Goal: Task Accomplishment & Management: Complete application form

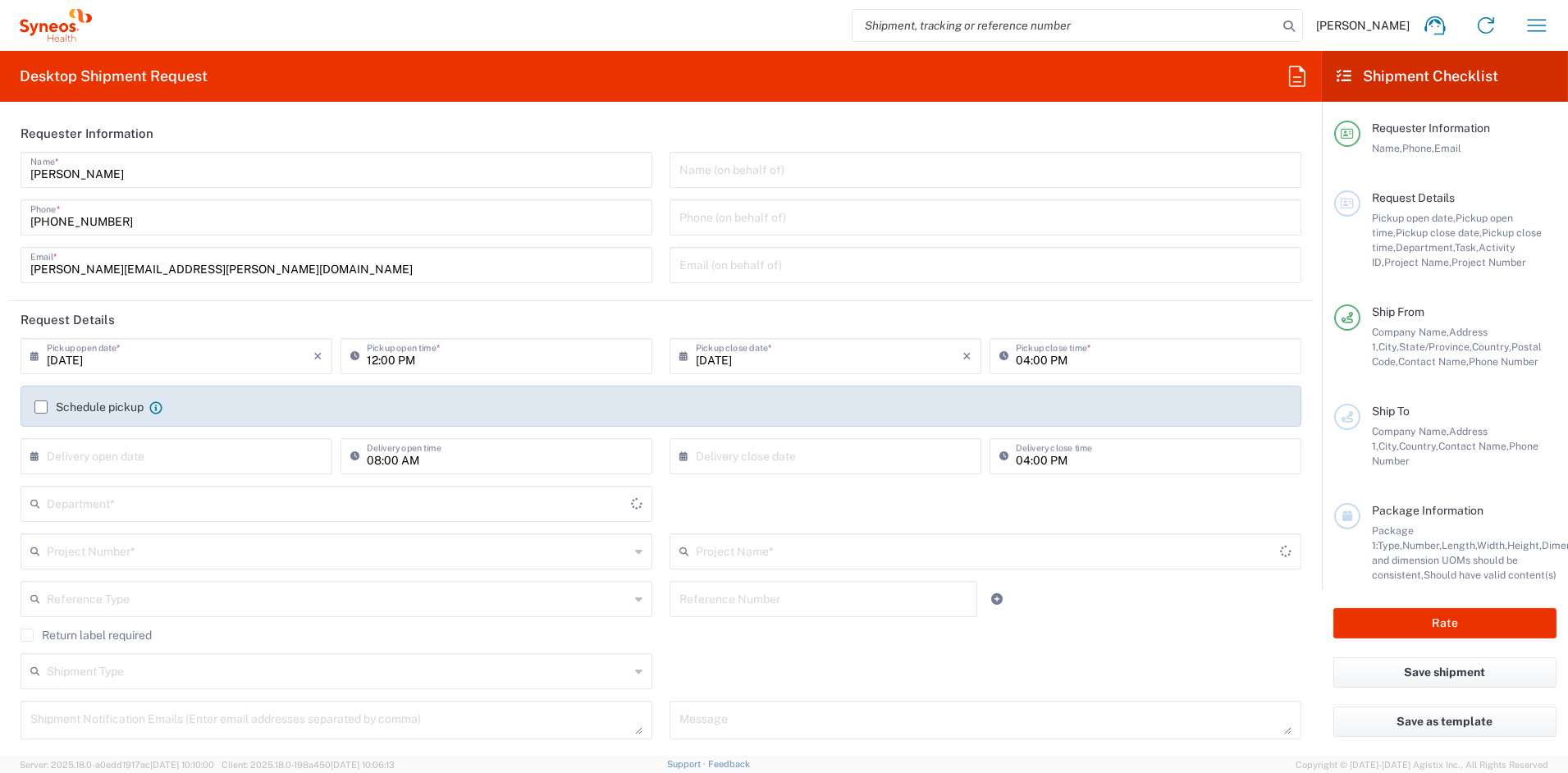
type input "[US_STATE]"
type input "6156"
type input "[GEOGRAPHIC_DATA]"
type input "Syneos Health Communications-[GEOGRAPHIC_DATA] [GEOGRAPHIC_DATA]"
drag, startPoint x: 194, startPoint y: 273, endPoint x: -95, endPoint y: 265, distance: 289.1
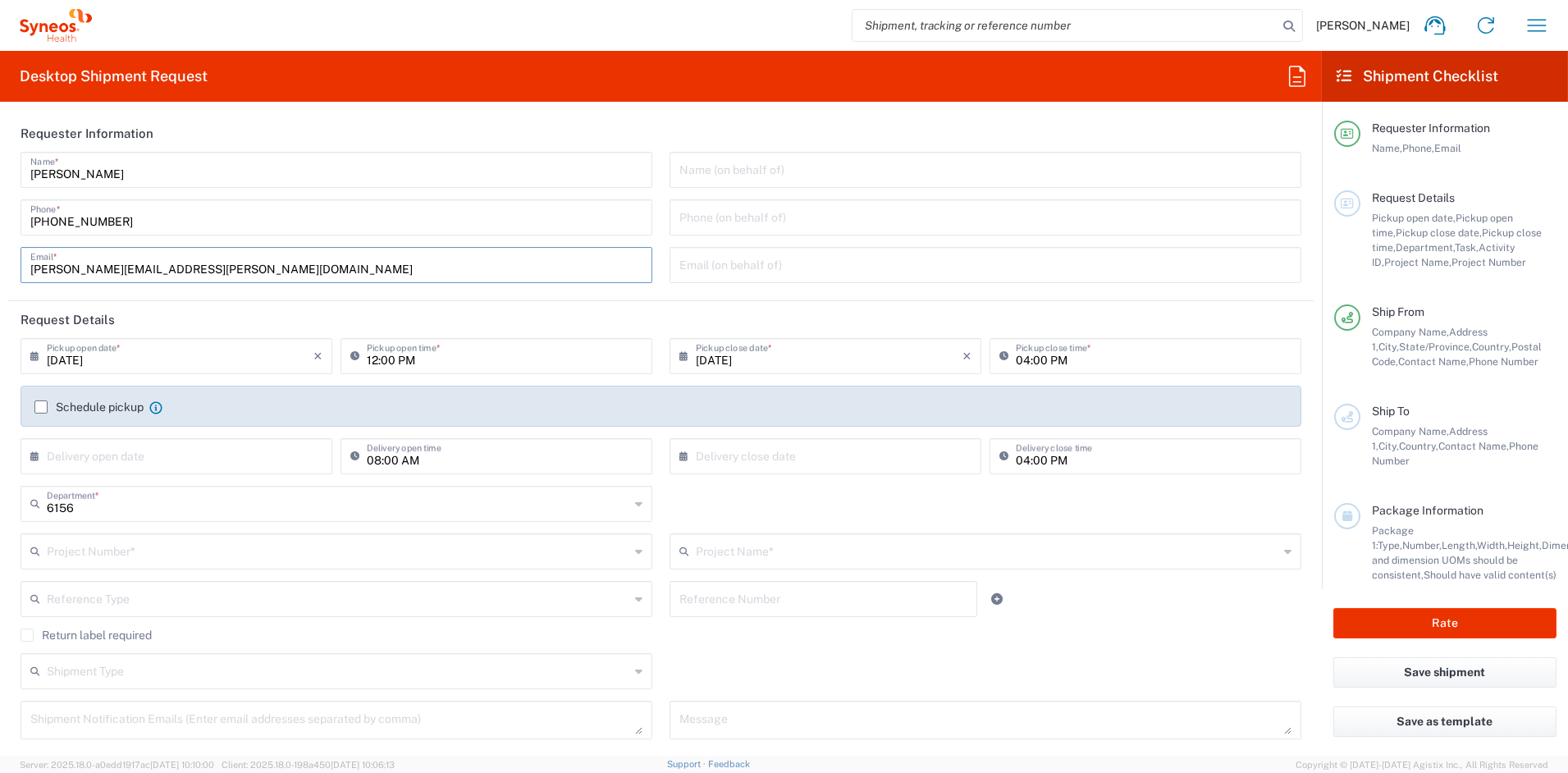
click at [0, 265] on html "[PERSON_NAME] Home Shipment estimator Shipment tracking Desktop shipment reques…" at bounding box center [784, 386] width 1568 height 773
paste input "[PERSON_NAME].[PERSON_NAME]"
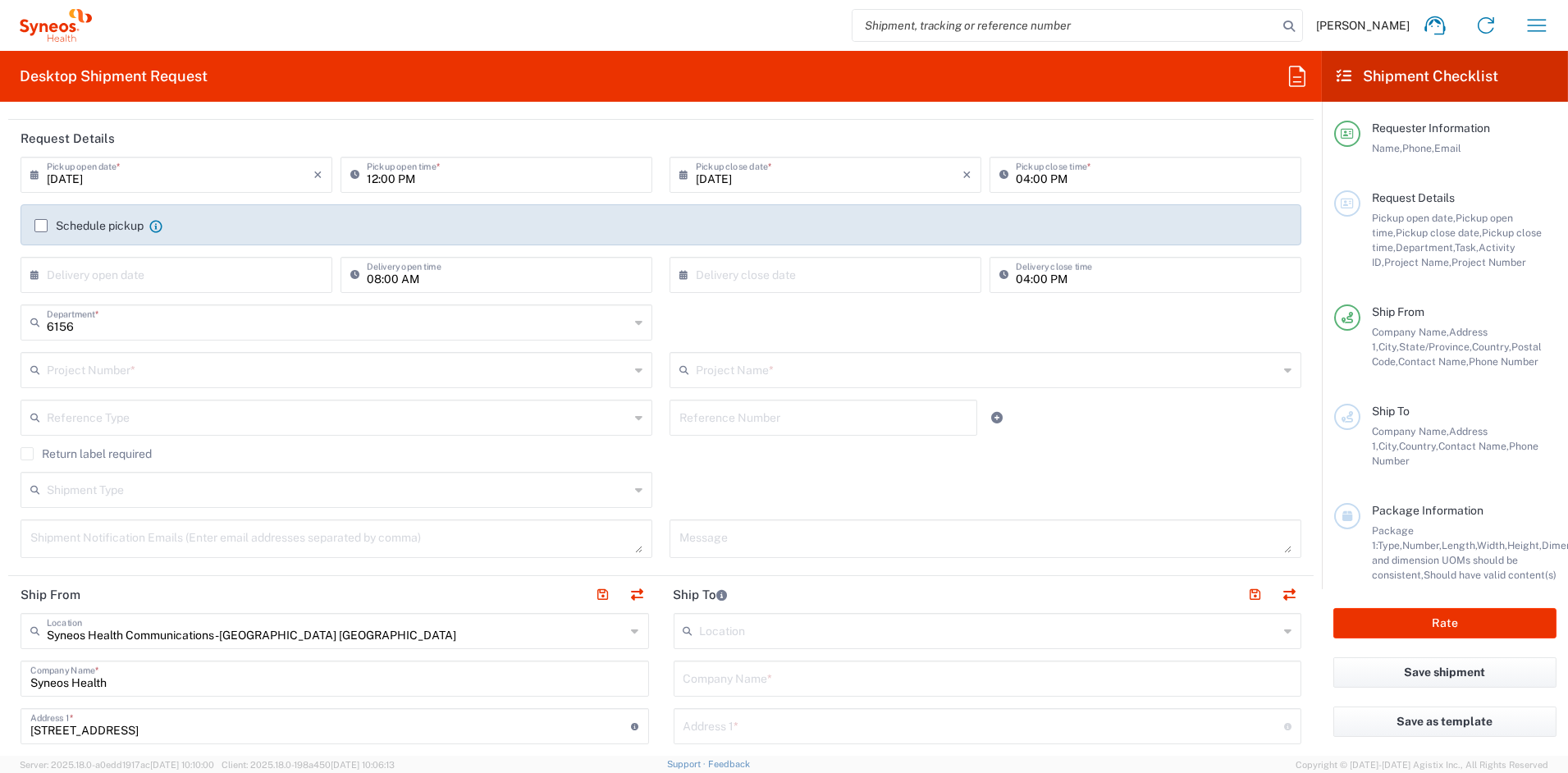
scroll to position [184, 0]
type input "[PERSON_NAME][EMAIL_ADDRESS][PERSON_NAME][DOMAIN_NAME]"
click at [106, 368] on input "text" at bounding box center [337, 367] width 583 height 28
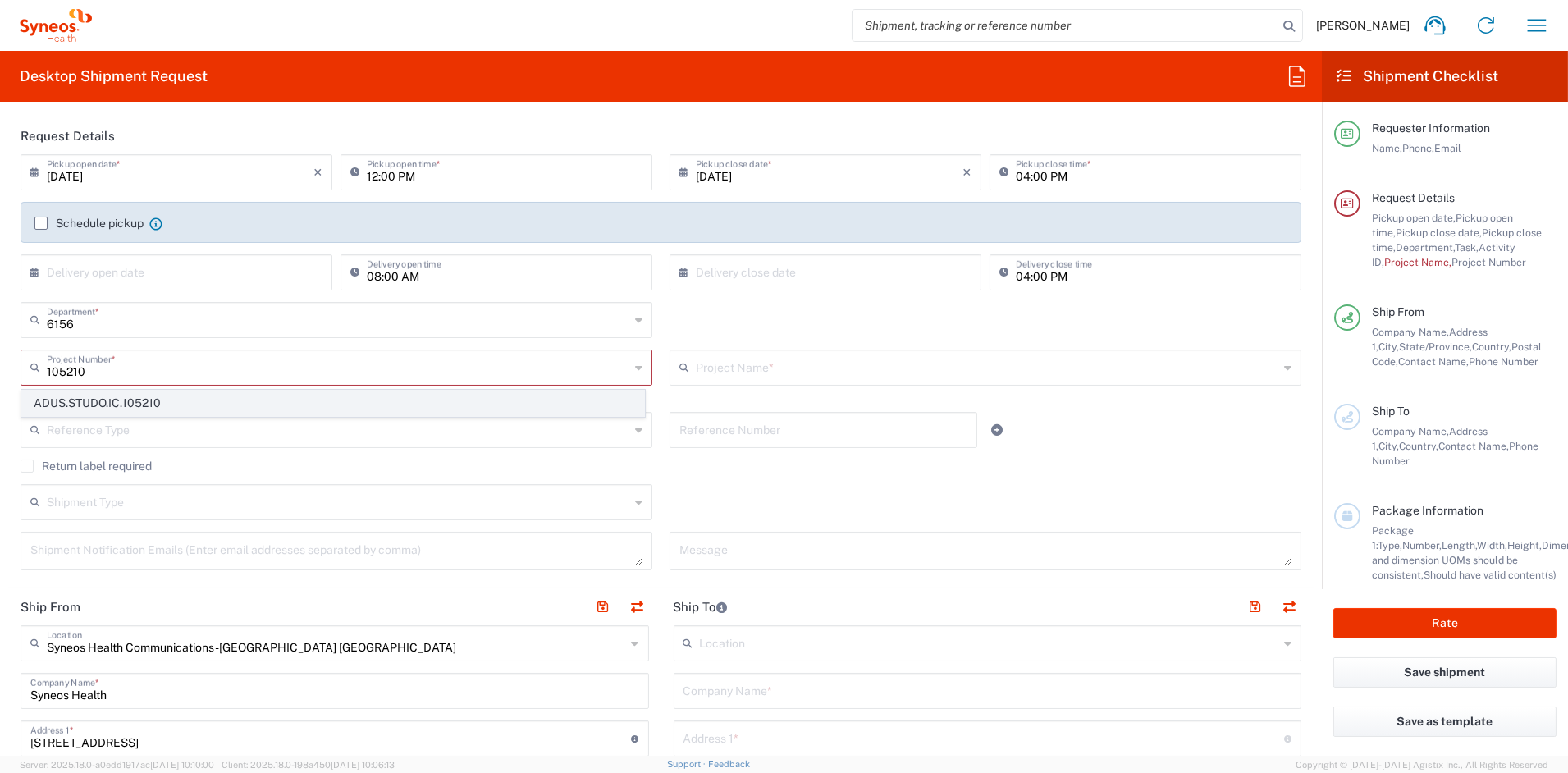
click at [117, 401] on span "ADUS.STUDO.IC.105210" at bounding box center [333, 403] width 622 height 26
type input "ADUS.STUDO.IC.105210"
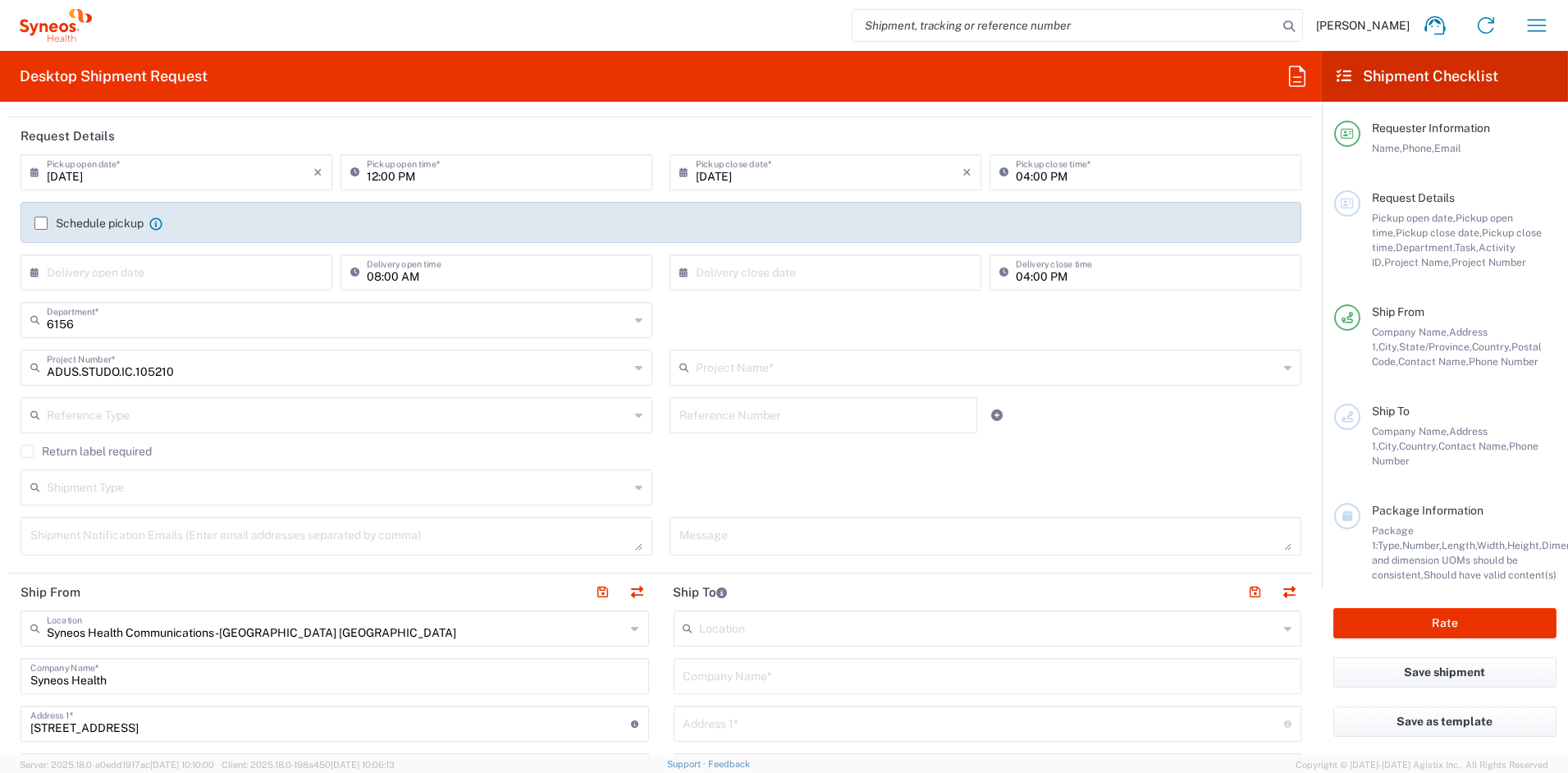
type input "Syneos.PATENG.21.105210"
click at [107, 536] on textarea at bounding box center [336, 536] width 612 height 28
paste textarea "[PERSON_NAME][EMAIL_ADDRESS][PERSON_NAME][DOMAIN_NAME]"
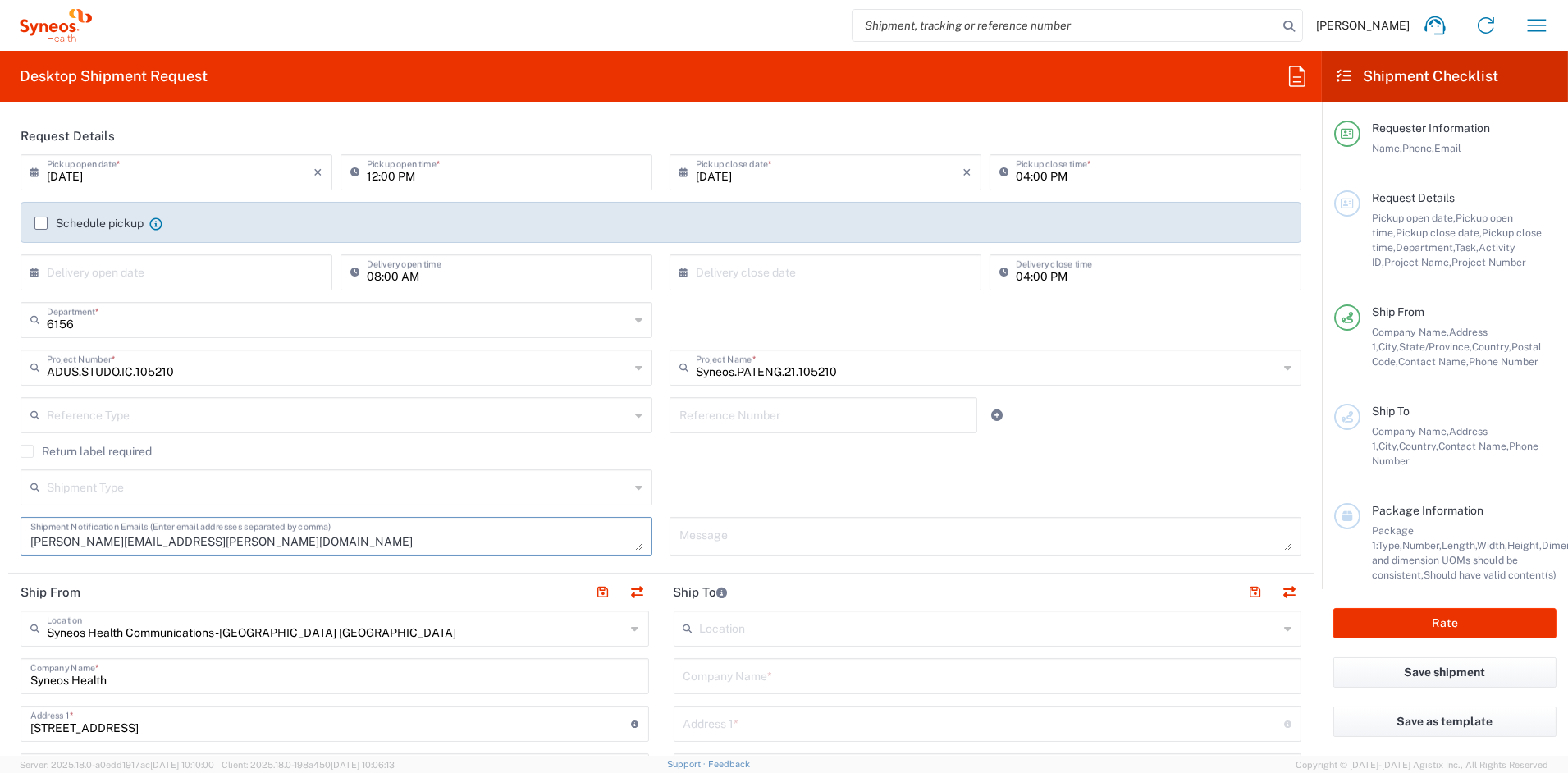
type textarea "[PERSON_NAME][EMAIL_ADDRESS][PERSON_NAME][DOMAIN_NAME]"
click at [856, 542] on textarea at bounding box center [985, 536] width 612 height 28
paste textarea "SHCS-105210-BRA-5502-005"
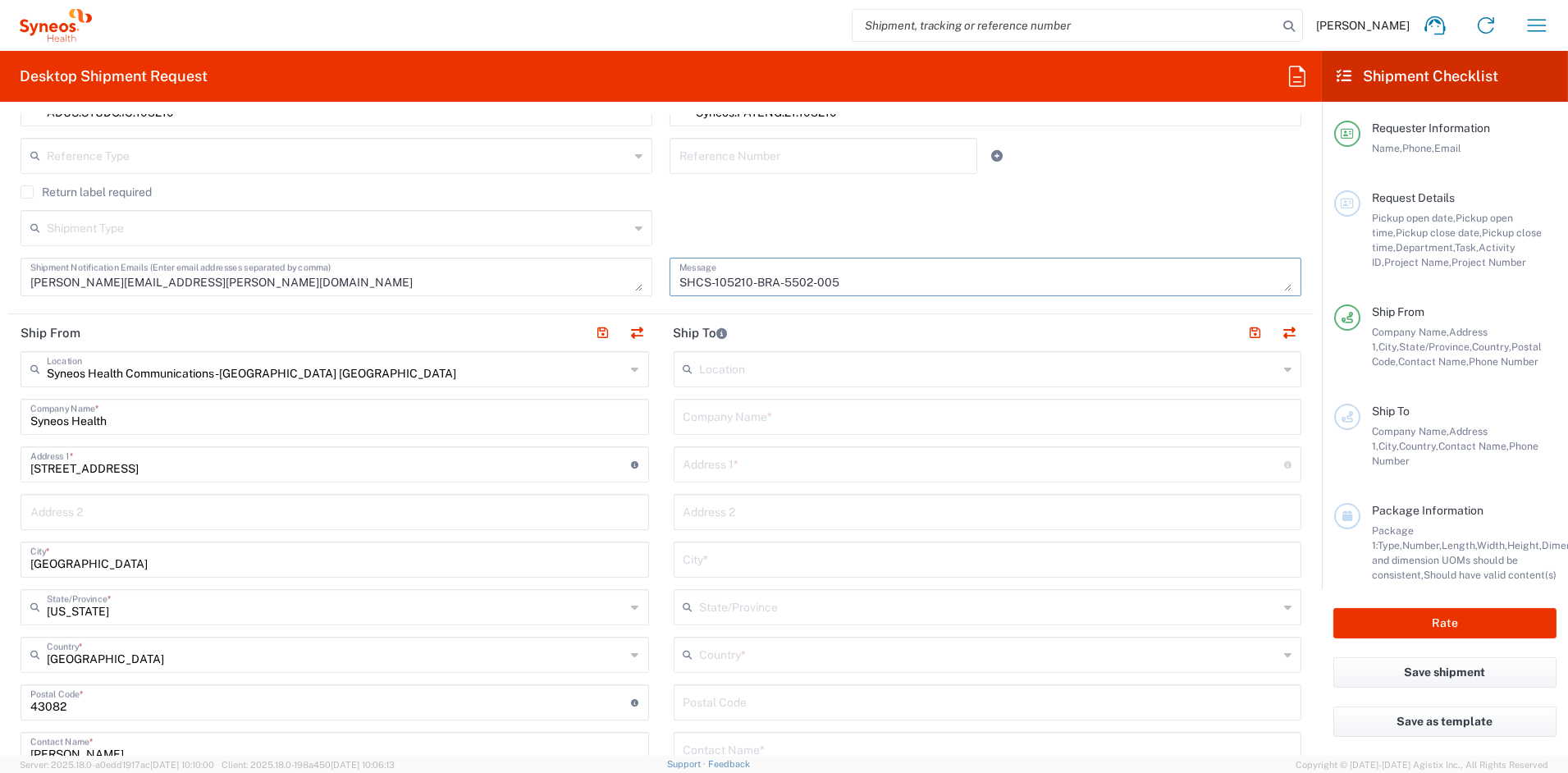
scroll to position [444, 0]
type textarea "SHCS-105210-BRA-5502-005"
click at [793, 413] on input "text" at bounding box center [988, 414] width 609 height 28
paste input "ONCOSITE -Centro de Pesquisa Clinica em Oncologia Ltda"
type input "ONCOSITE -Centro de Pesquisa Clinica em Oncologia Ltda"
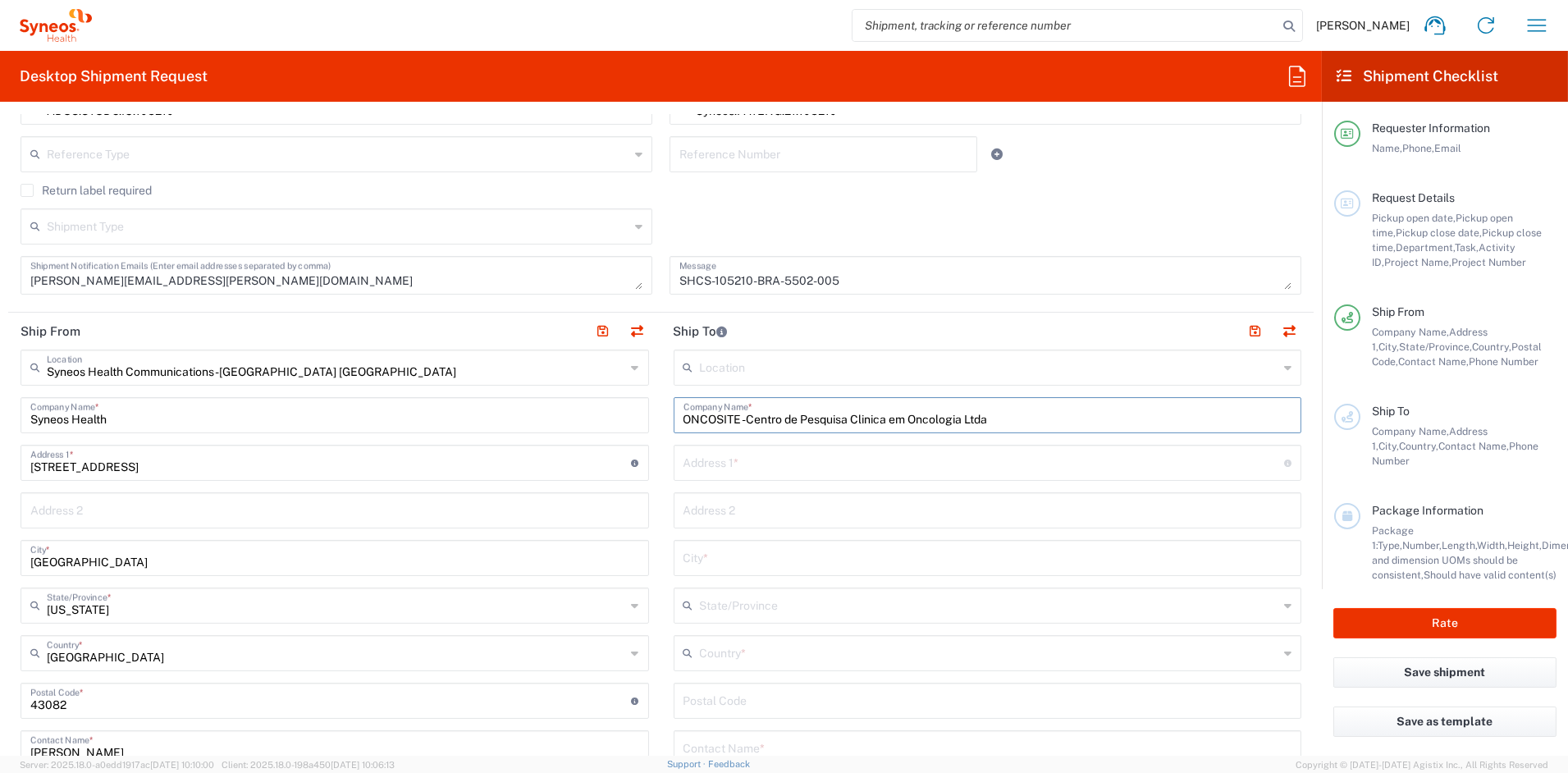
click at [770, 461] on input "text" at bounding box center [984, 461] width 602 height 28
paste input "[STREET_ADDRESS]"
drag, startPoint x: 766, startPoint y: 467, endPoint x: 845, endPoint y: 462, distance: 79.2
click at [767, 467] on input "[STREET_ADDRESS]" at bounding box center [984, 461] width 602 height 28
drag, startPoint x: 714, startPoint y: 469, endPoint x: 729, endPoint y: 462, distance: 16.6
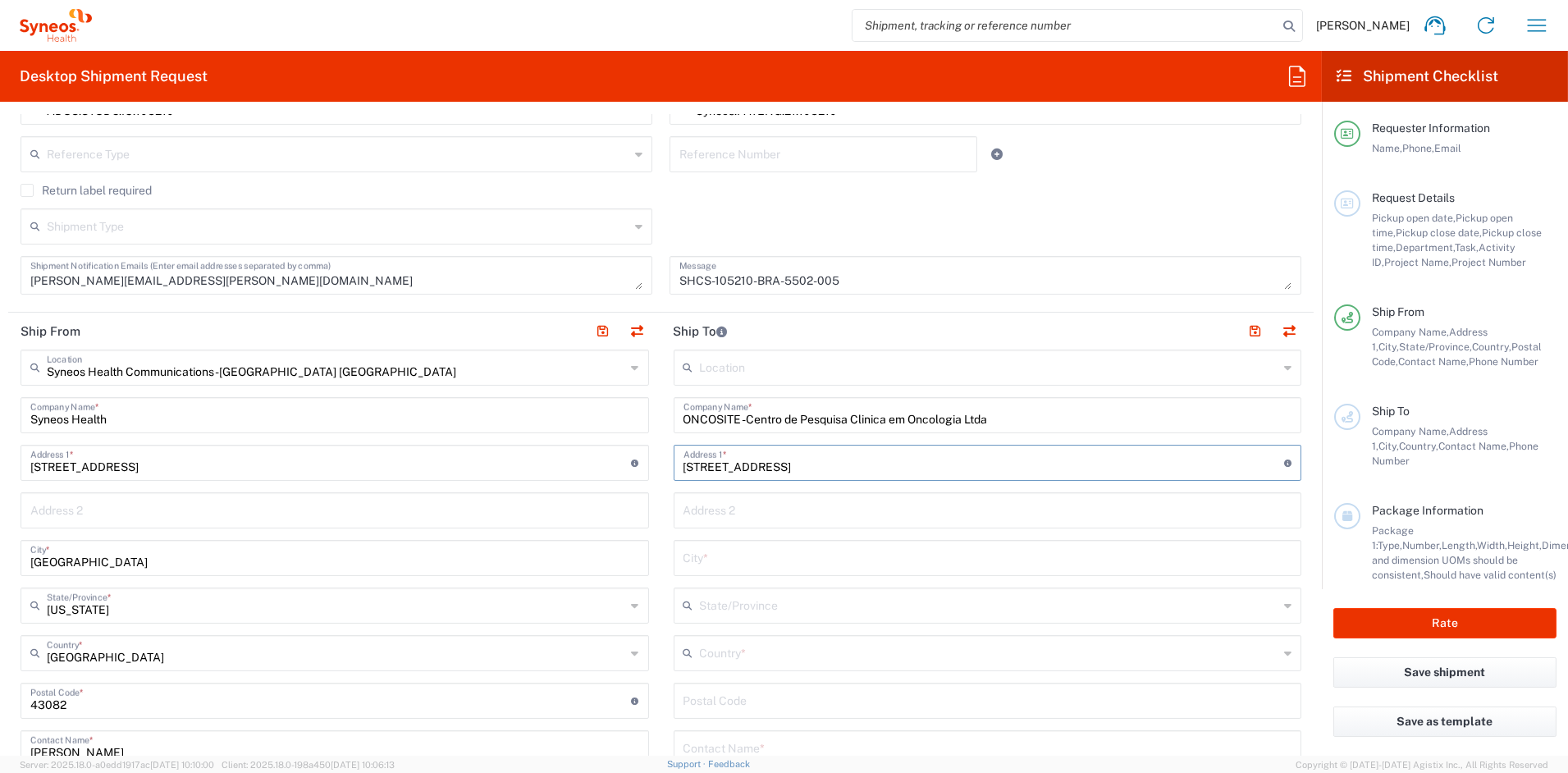
click at [718, 469] on input "[STREET_ADDRESS]" at bounding box center [984, 461] width 602 height 28
type input "[STREET_ADDRESS]"
click at [732, 653] on input "text" at bounding box center [990, 652] width 580 height 28
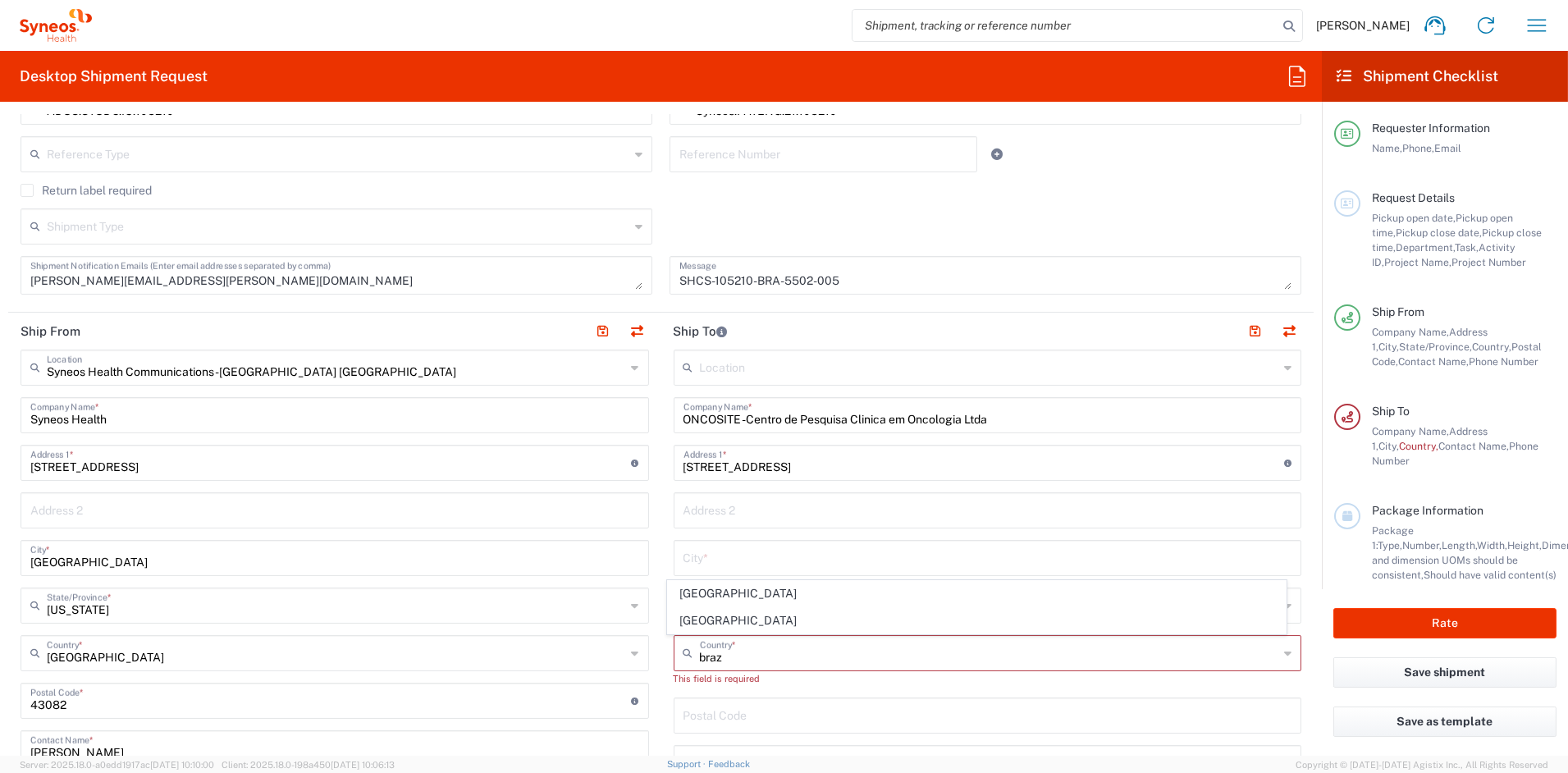
click at [698, 591] on span "[GEOGRAPHIC_DATA]" at bounding box center [977, 593] width 618 height 26
type input "[GEOGRAPHIC_DATA]"
type input "Sender/Shipper"
type input "Delivery Duty Paid"
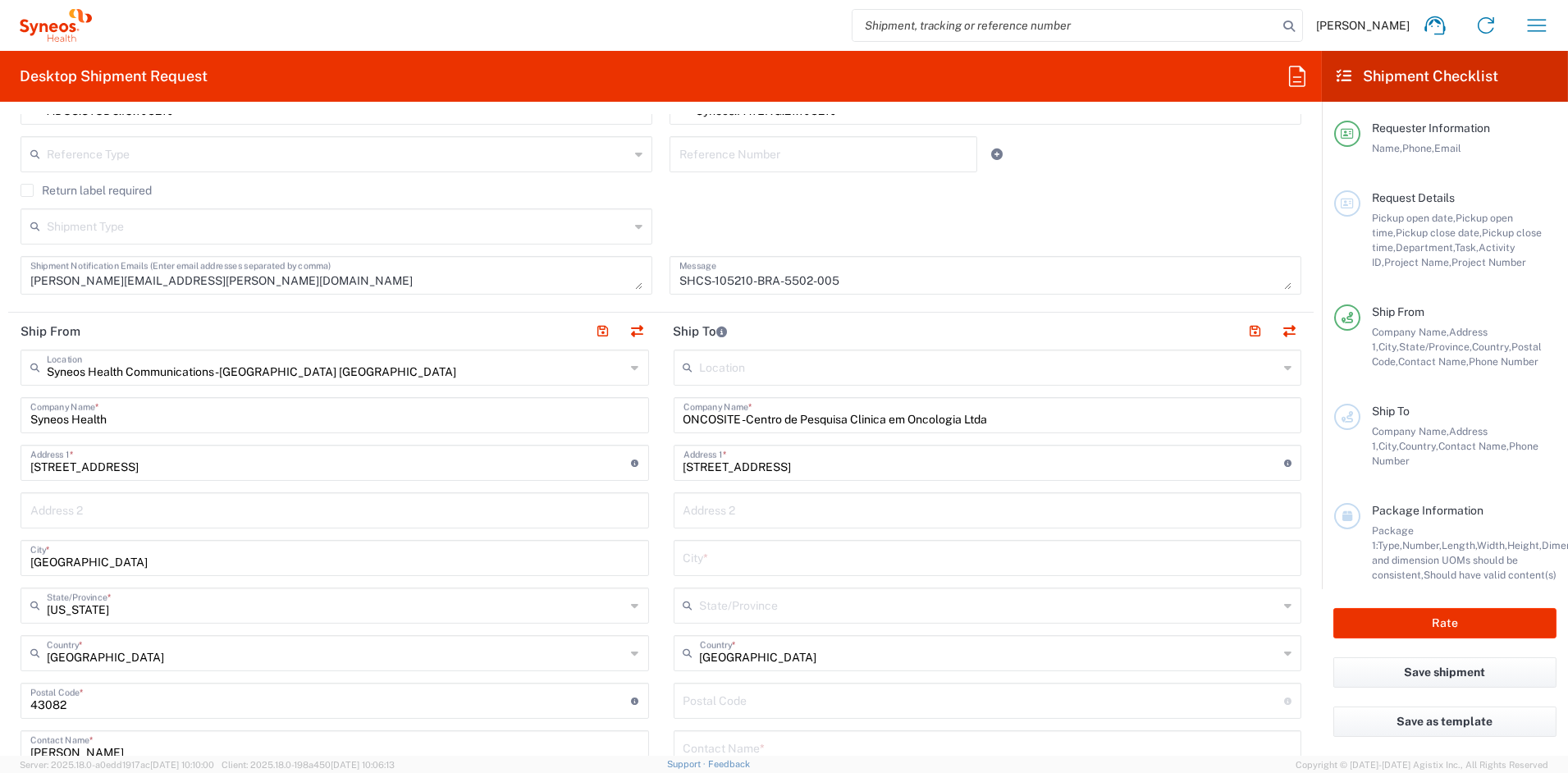
click at [711, 556] on input "text" at bounding box center [988, 557] width 609 height 28
paste input "Ijuí"
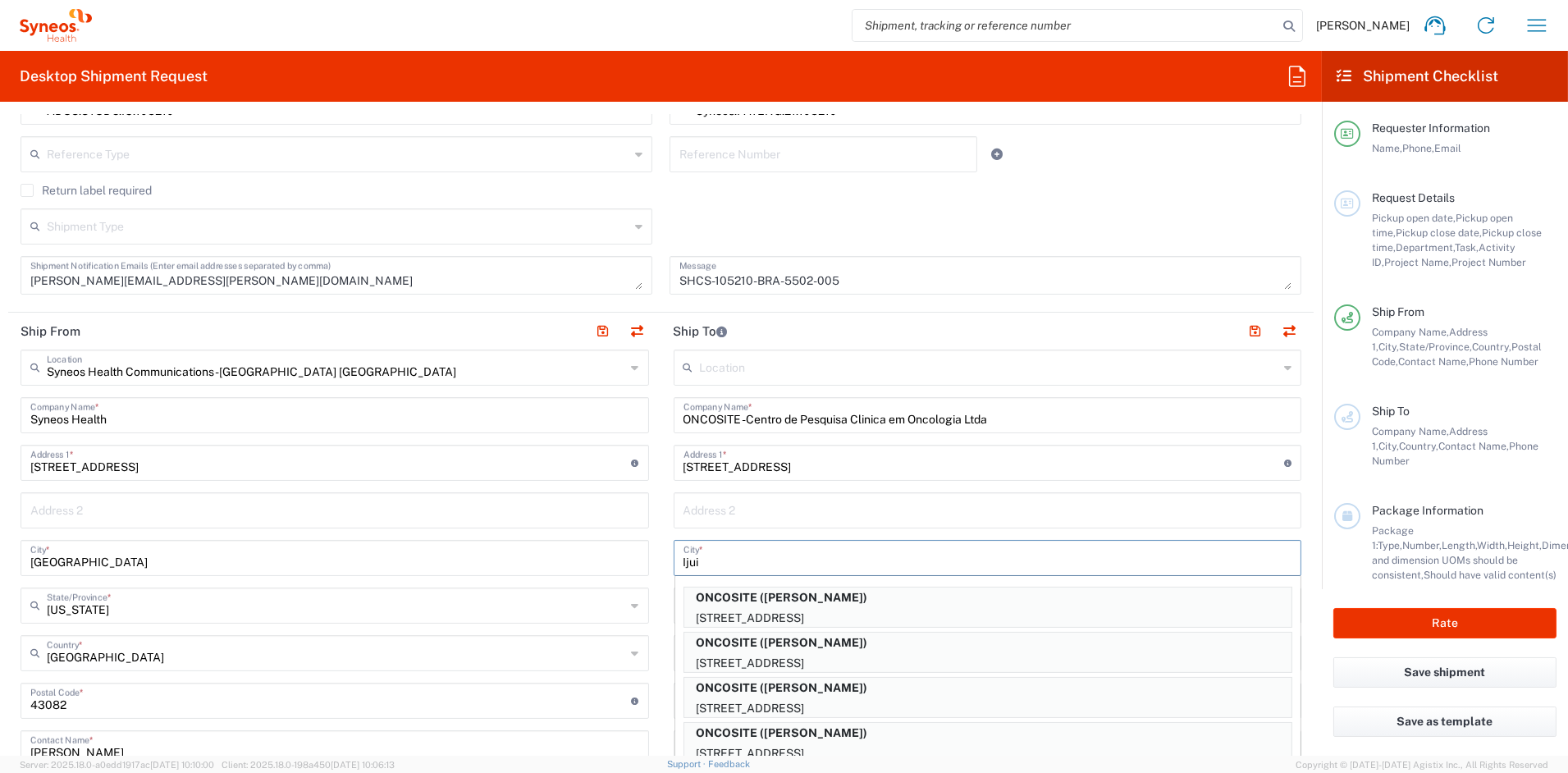
type input "Ijui"
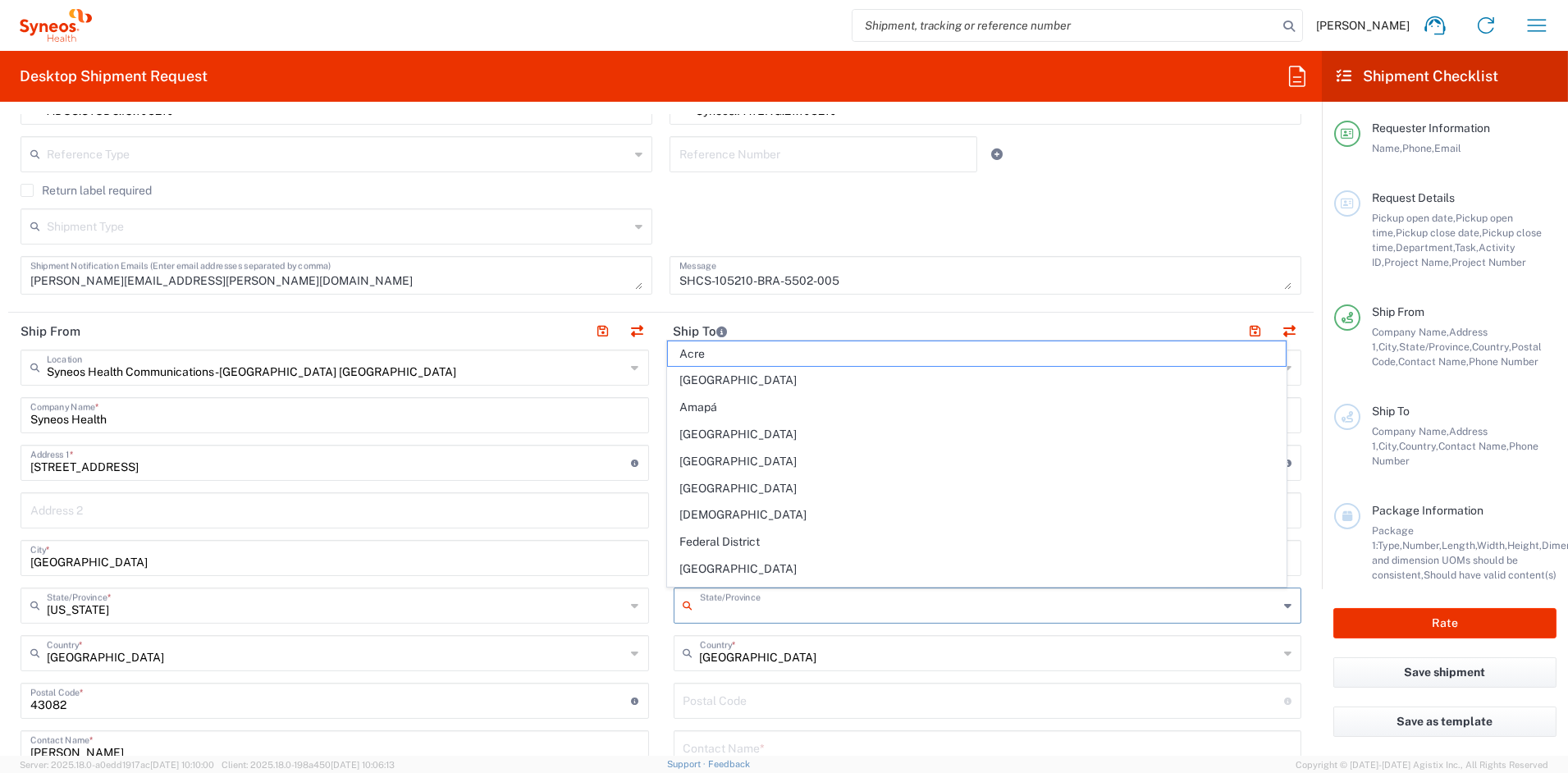
type input "[GEOGRAPHIC_DATA]"
click at [813, 656] on input "[GEOGRAPHIC_DATA]" at bounding box center [990, 652] width 580 height 28
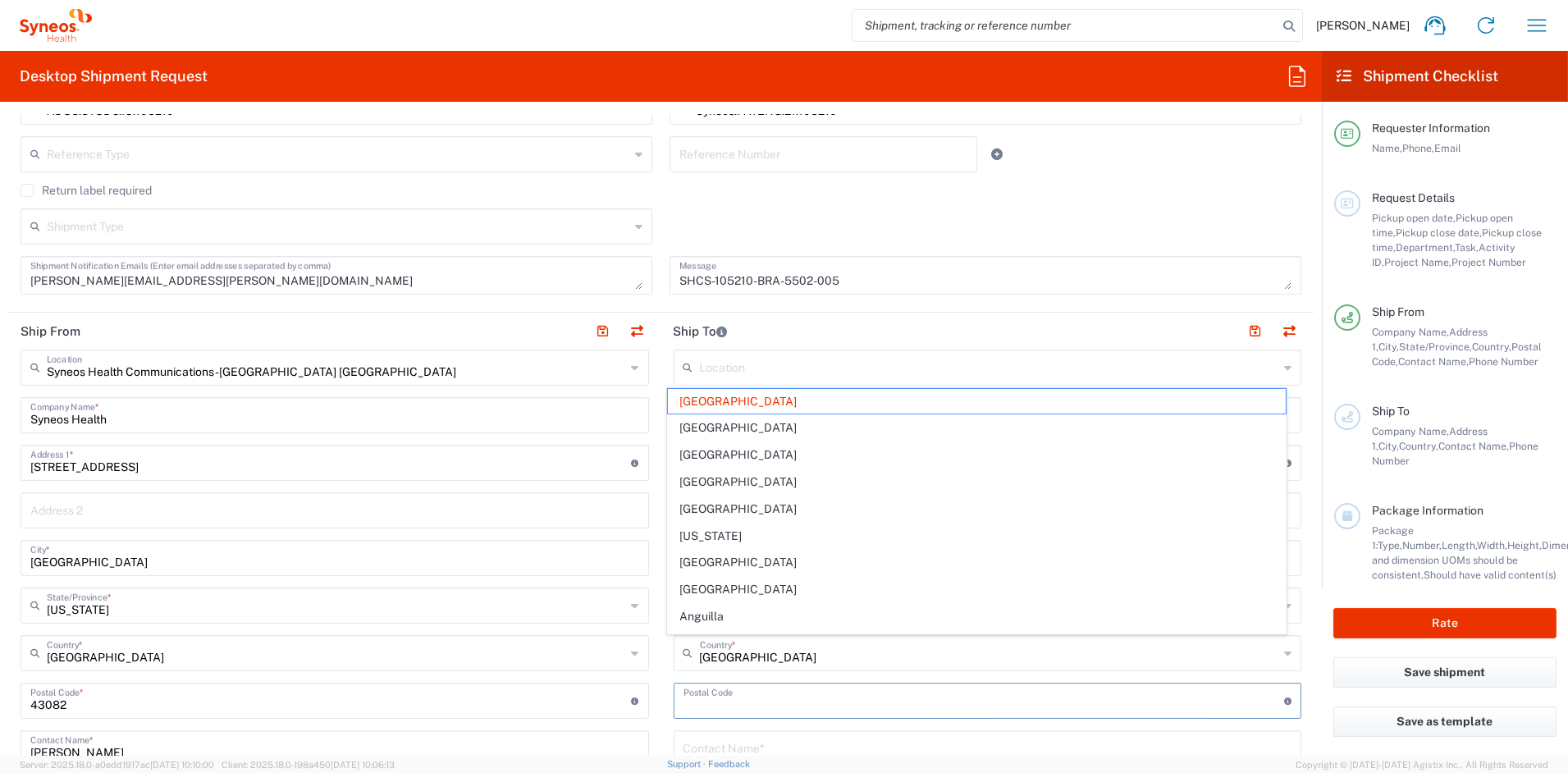
click at [773, 706] on input "undefined" at bounding box center [984, 699] width 602 height 28
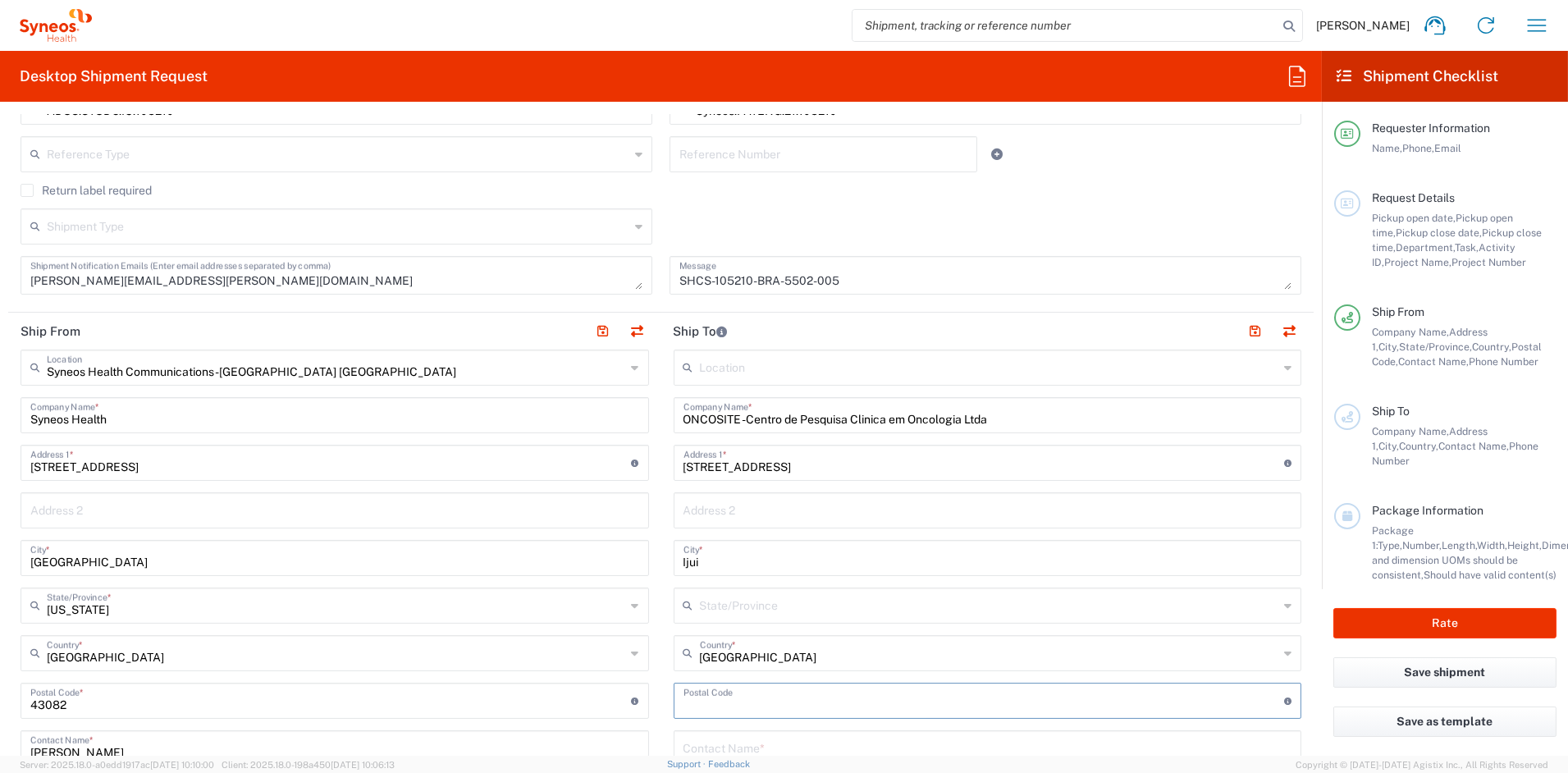
paste input "98700-000"
drag, startPoint x: 714, startPoint y: 705, endPoint x: 731, endPoint y: 704, distance: 17.0
click at [714, 705] on input "undefined" at bounding box center [984, 699] width 602 height 28
type input "98700000"
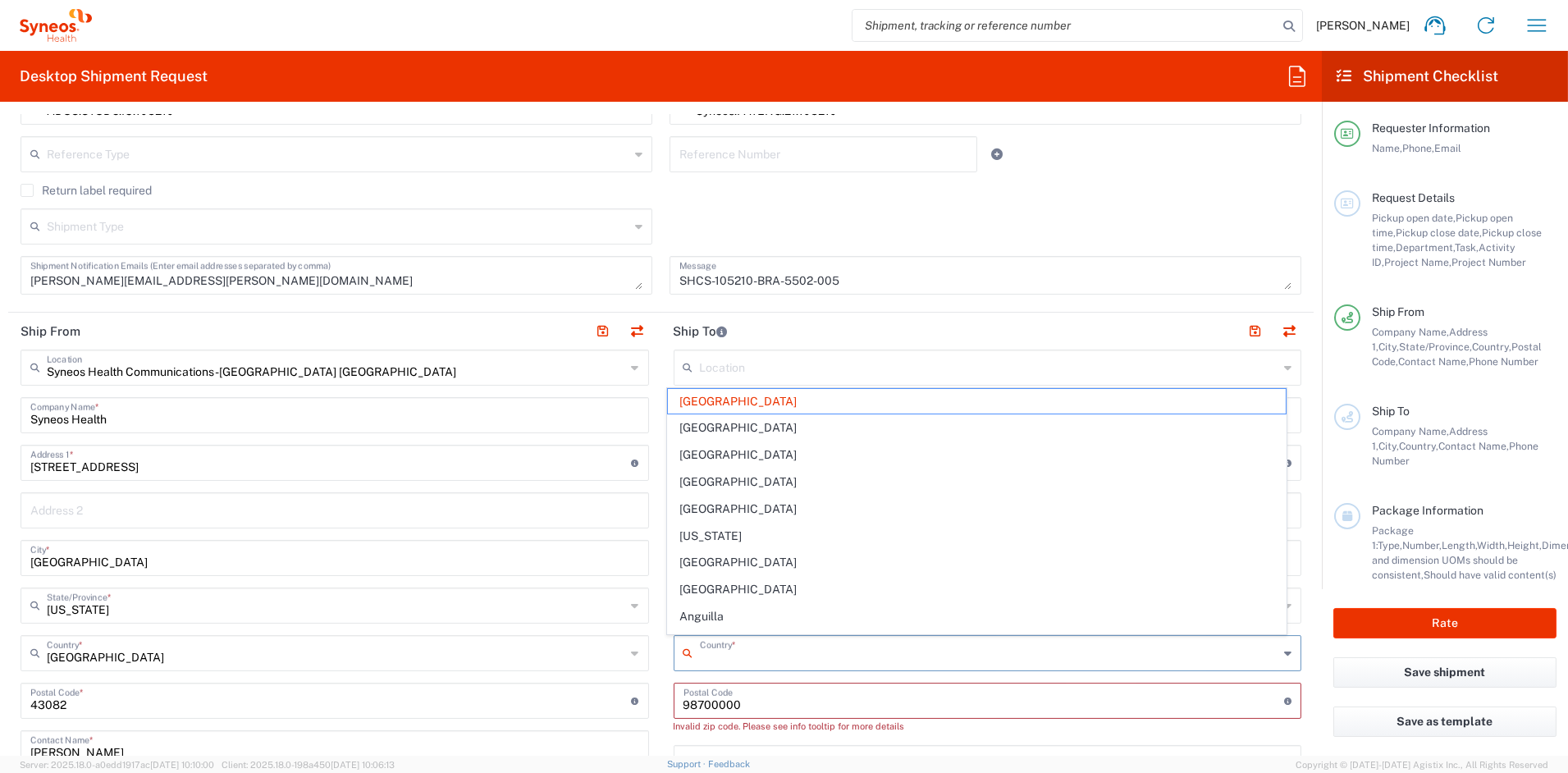
click at [804, 652] on input "text" at bounding box center [990, 652] width 580 height 28
click at [788, 710] on input "undefined" at bounding box center [984, 699] width 602 height 28
type input "[GEOGRAPHIC_DATA]"
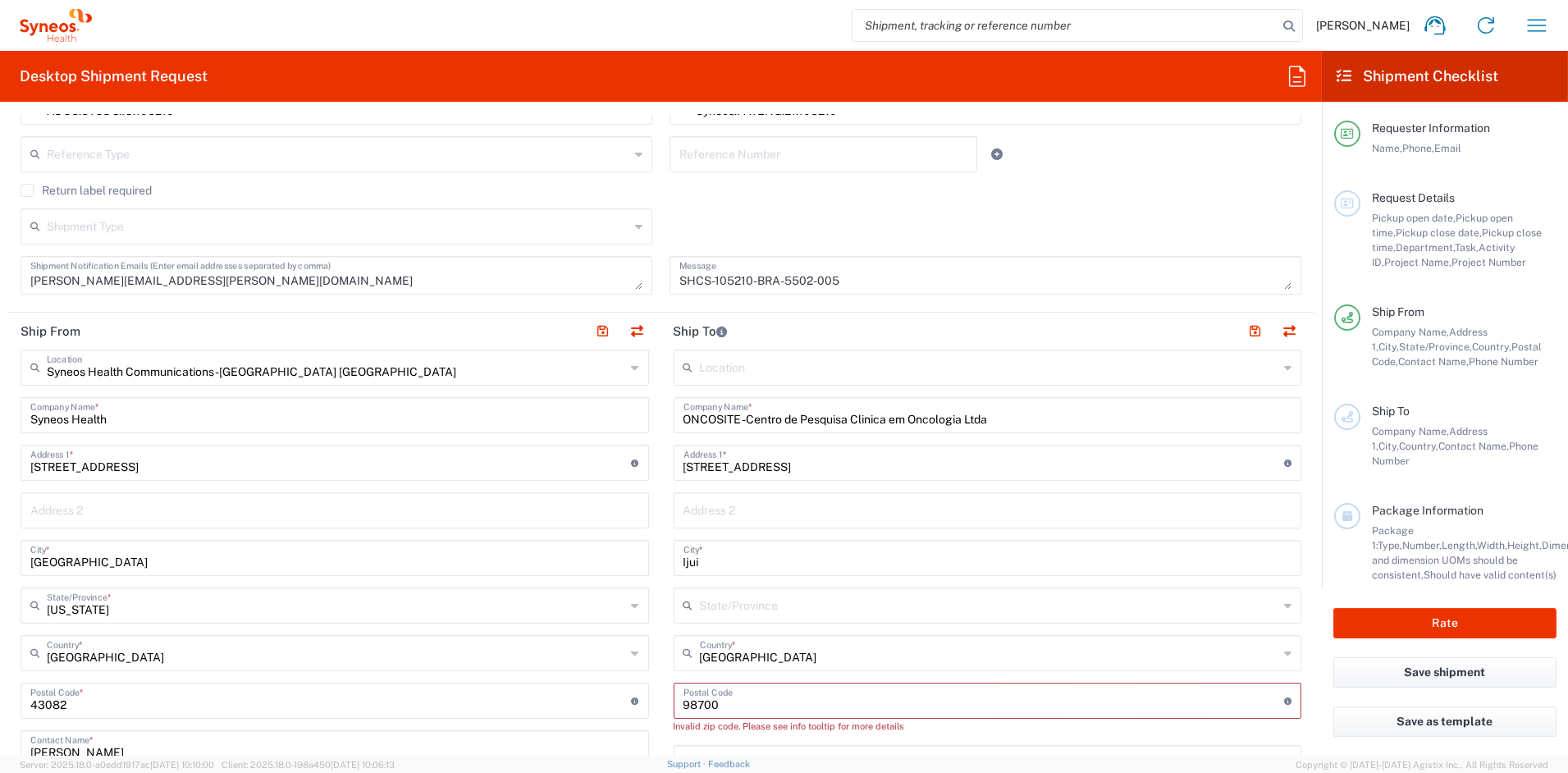
type input "98700"
click at [1149, 647] on input "text" at bounding box center [990, 652] width 580 height 28
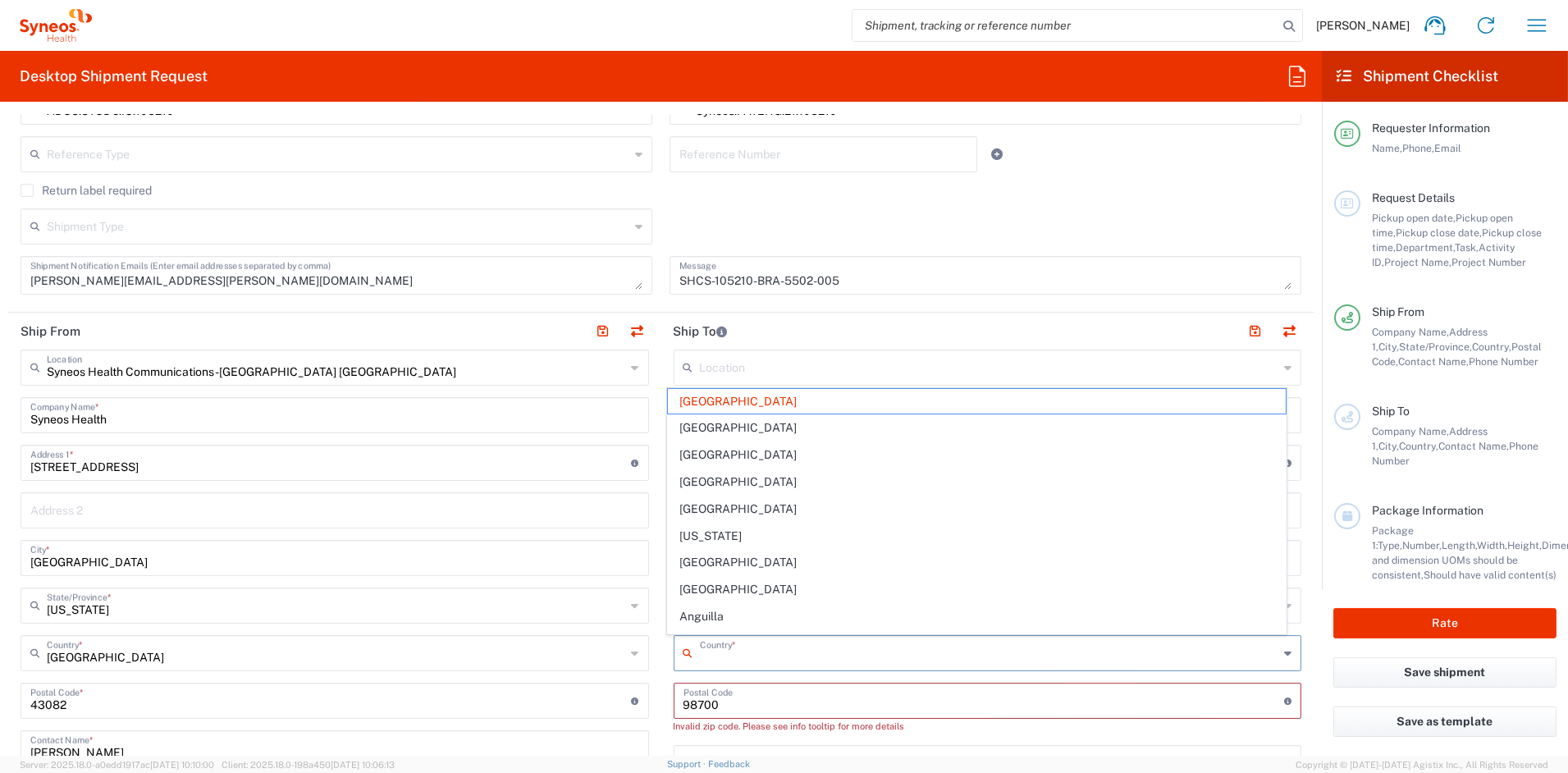
click at [734, 705] on input "undefined" at bounding box center [984, 699] width 602 height 28
type input "[GEOGRAPHIC_DATA]"
click at [1075, 653] on input "text" at bounding box center [990, 652] width 580 height 28
click at [751, 702] on input "undefined" at bounding box center [984, 699] width 602 height 28
type input "[GEOGRAPHIC_DATA]"
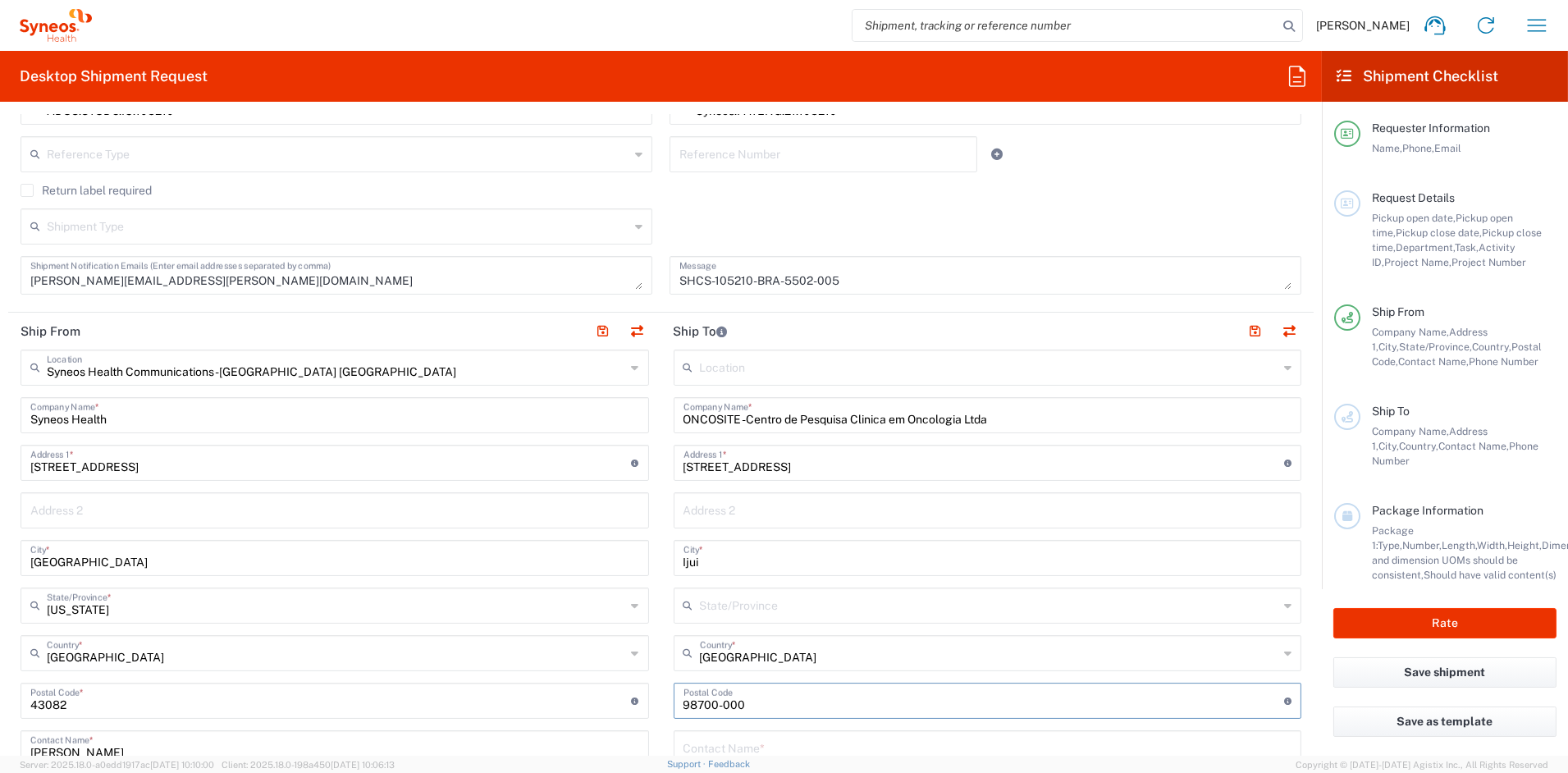
scroll to position [444, 0]
type input "98700-000"
click at [740, 515] on input "text" at bounding box center [988, 510] width 609 height 28
click at [784, 610] on input "text" at bounding box center [990, 605] width 580 height 28
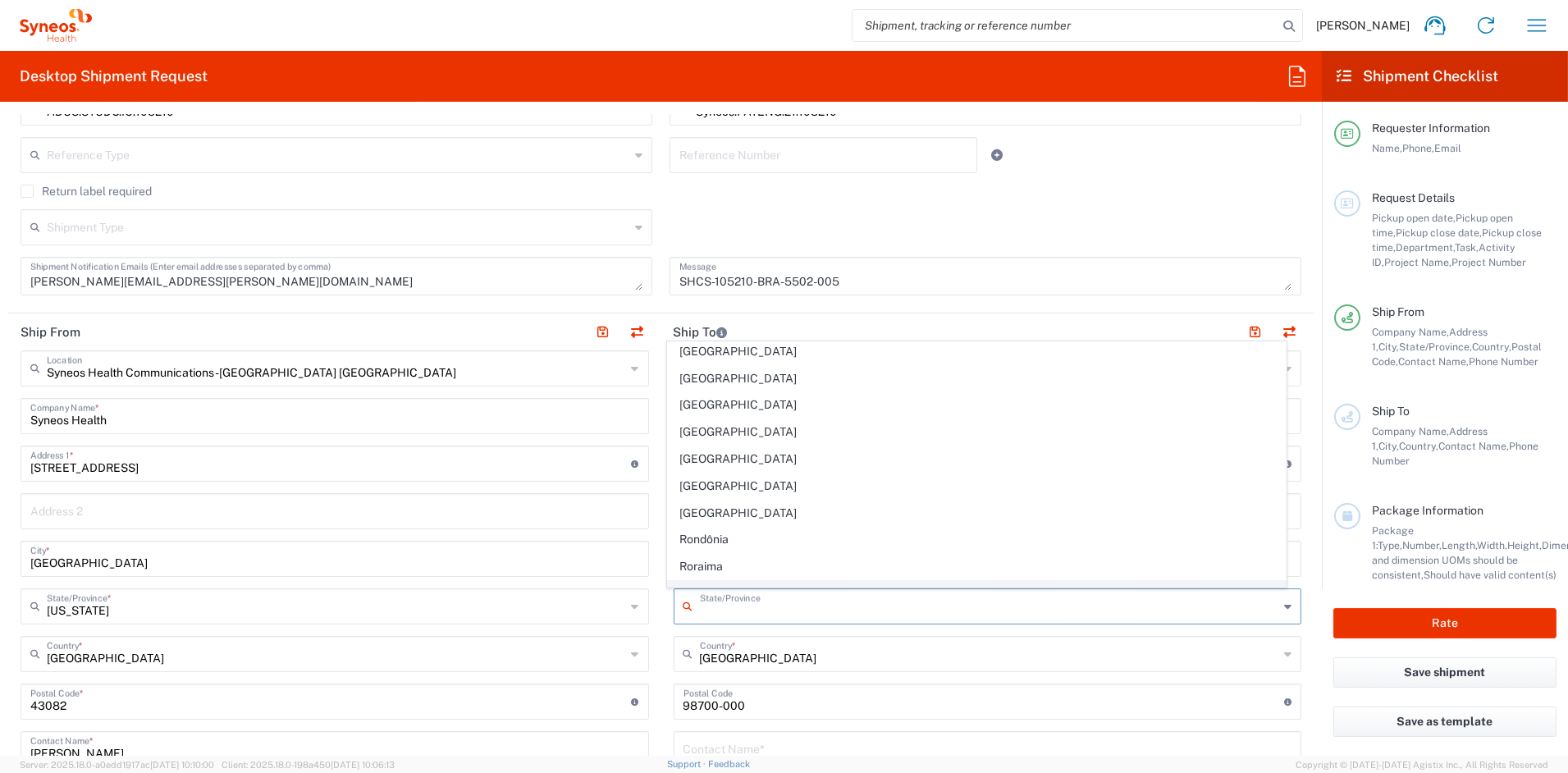
scroll to position [373, 0]
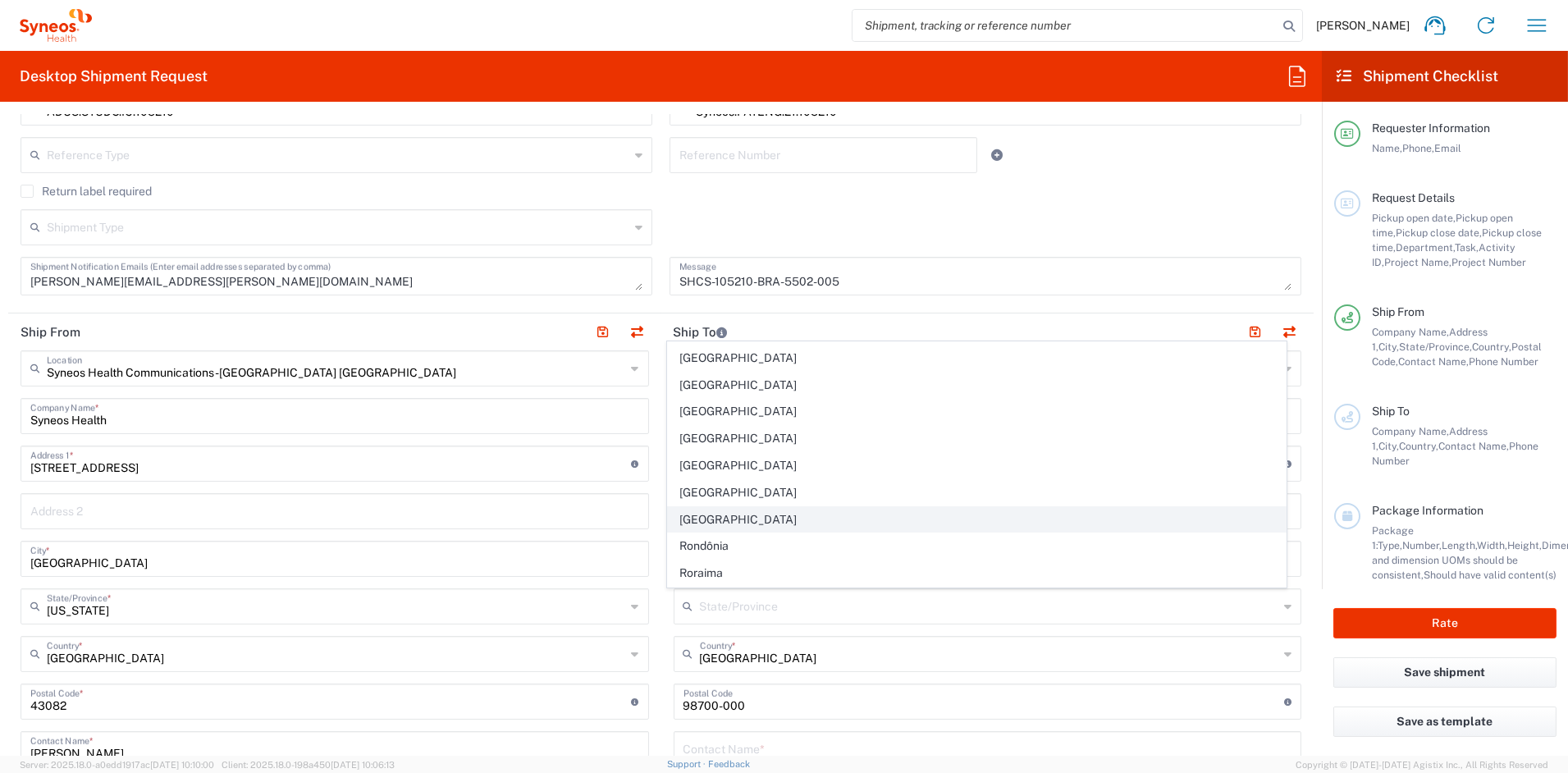
click at [751, 520] on span "[GEOGRAPHIC_DATA]" at bounding box center [977, 519] width 618 height 26
type input "[GEOGRAPHIC_DATA]"
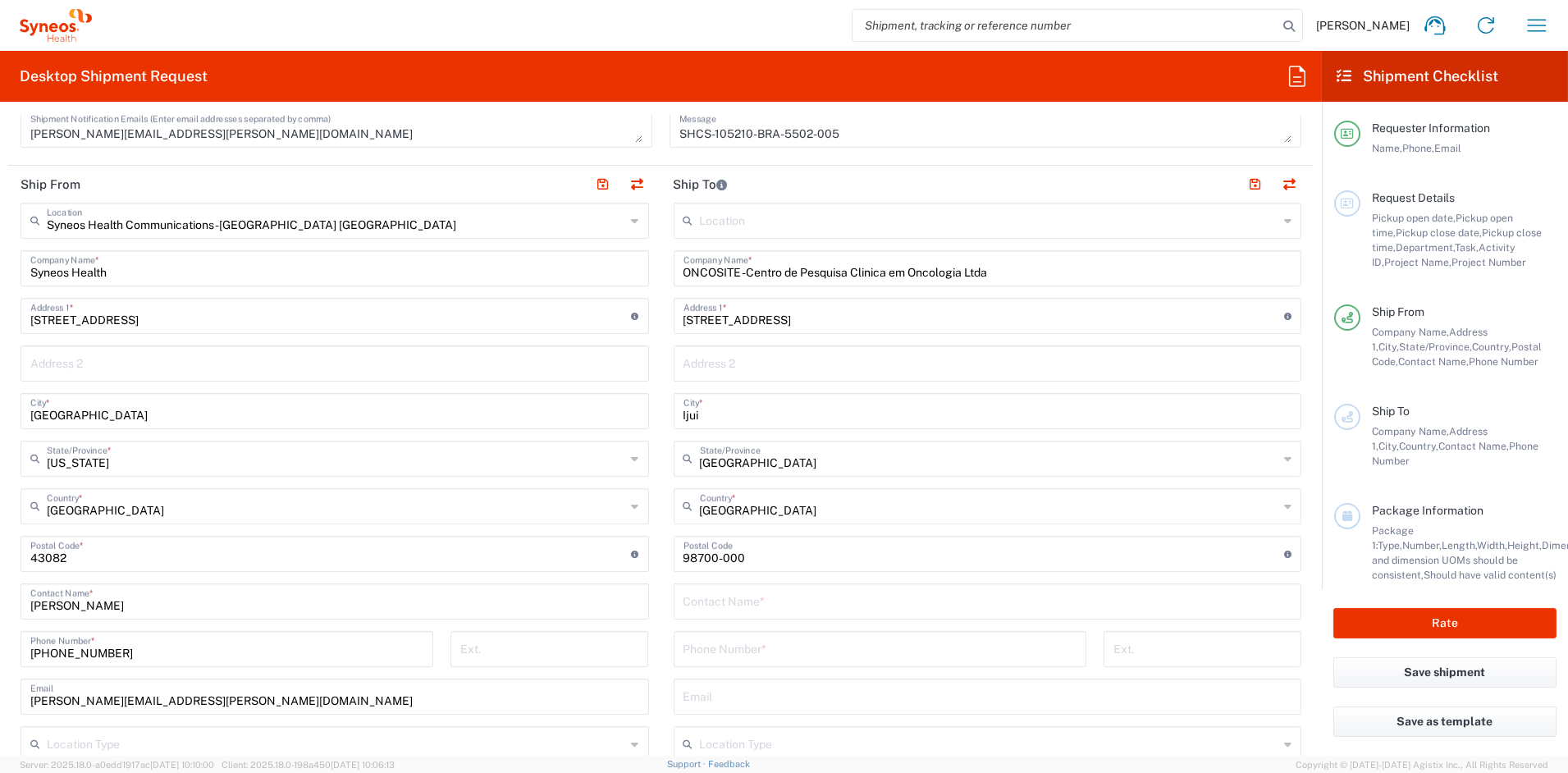
scroll to position [600, 0]
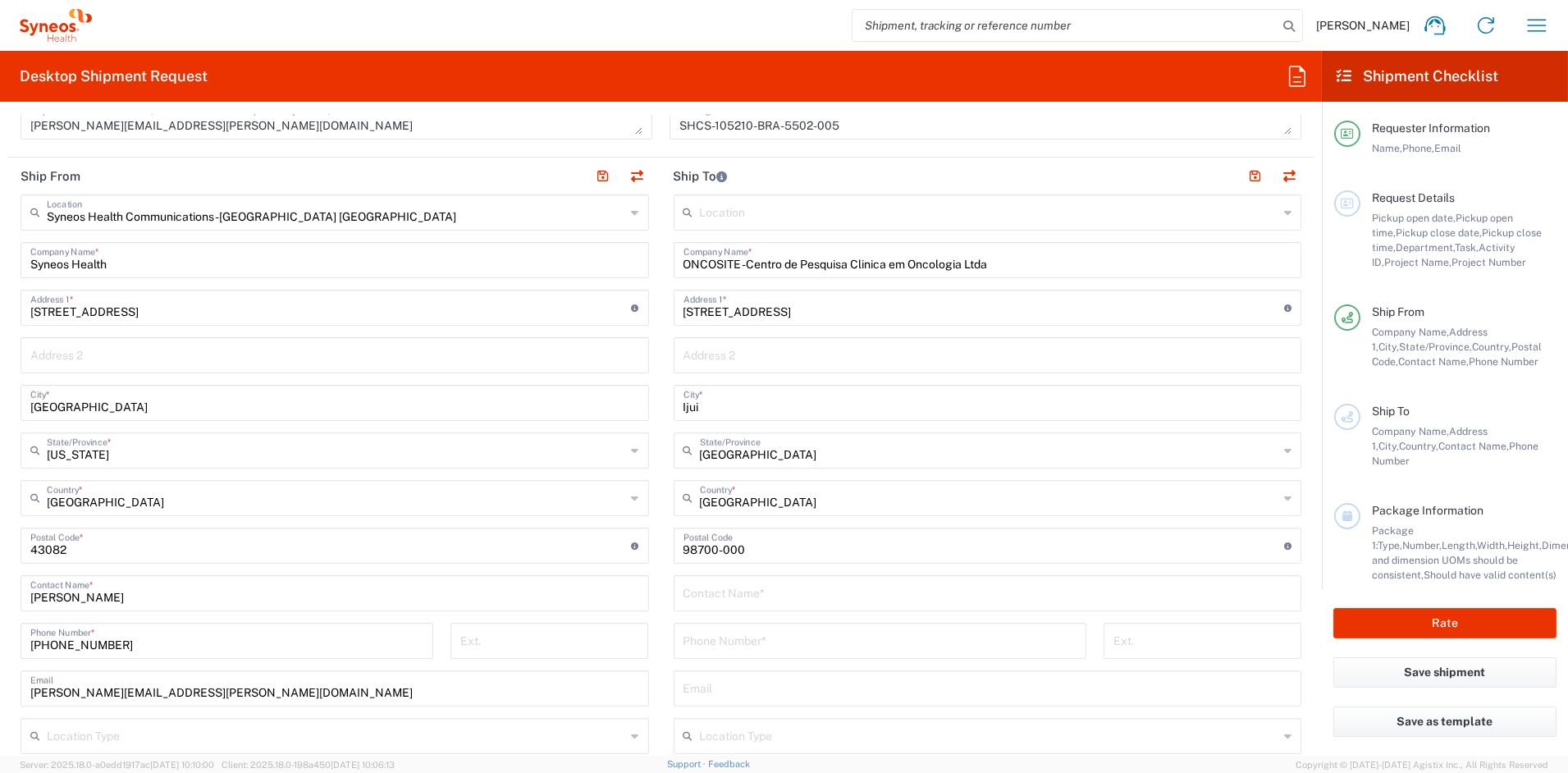
click at [766, 597] on input "text" at bounding box center [988, 592] width 609 height 28
paste input "[PERSON_NAME]"
type input "[PERSON_NAME]"
click at [702, 641] on input "tel" at bounding box center [880, 639] width 393 height 28
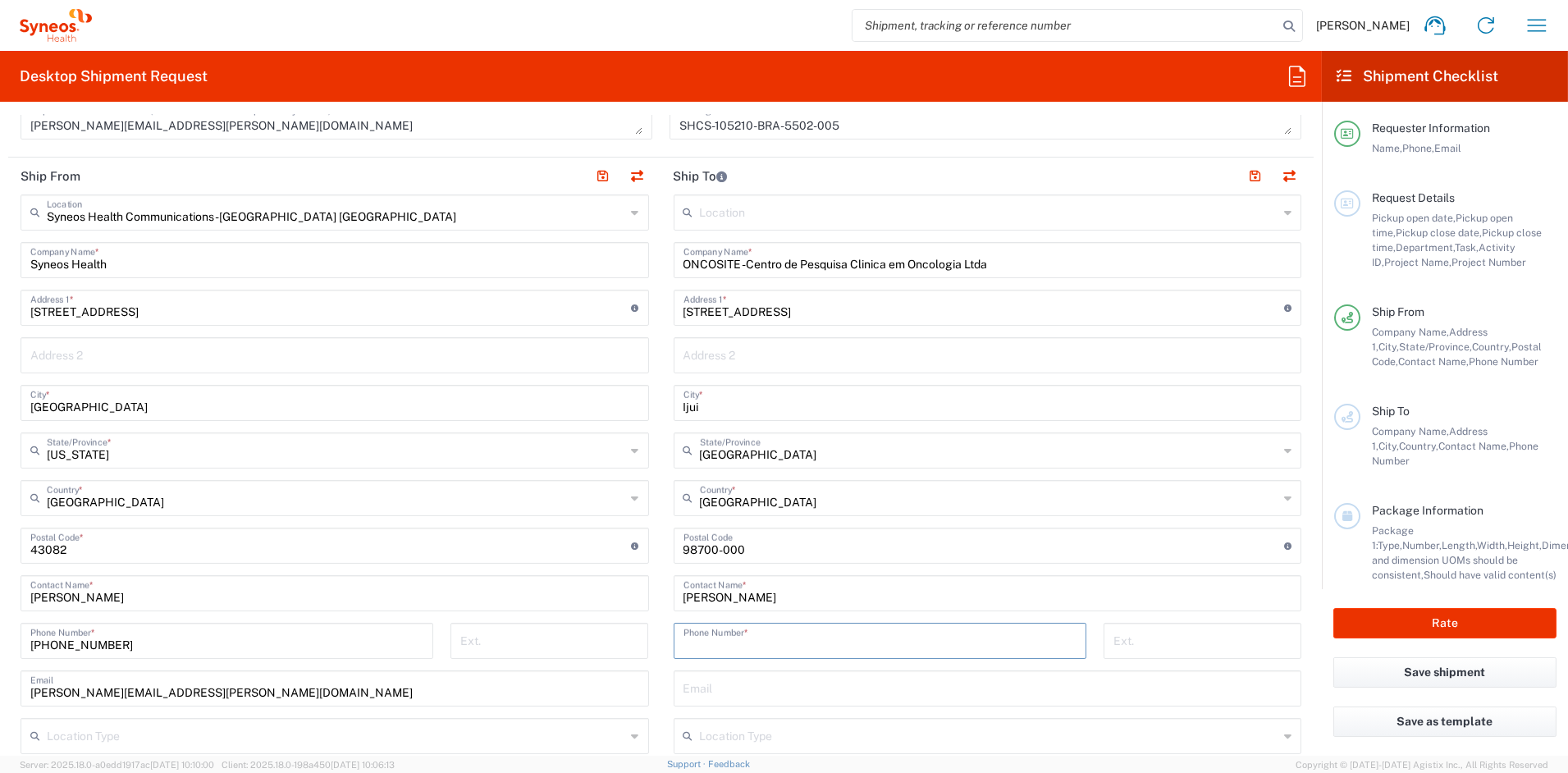
paste input "555531950504"
type input "555531950504"
click at [713, 689] on input "text" at bounding box center [988, 687] width 609 height 28
paste input "[EMAIL_ADDRESS][DOMAIN_NAME]"
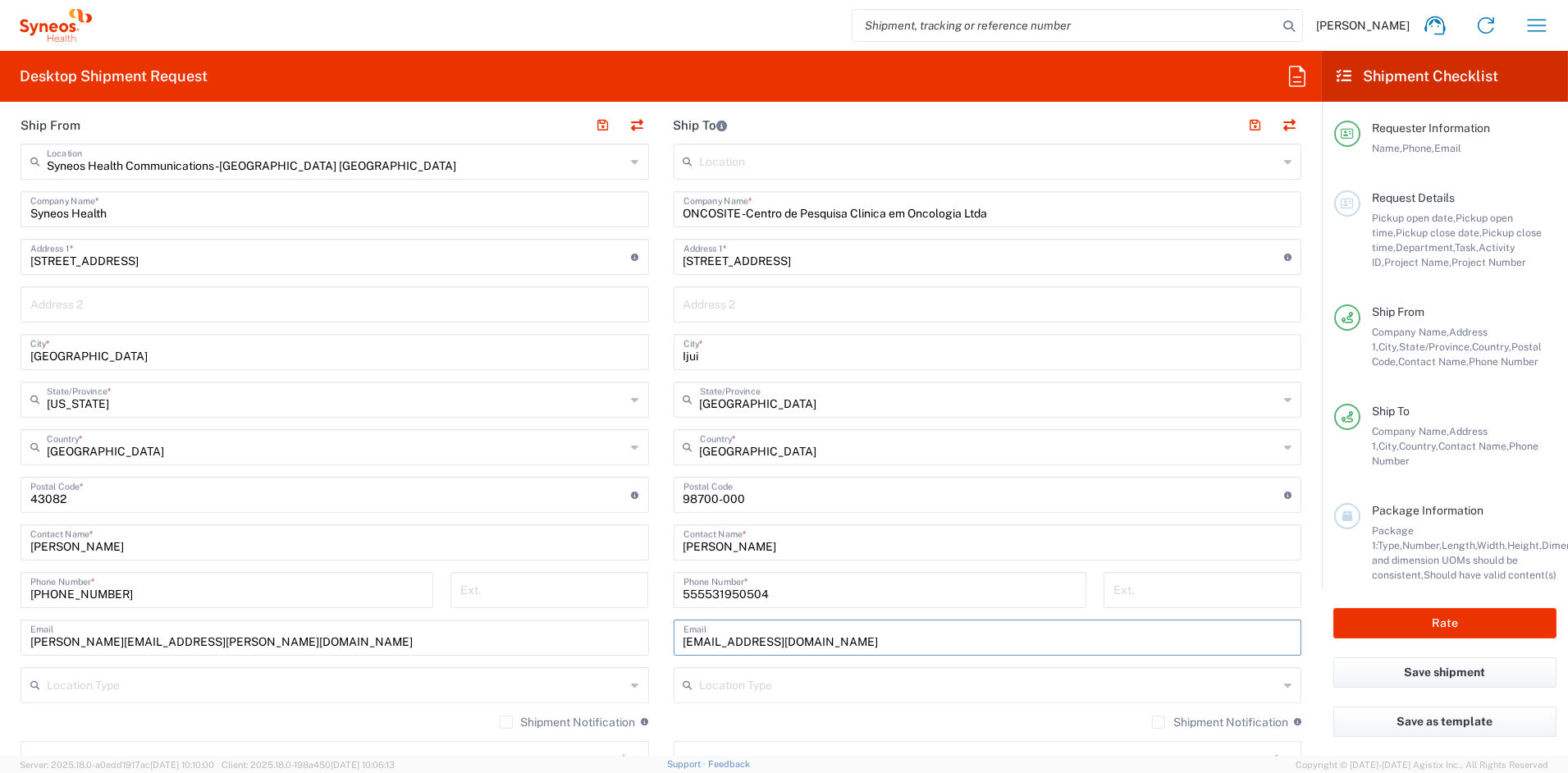
scroll to position [661, 0]
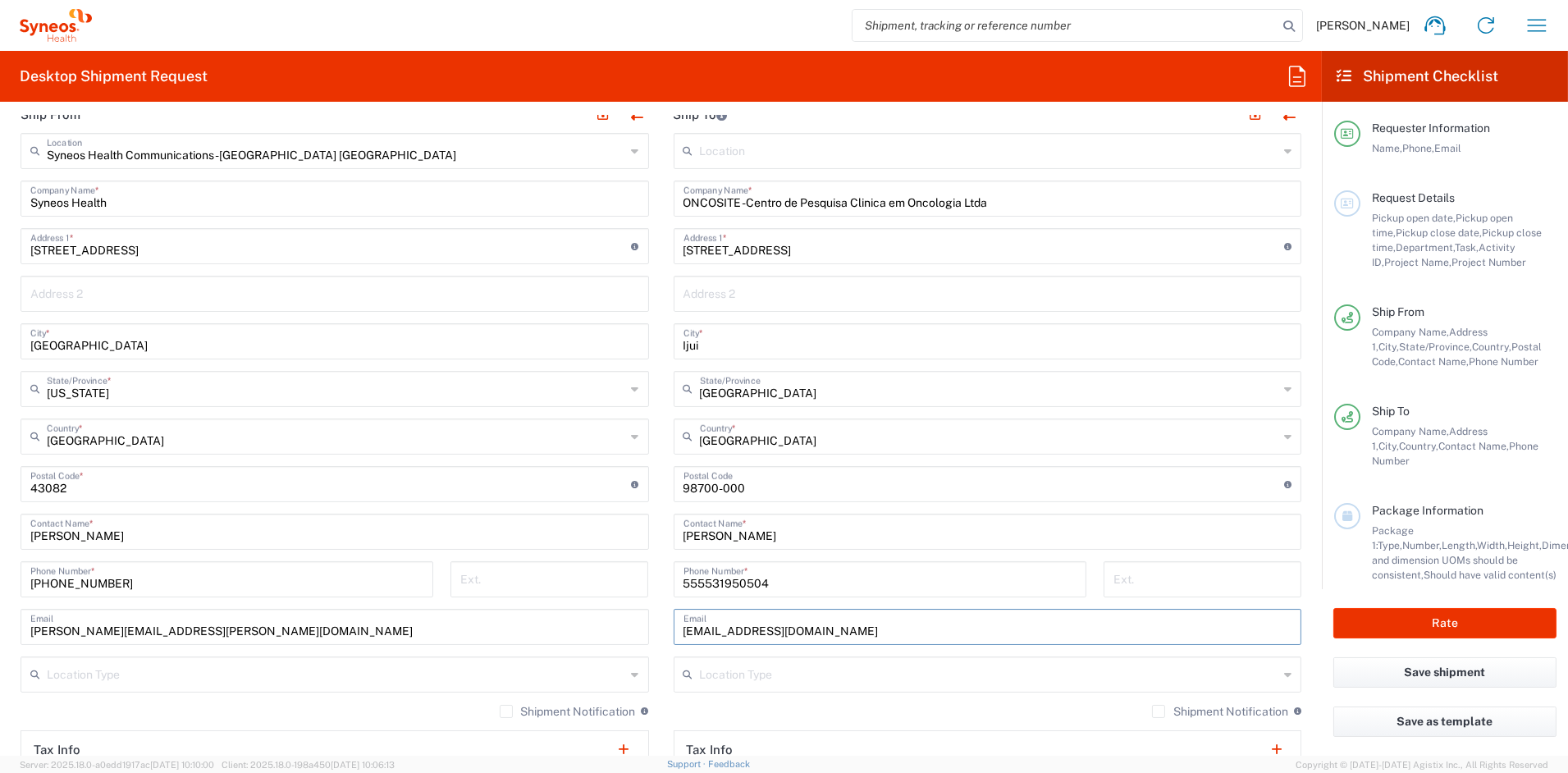
type input "[EMAIL_ADDRESS][DOMAIN_NAME]"
click at [761, 680] on input "text" at bounding box center [990, 674] width 580 height 28
click at [730, 709] on span "Business (General)" at bounding box center [977, 709] width 618 height 26
type input "Business (General)"
click at [684, 200] on input "ONCOSITE -Centro de Pesquisa Clinica em Oncologia Ltda" at bounding box center [988, 197] width 609 height 28
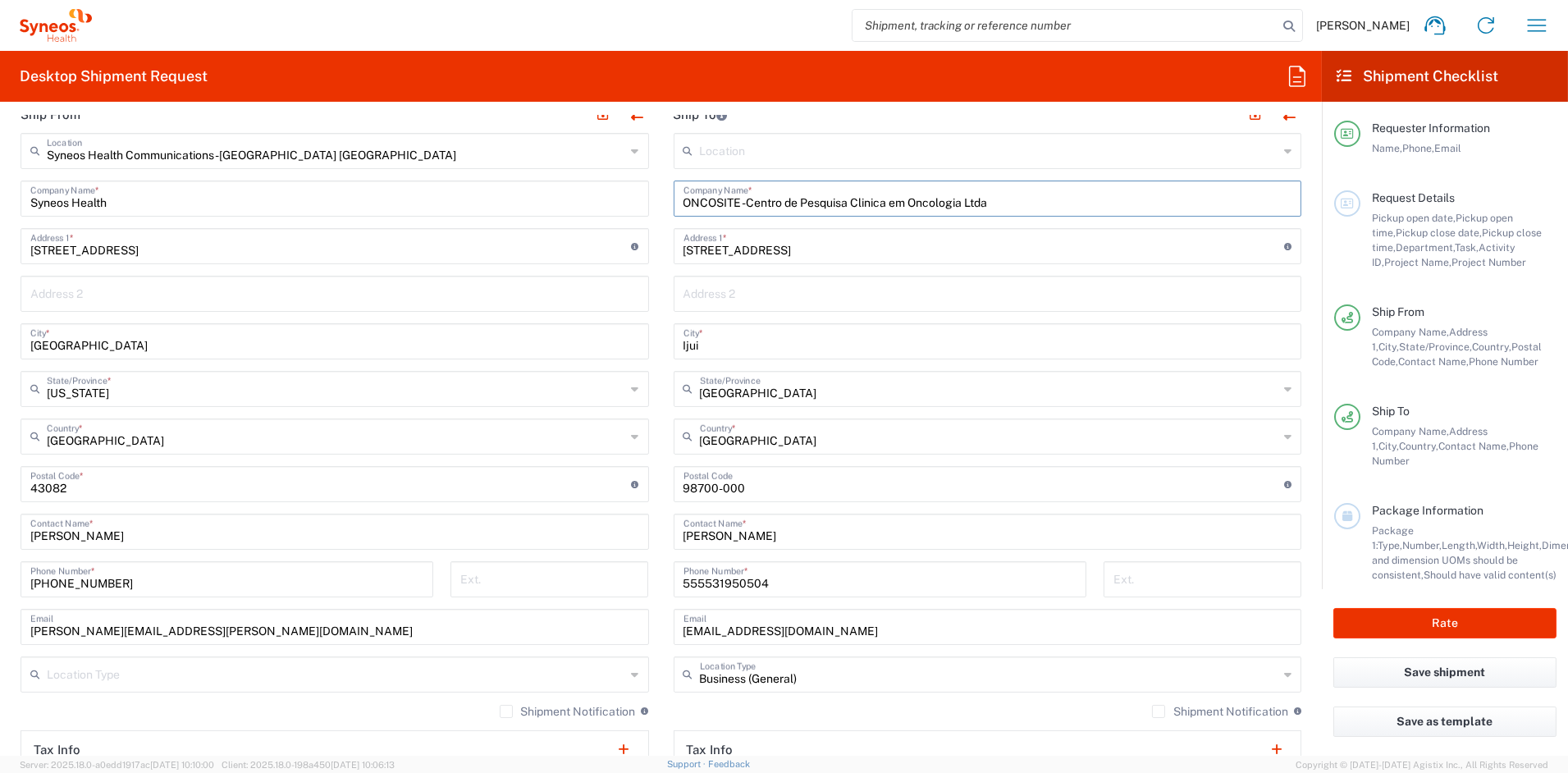
drag, startPoint x: 992, startPoint y: 201, endPoint x: 847, endPoint y: 195, distance: 145.1
click at [847, 195] on input "ONCOSITE -Centro de Pesquisa Clinica em Oncologia Ltda" at bounding box center [988, 197] width 609 height 28
type input "ONCOSITE -Centro de Pesquisa"
click at [811, 291] on input "text" at bounding box center [988, 293] width 609 height 28
paste input "Clinica em Oncologia Ltda"
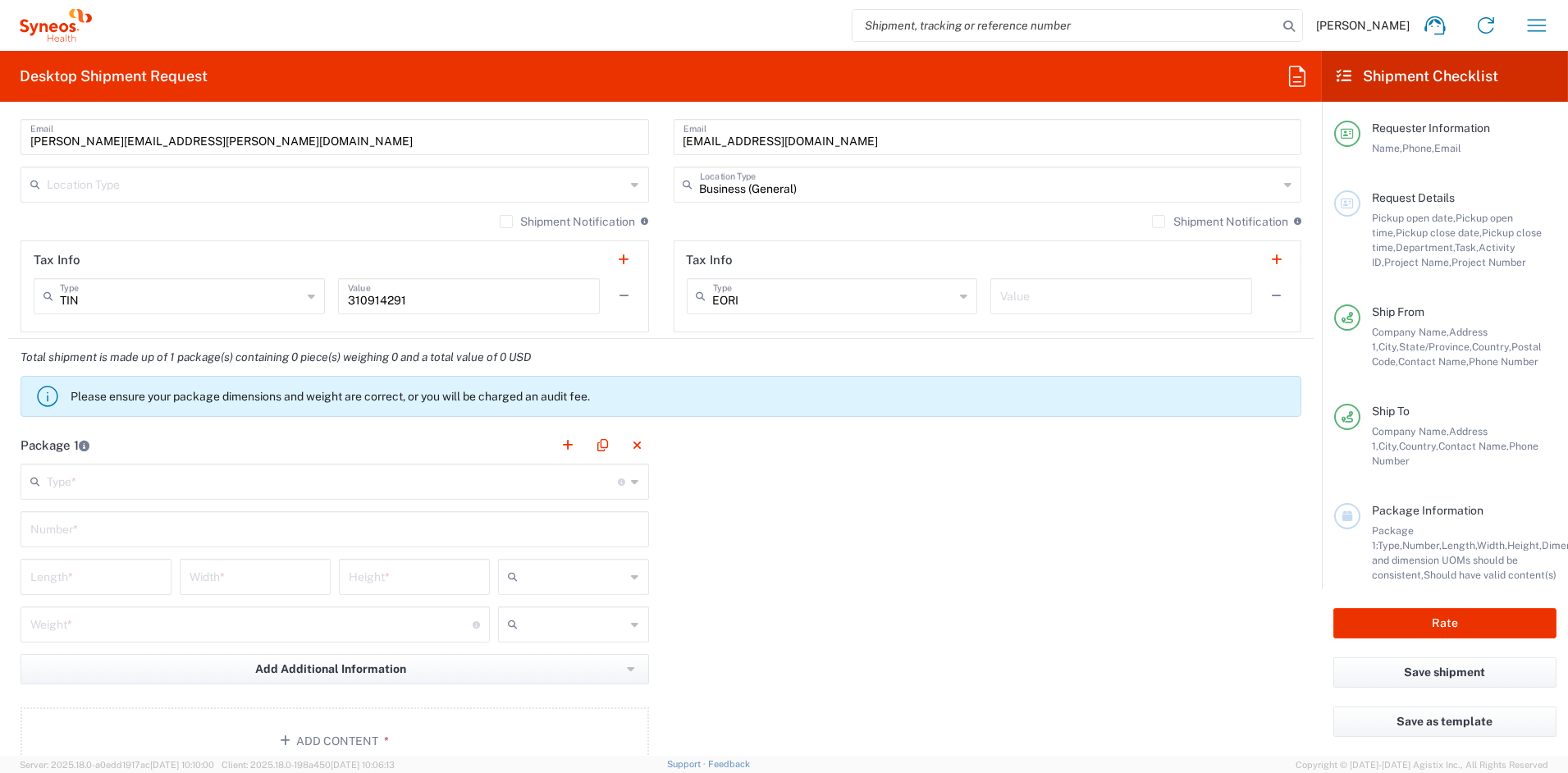
scroll to position [1152, 0]
type input "Clinica em Oncologia Ltda"
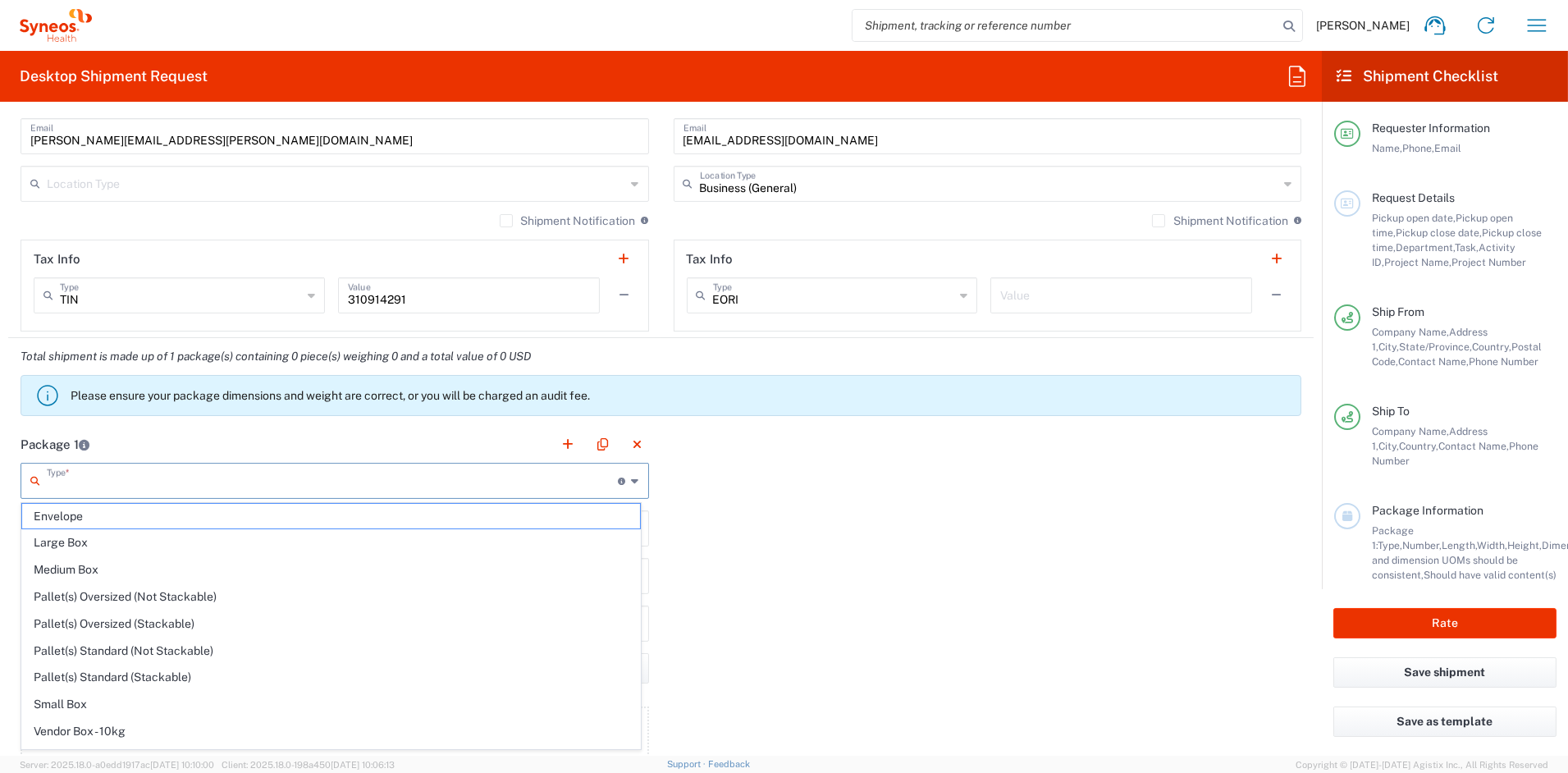
click at [113, 486] on input "text" at bounding box center [333, 479] width 572 height 28
click at [62, 569] on span "Medium Box" at bounding box center [331, 569] width 618 height 26
type input "Medium Box"
type input "13"
type input "11.5"
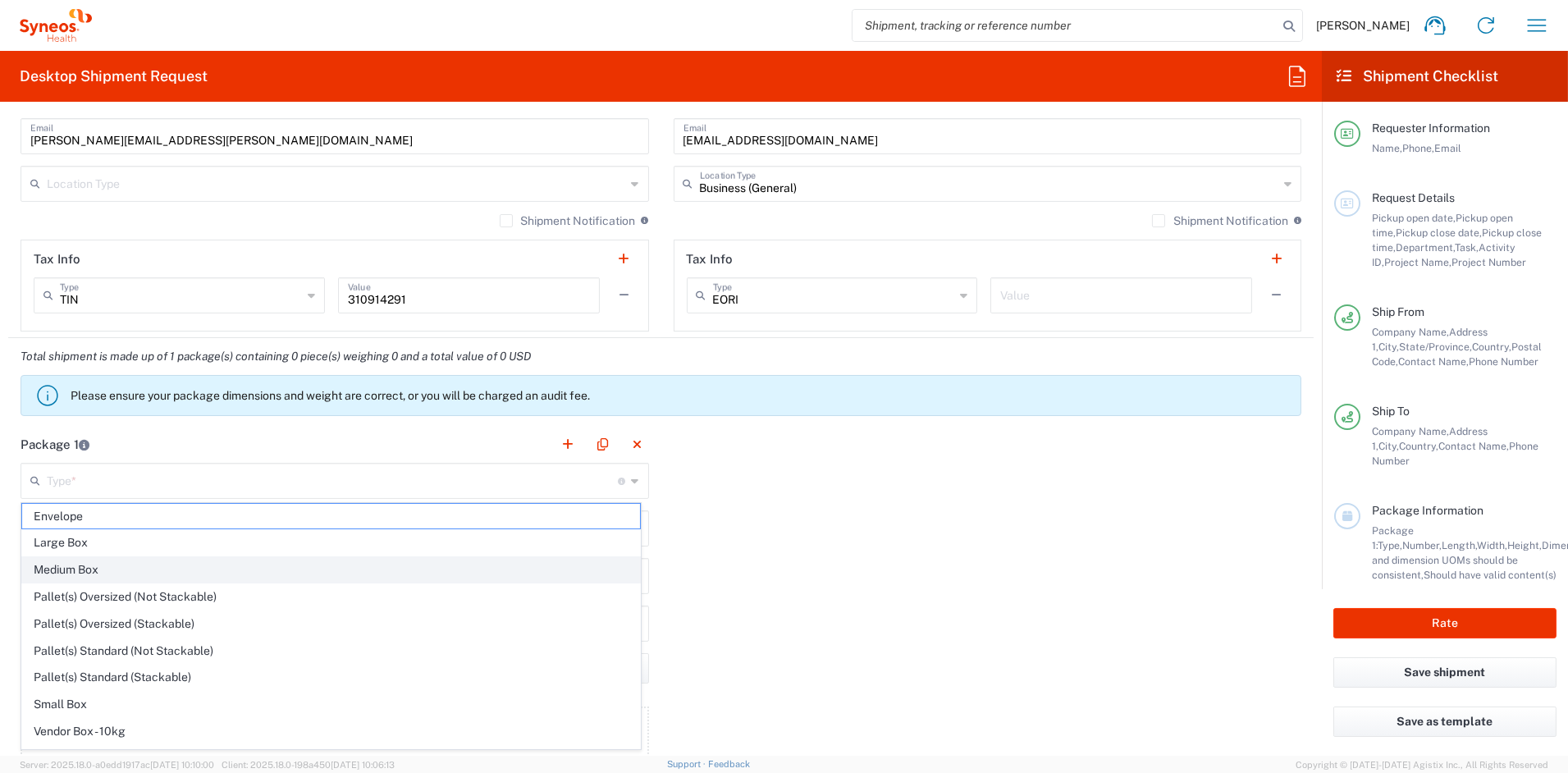
type input "2.5"
type input "in"
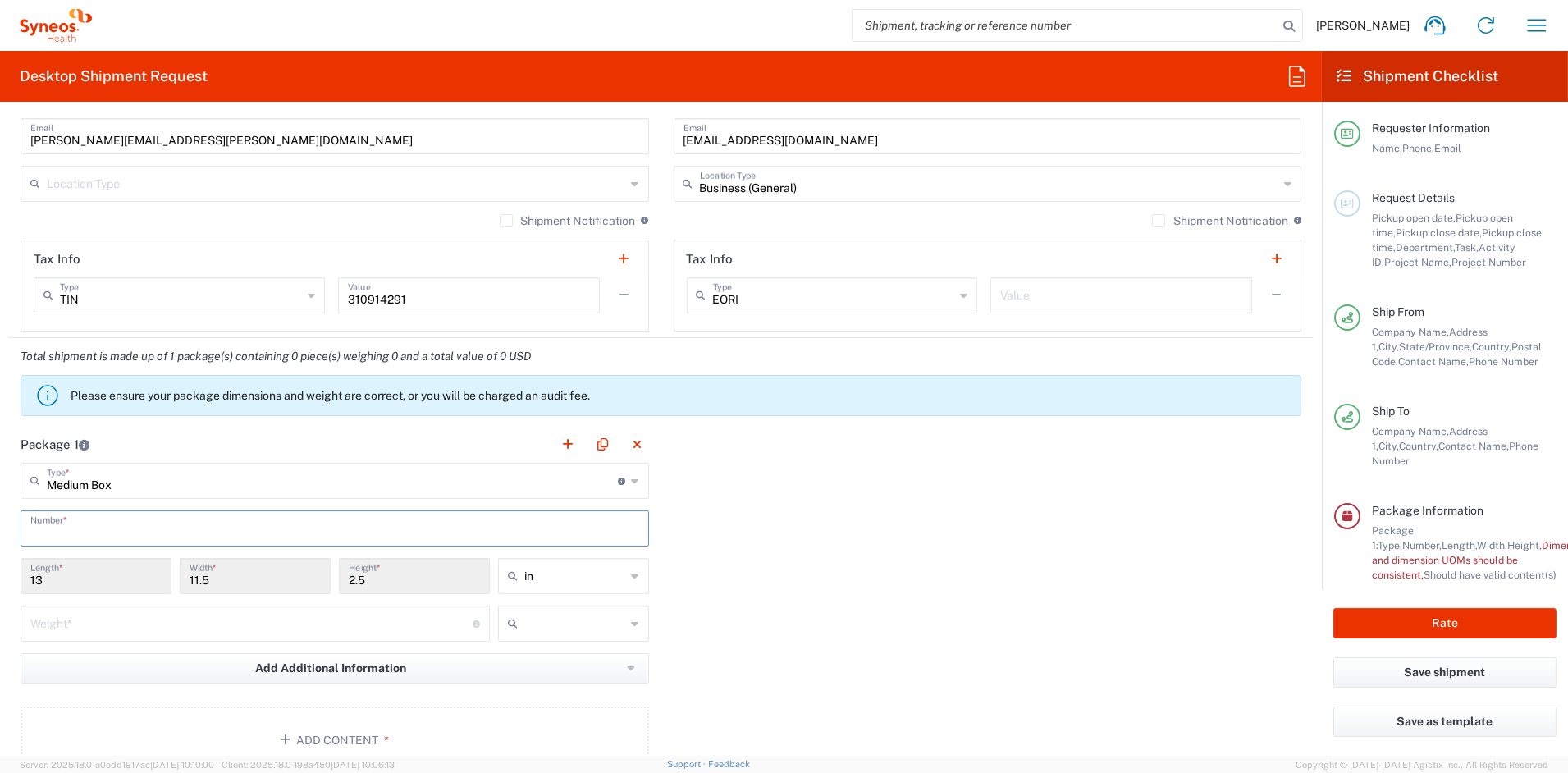
click at [81, 528] on input "text" at bounding box center [334, 527] width 609 height 28
type input "1"
click at [88, 626] on input "number" at bounding box center [251, 622] width 442 height 28
type input "6"
click at [556, 626] on input "text" at bounding box center [574, 623] width 101 height 27
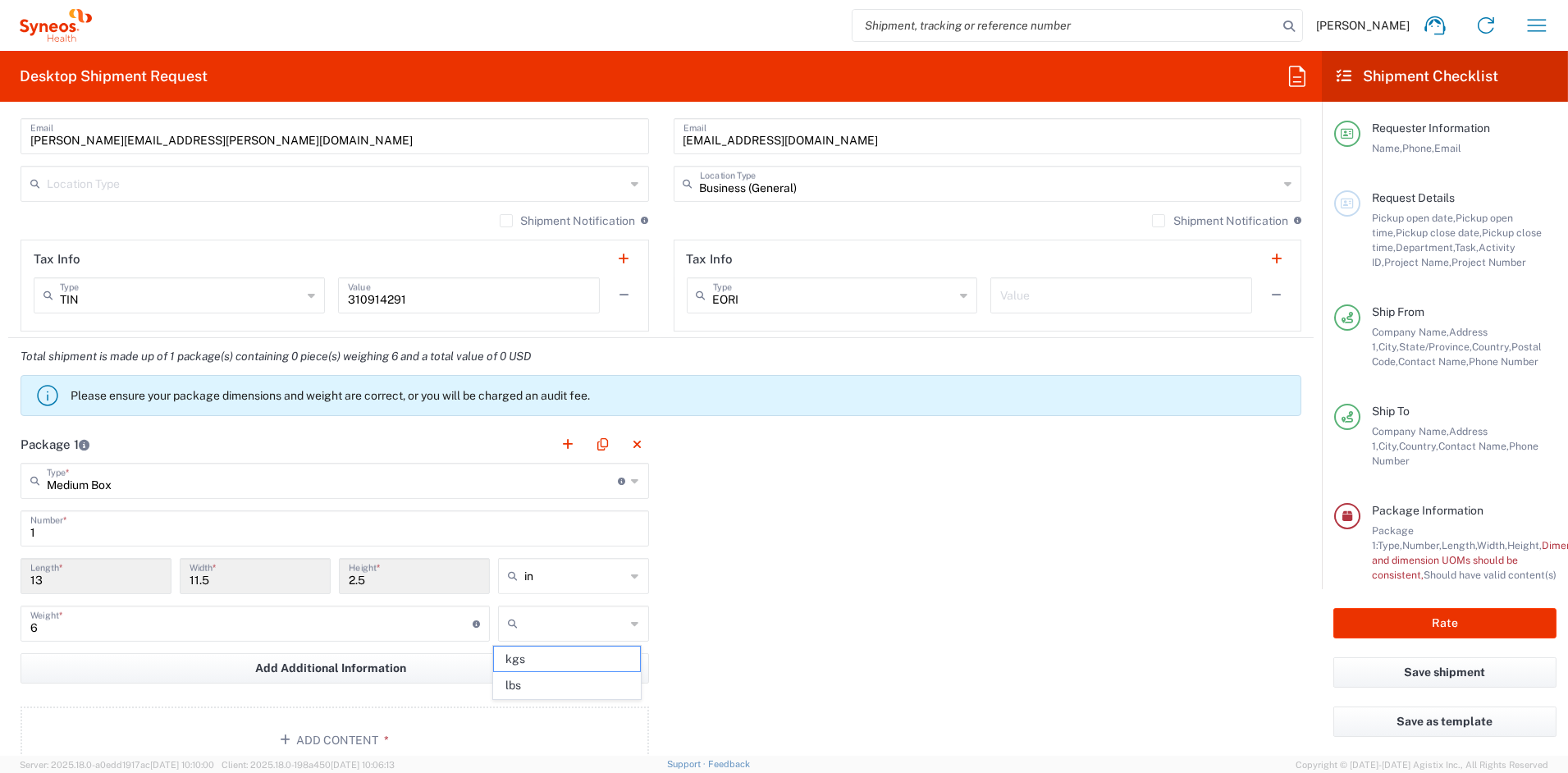
drag, startPoint x: 541, startPoint y: 690, endPoint x: 459, endPoint y: 690, distance: 82.0
click at [536, 690] on span "lbs" at bounding box center [567, 685] width 146 height 26
type input "lbs"
click at [333, 737] on button "Add Content *" at bounding box center [334, 740] width 628 height 67
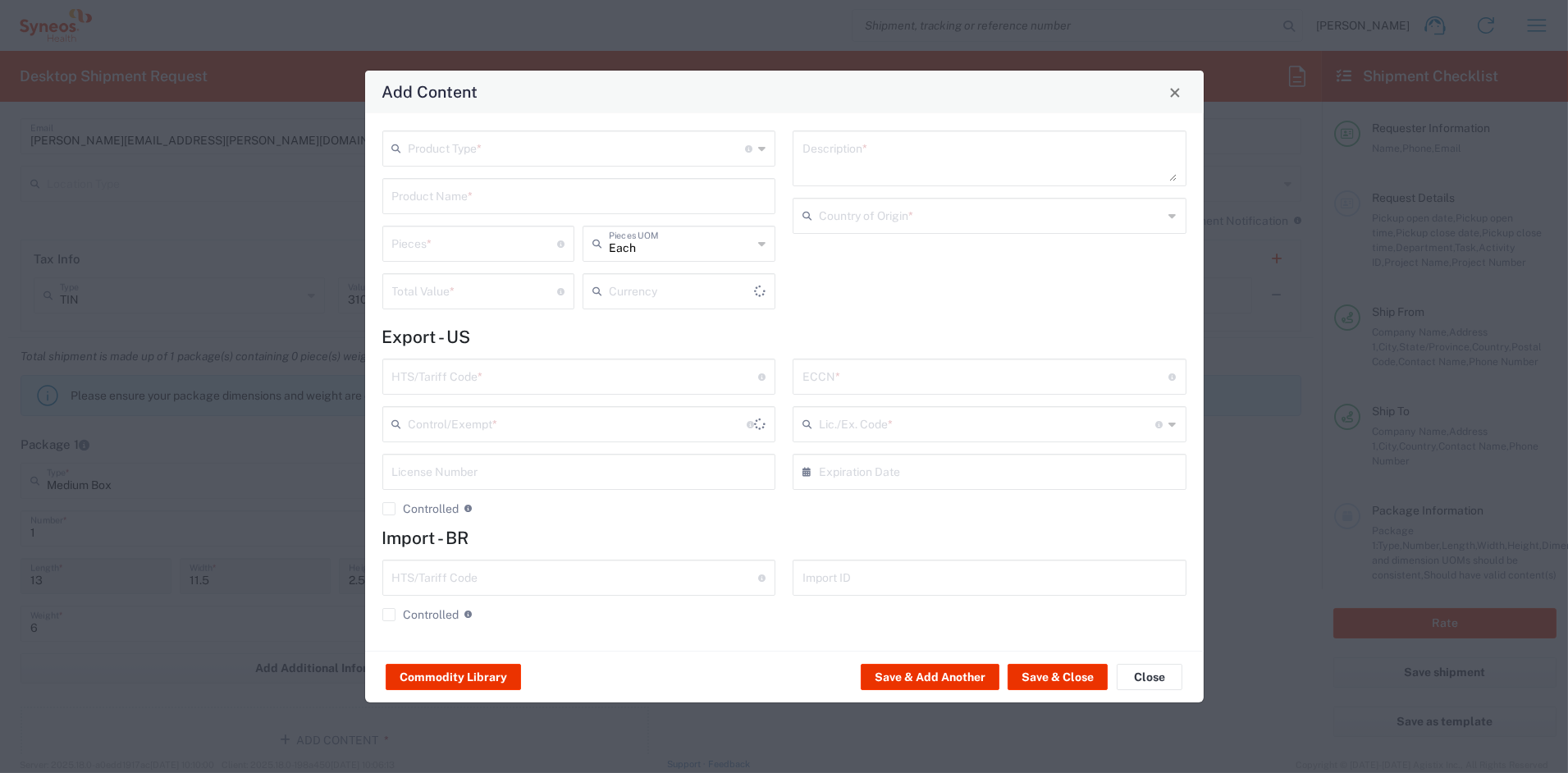
type input "US Dollar"
click at [469, 153] on input "text" at bounding box center [577, 147] width 337 height 28
click at [460, 210] on span "General Commodity" at bounding box center [578, 211] width 389 height 26
type input "General Commodity"
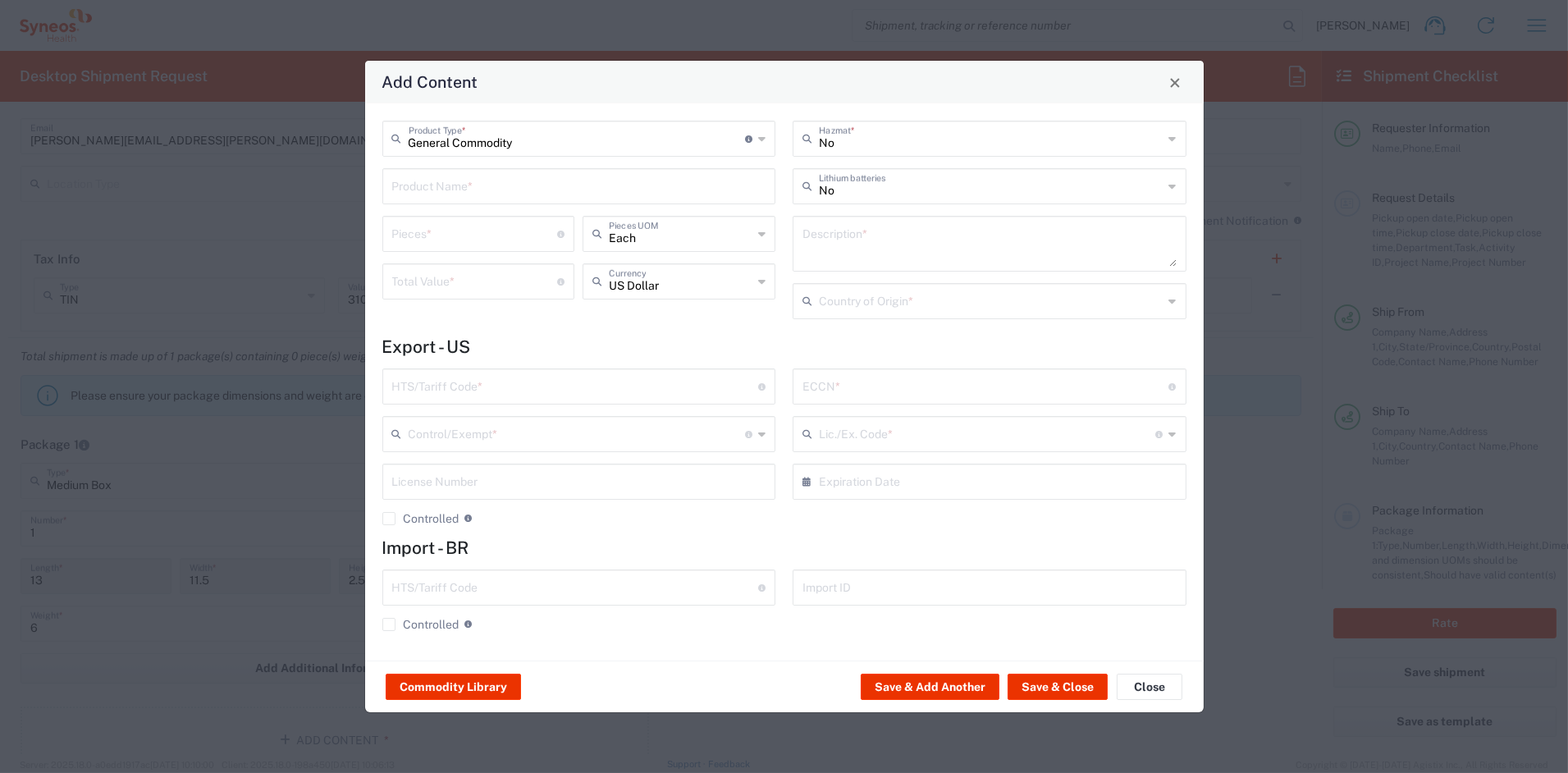
click at [459, 189] on input "text" at bounding box center [579, 185] width 374 height 28
click at [473, 236] on div "FLIP CHART" at bounding box center [579, 225] width 390 height 27
type input "FLIP CHART"
type input "1"
type textarea "11'X8.5'; 24 PAGE WIRO-BOUND PRINTED DOCUMENT"
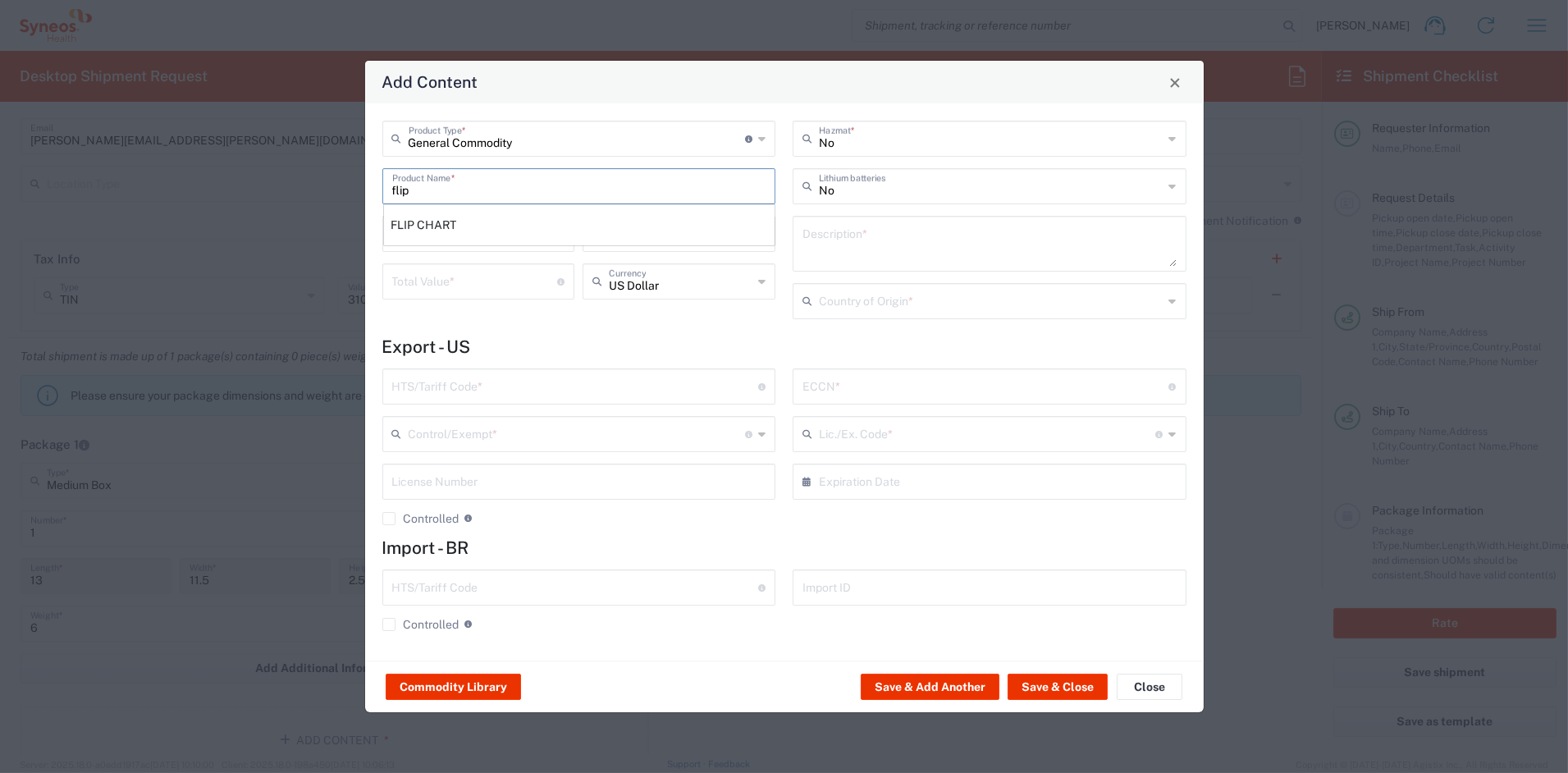
type input "[GEOGRAPHIC_DATA]"
type input "4911.99.8000"
type input "BIS"
type input "EAR99"
type input "NLR - No License Required"
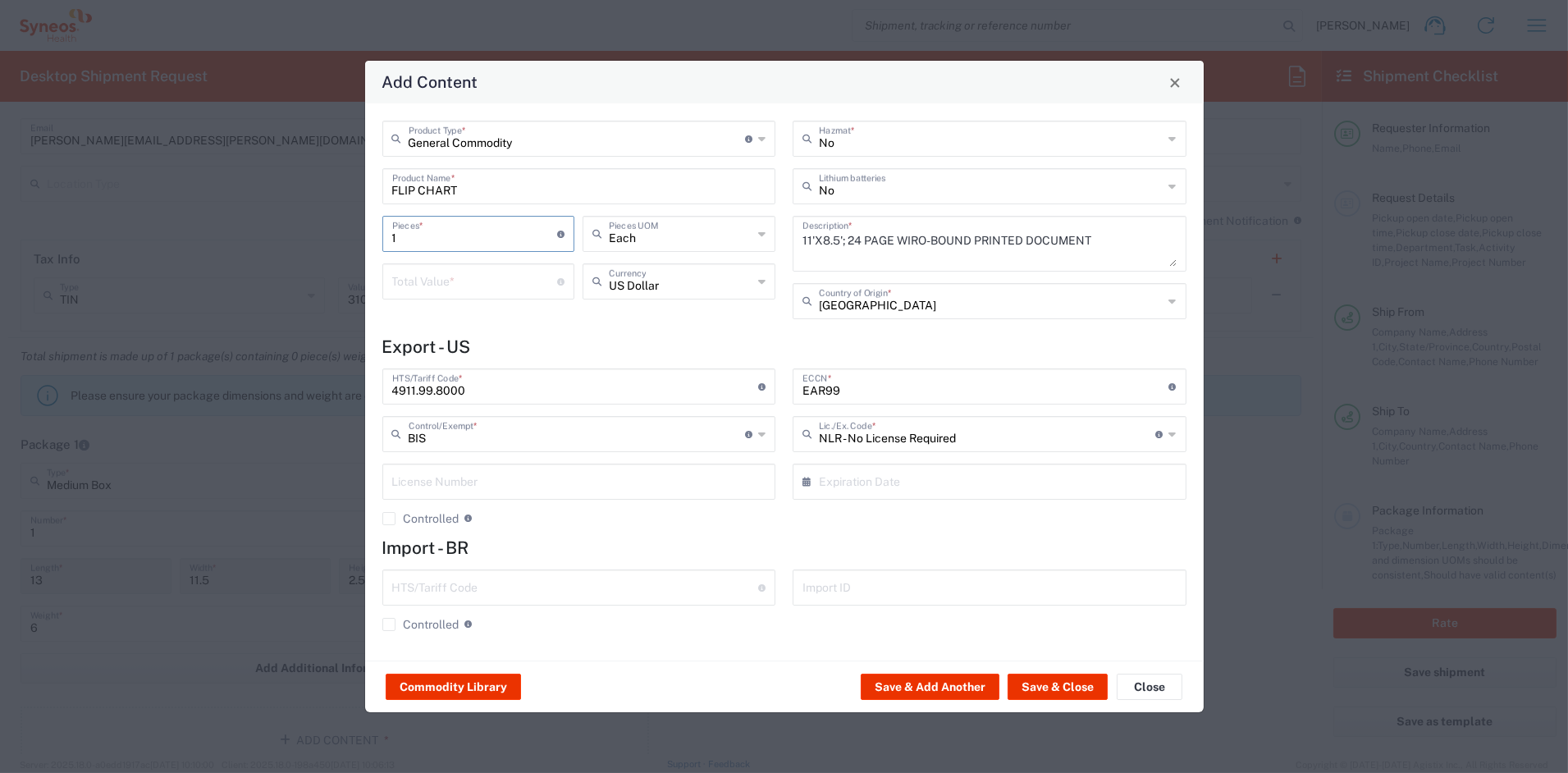
drag, startPoint x: 422, startPoint y: 231, endPoint x: 300, endPoint y: 229, distance: 122.0
click at [310, 225] on div "Add Content General Commodity Product Type * Document: Paper document generated…" at bounding box center [784, 386] width 1568 height 773
type input "5"
click at [404, 286] on input "number" at bounding box center [475, 280] width 166 height 28
type input "40"
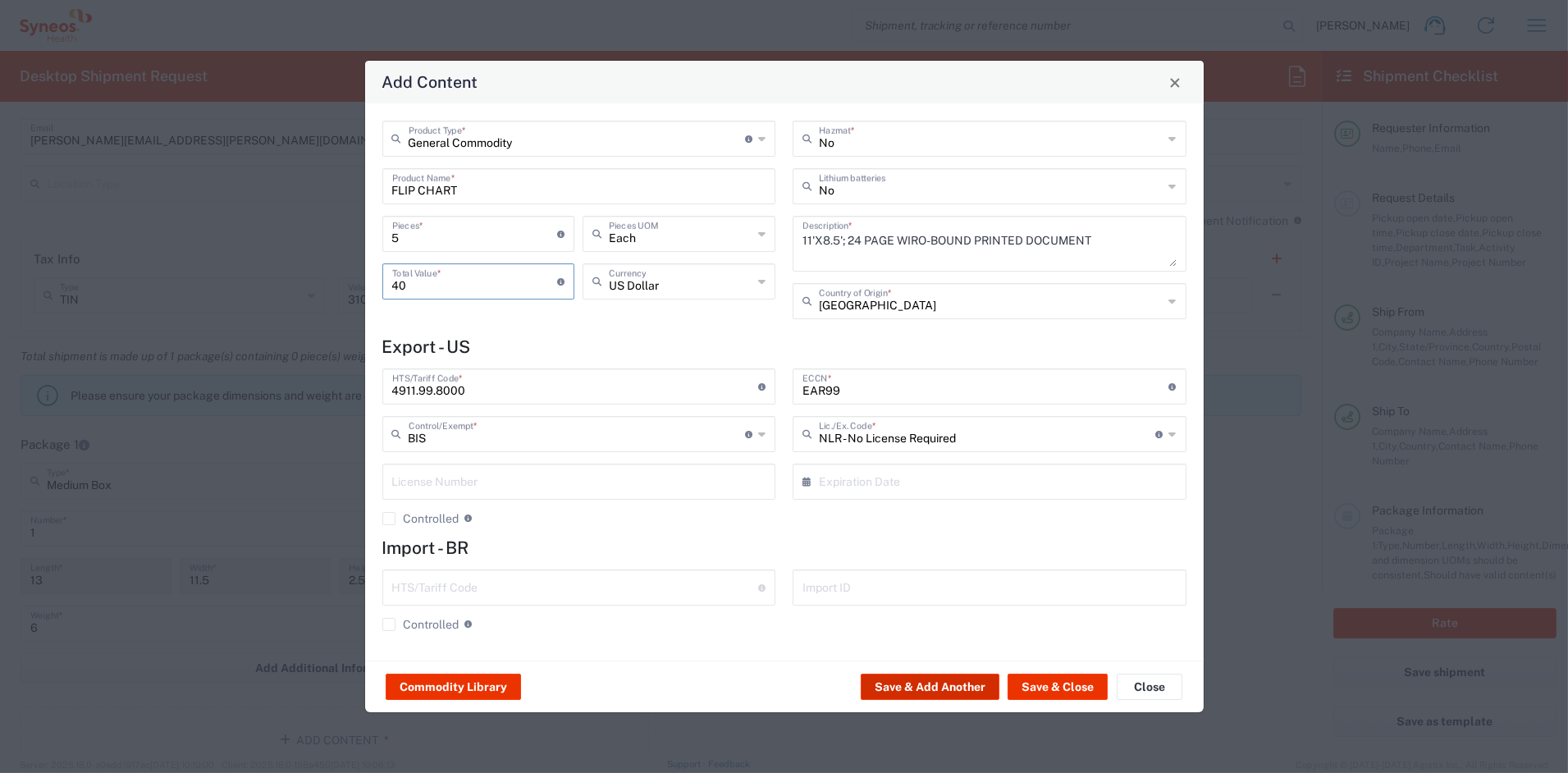
click at [964, 688] on button "Save & Add Another" at bounding box center [930, 687] width 138 height 27
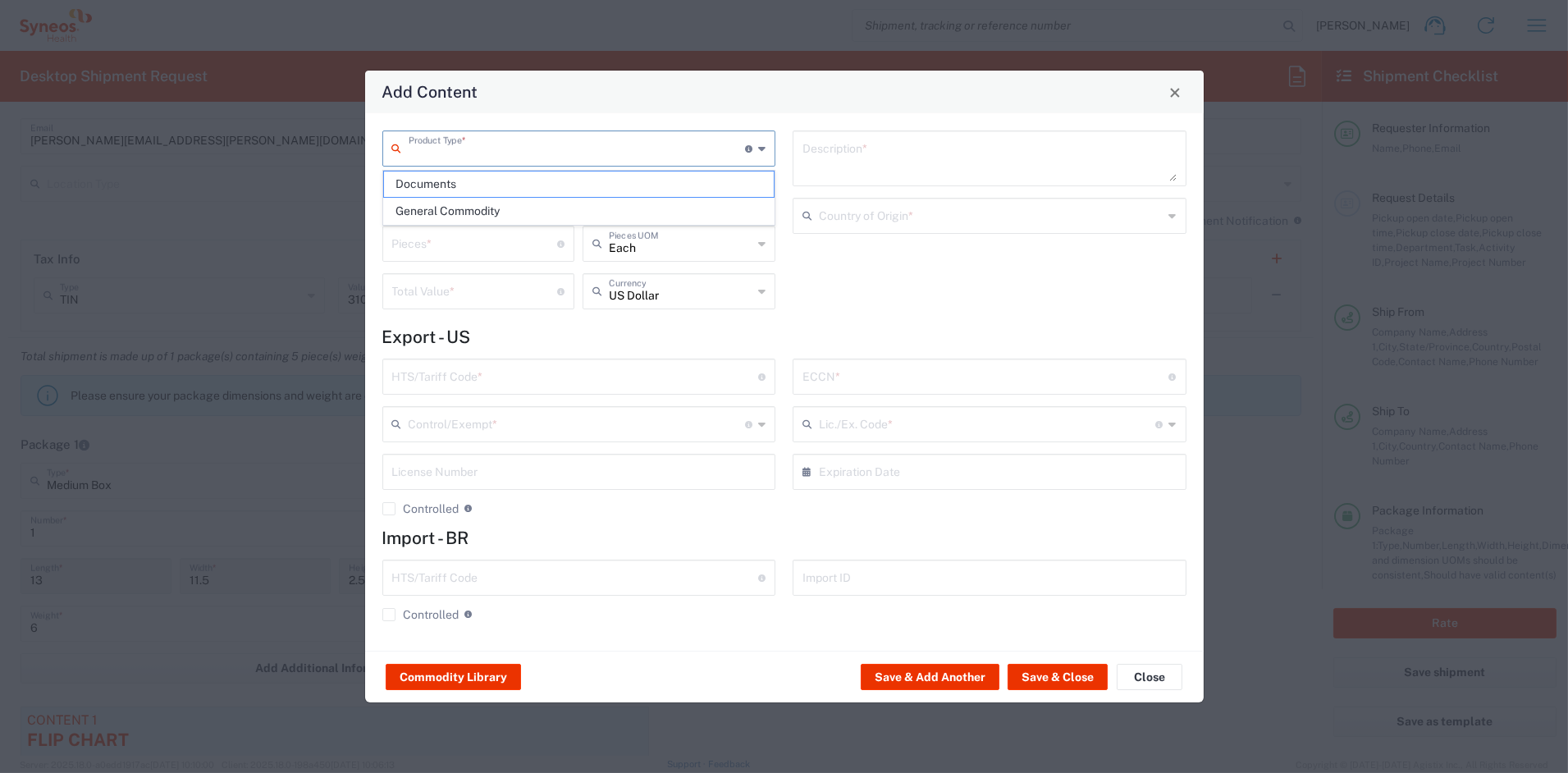
click at [473, 156] on input "text" at bounding box center [577, 147] width 337 height 28
drag, startPoint x: 461, startPoint y: 218, endPoint x: 456, endPoint y: 207, distance: 12.1
click at [460, 212] on span "General Commodity" at bounding box center [578, 211] width 389 height 26
type input "General Commodity"
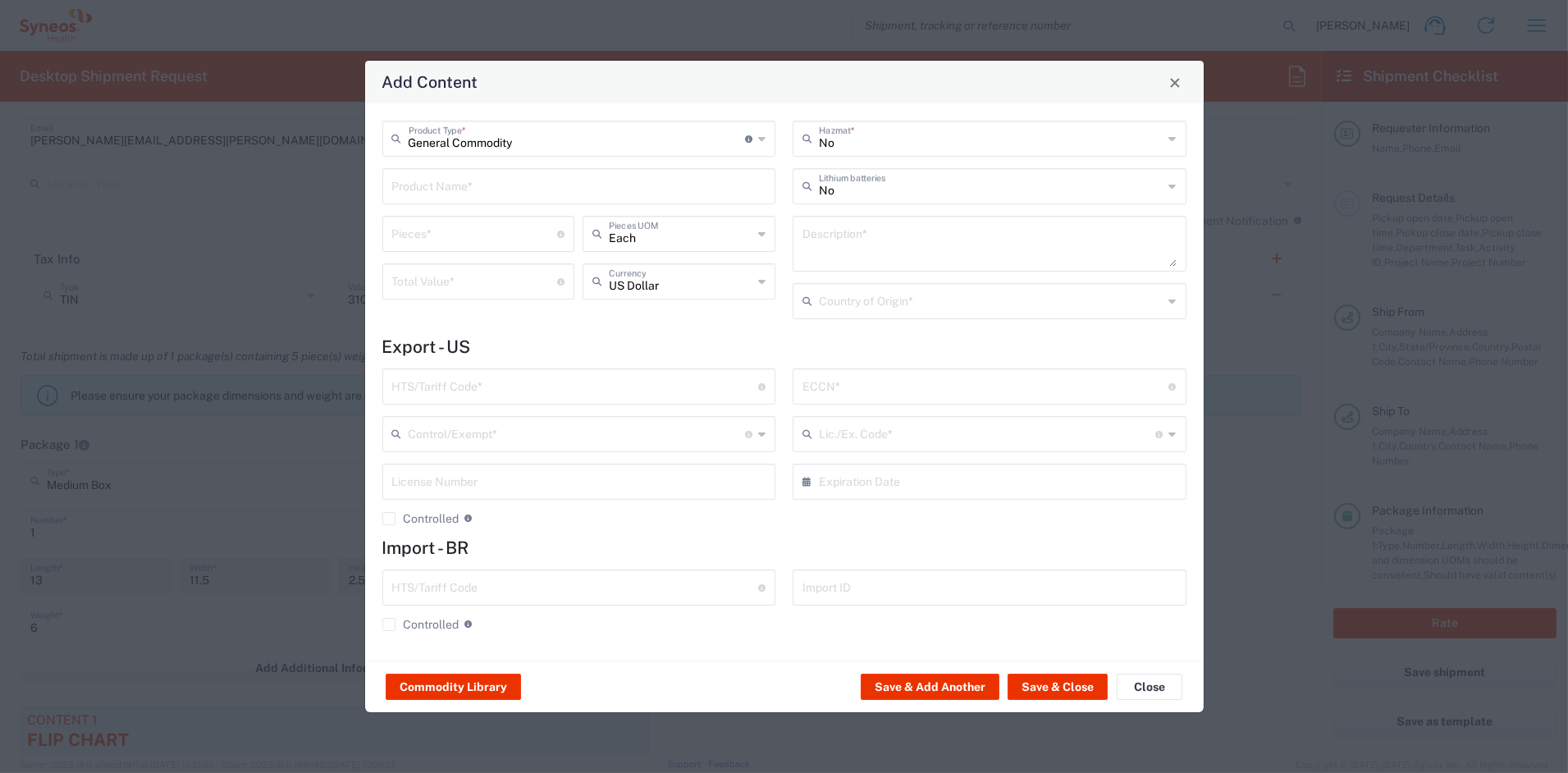
click at [449, 187] on input "text" at bounding box center [579, 185] width 374 height 28
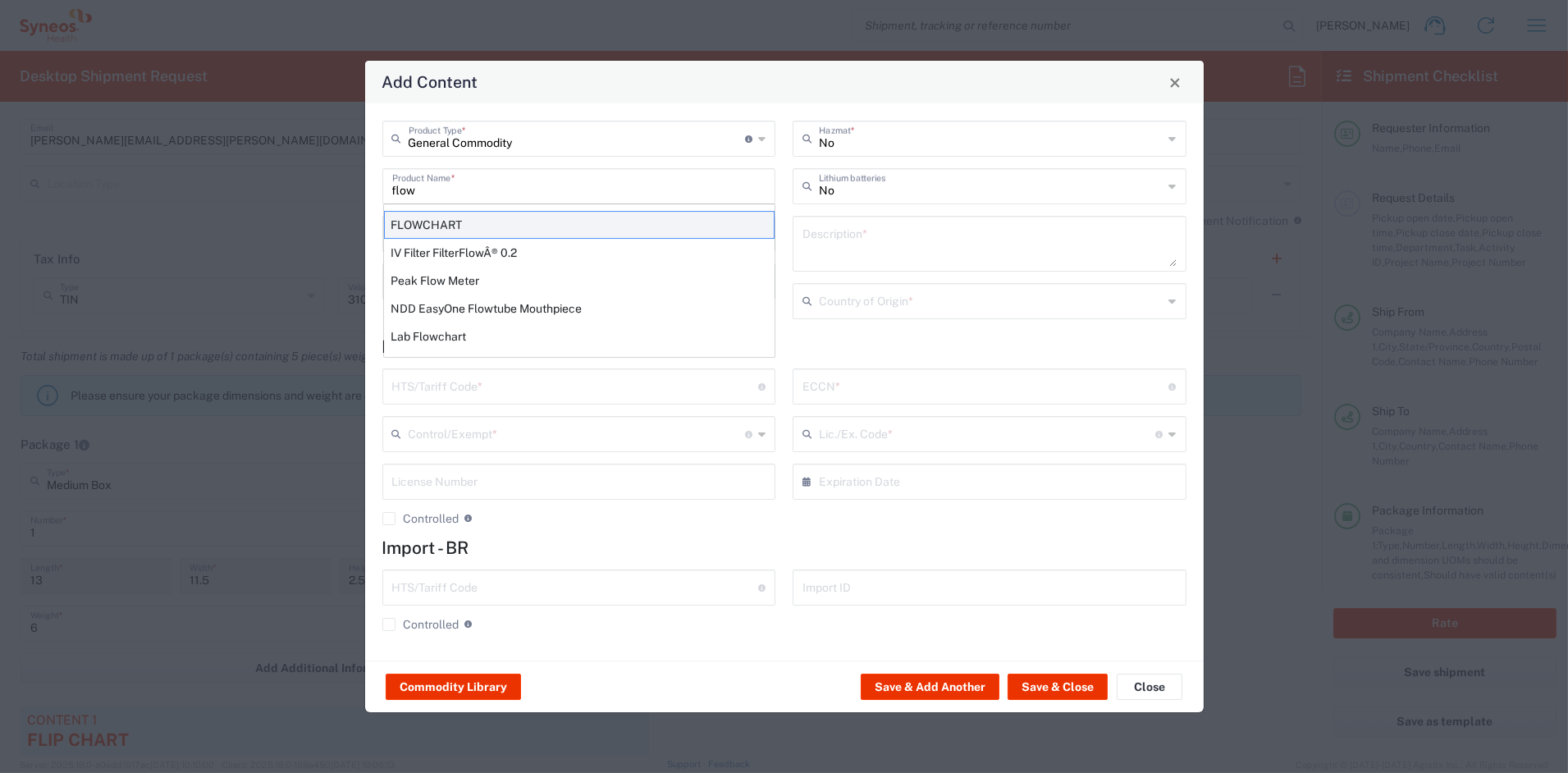
click at [447, 225] on div "FLOWCHART" at bounding box center [579, 225] width 390 height 27
type input "FLOWCHART"
type input "1"
type textarea "11'X8.5'; 1 SHEET PRINTED LAMINATED PAPER"
type input "[GEOGRAPHIC_DATA]"
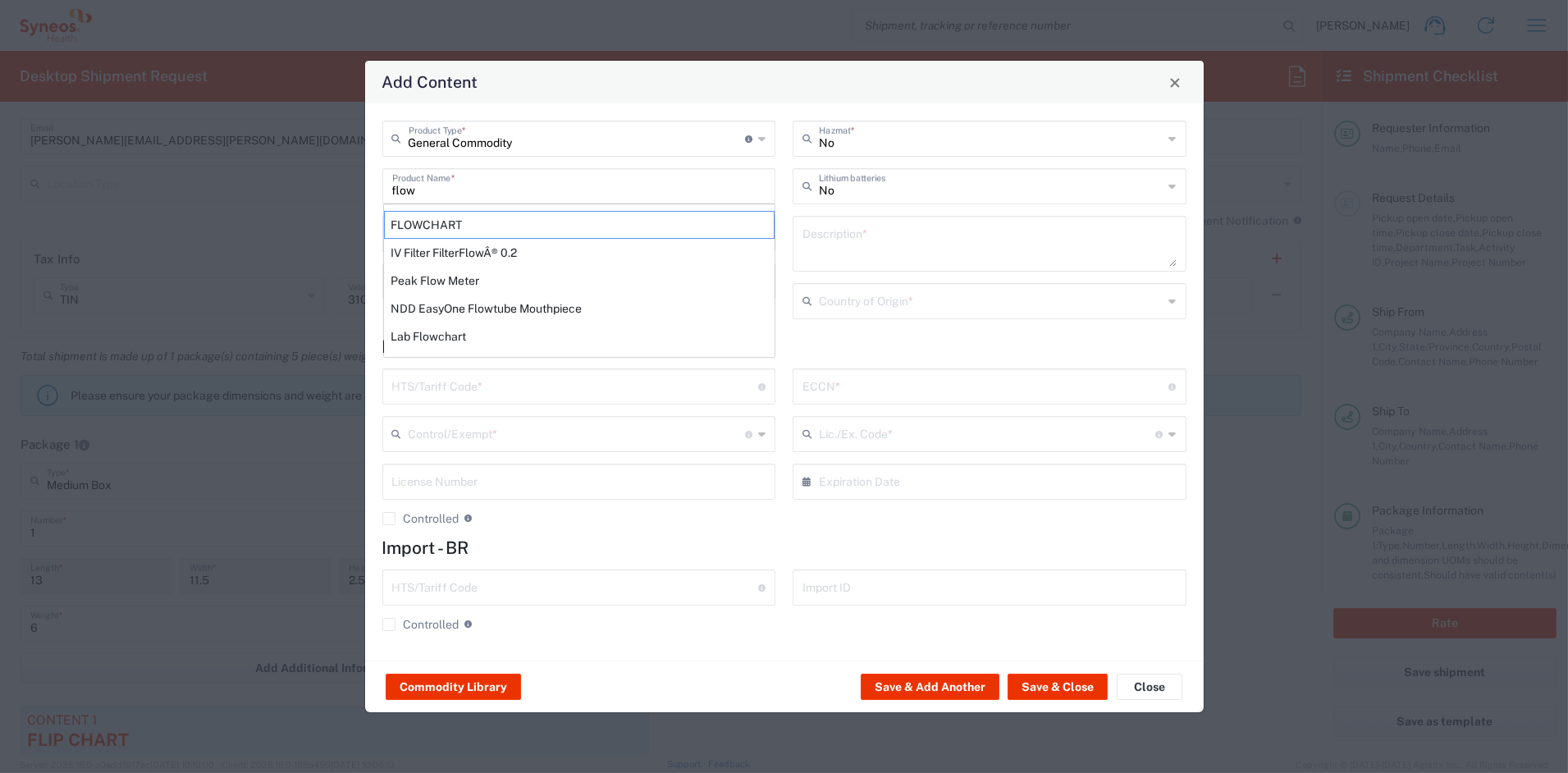
type input "4911.99.8000"
type input "BIS"
type input "EAR99"
type input "NLR - No License Required"
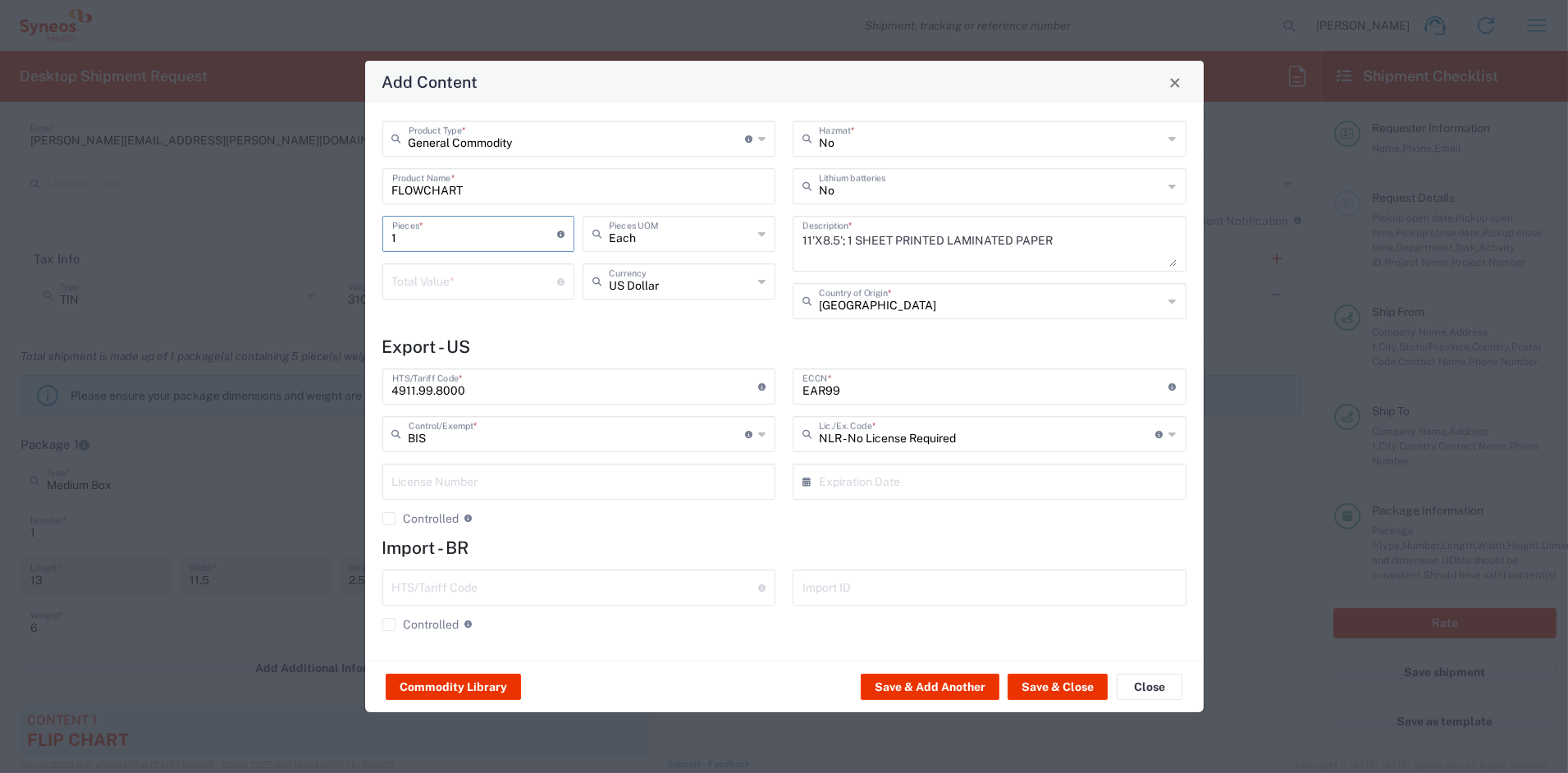
drag, startPoint x: 433, startPoint y: 232, endPoint x: 324, endPoint y: 236, distance: 109.1
click at [328, 235] on div "Add Content General Commodity Product Type * Document: Paper document generated…" at bounding box center [784, 386] width 1568 height 773
type input "15"
click at [441, 282] on input "number" at bounding box center [475, 280] width 166 height 28
type input "37.50"
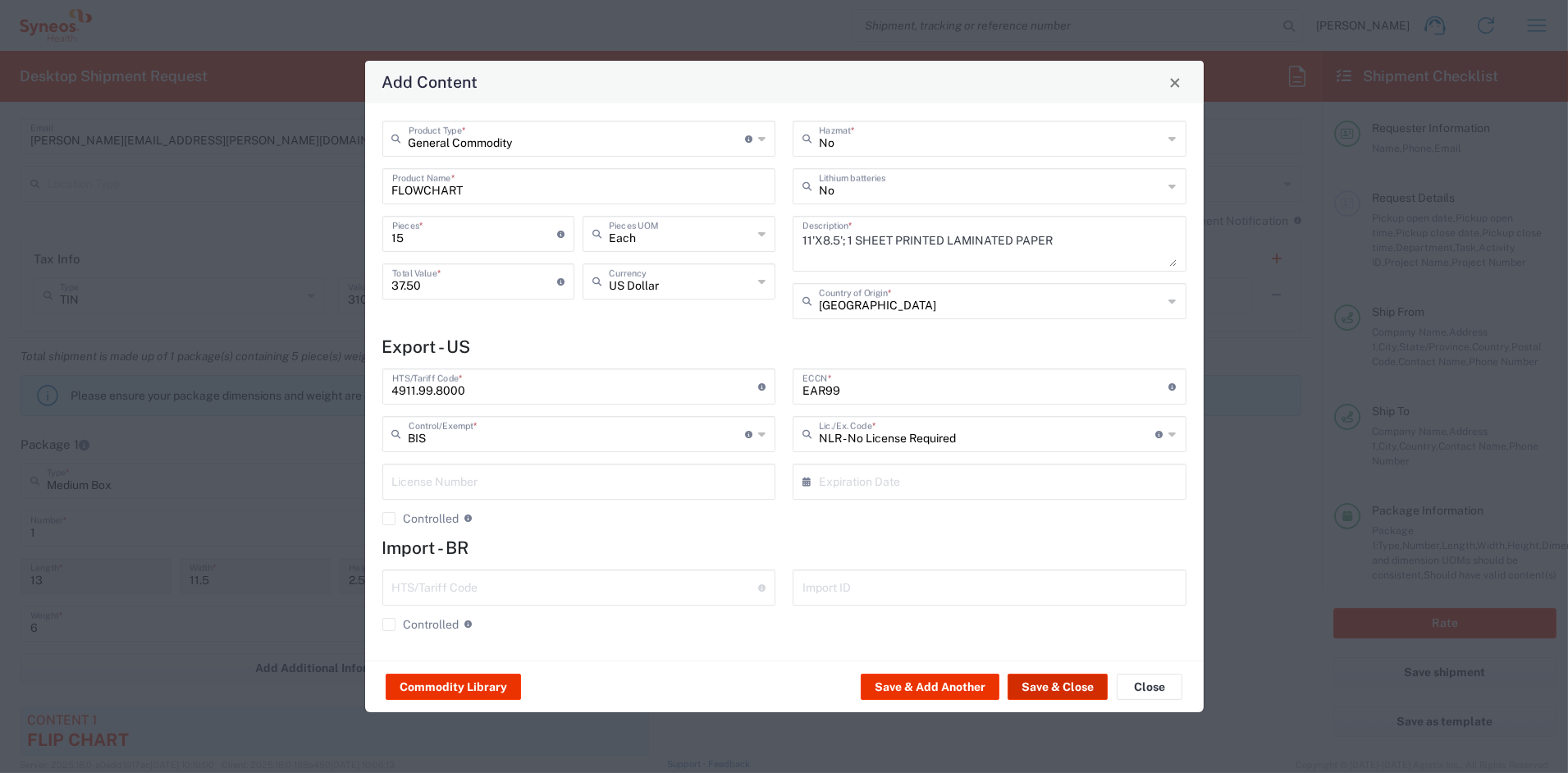
click at [1042, 686] on button "Save & Close" at bounding box center [1058, 687] width 100 height 27
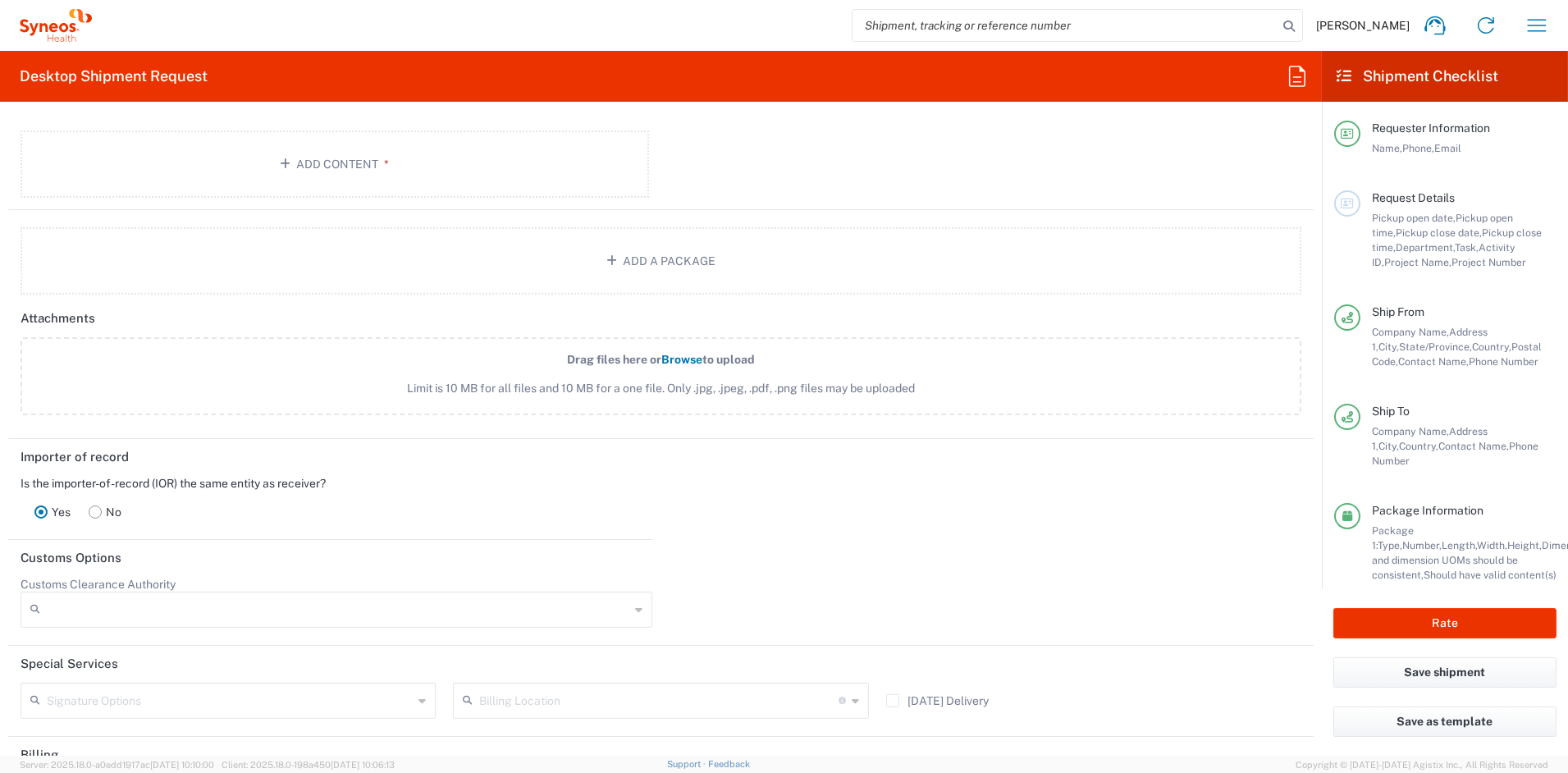
scroll to position [1889, 0]
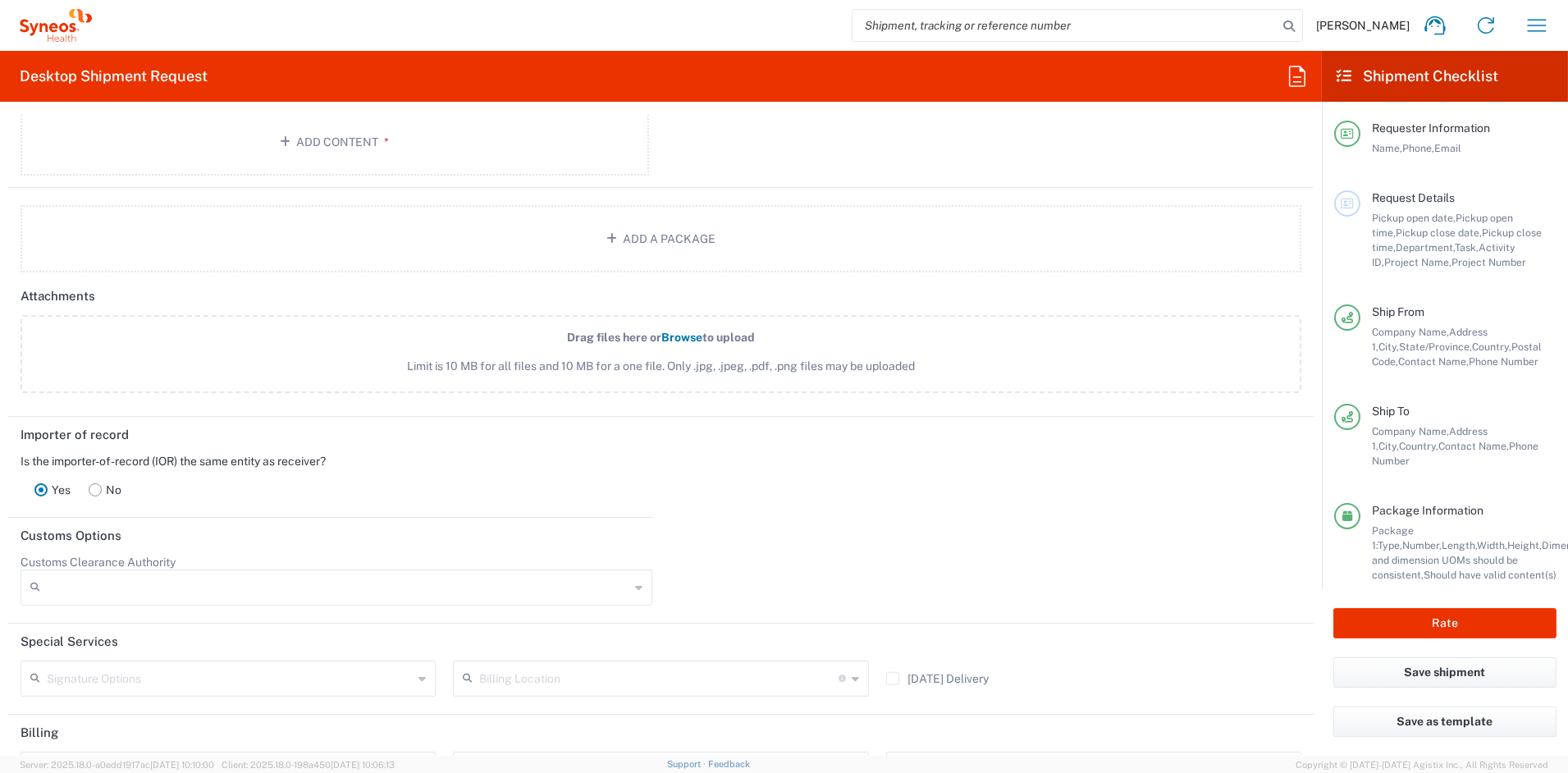
click at [99, 488] on rect at bounding box center [95, 489] width 12 height 12
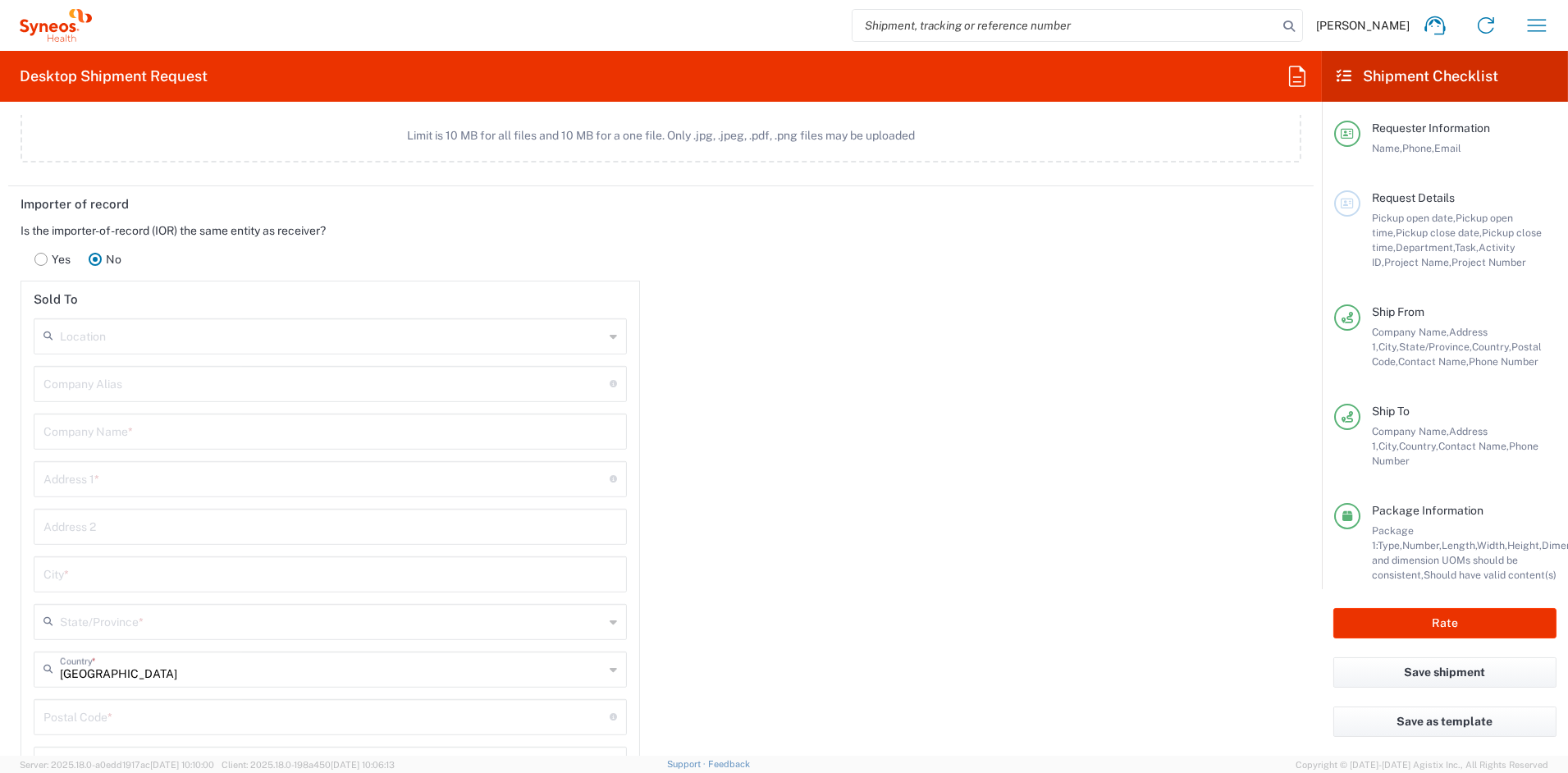
scroll to position [2126, 0]
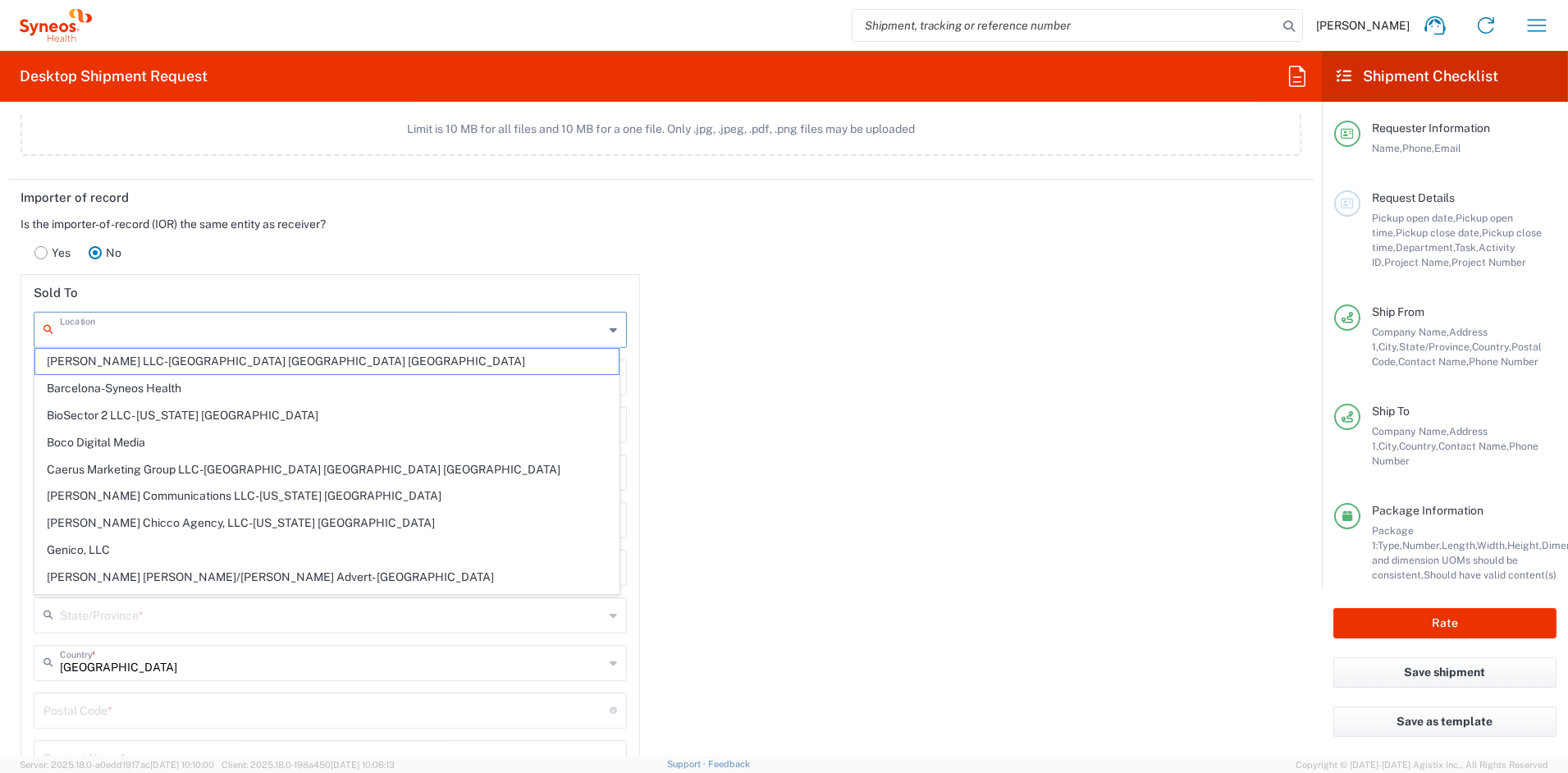
click at [153, 329] on input "text" at bounding box center [332, 329] width 544 height 28
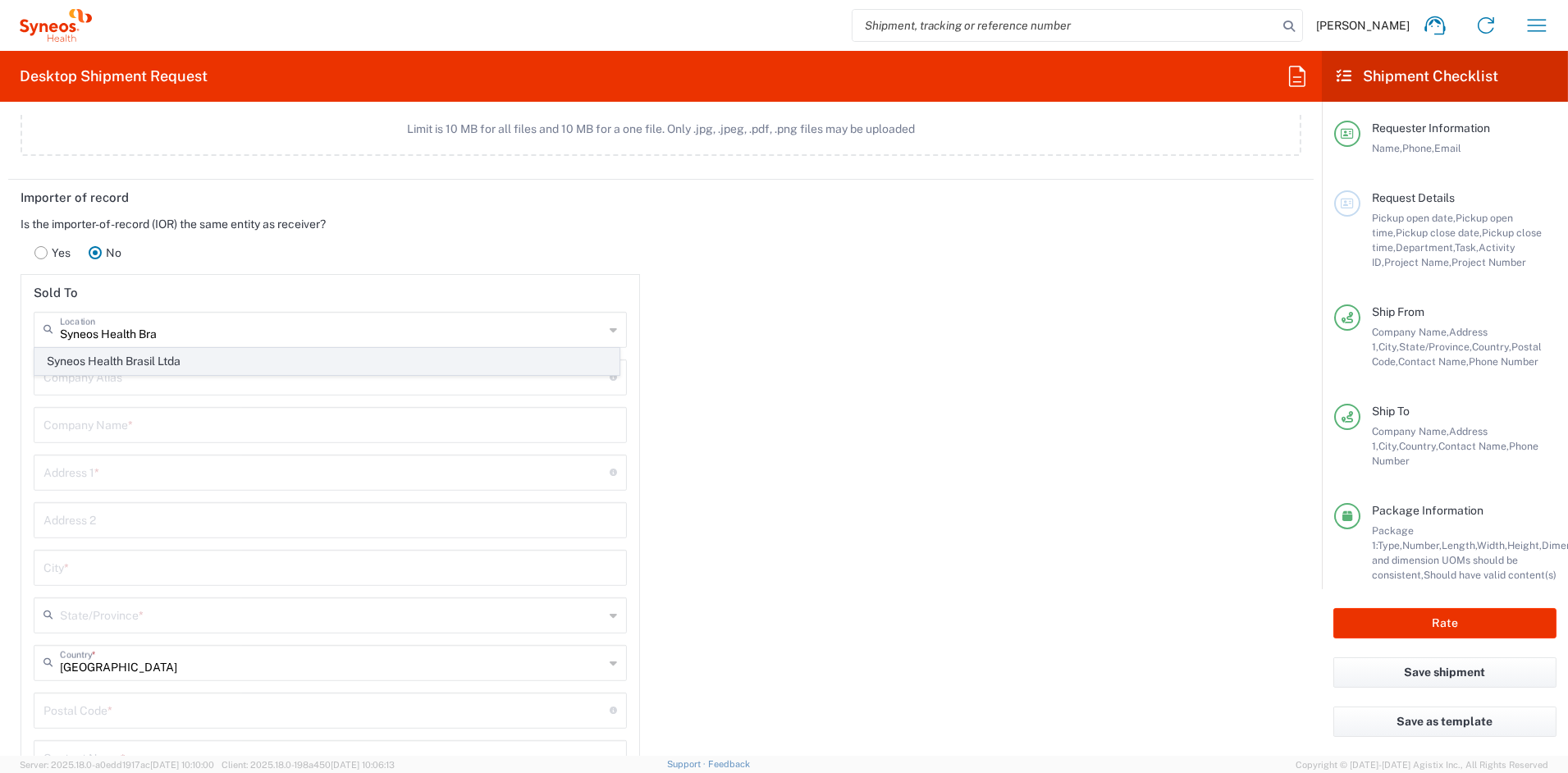
click at [123, 365] on span "Syneos Health Brasil Ltda" at bounding box center [327, 361] width 584 height 26
type input "Syneos Health Brasil Ltda"
type input "[STREET_ADDRESS]"
type input "14th Floor, Room 03, Centro"
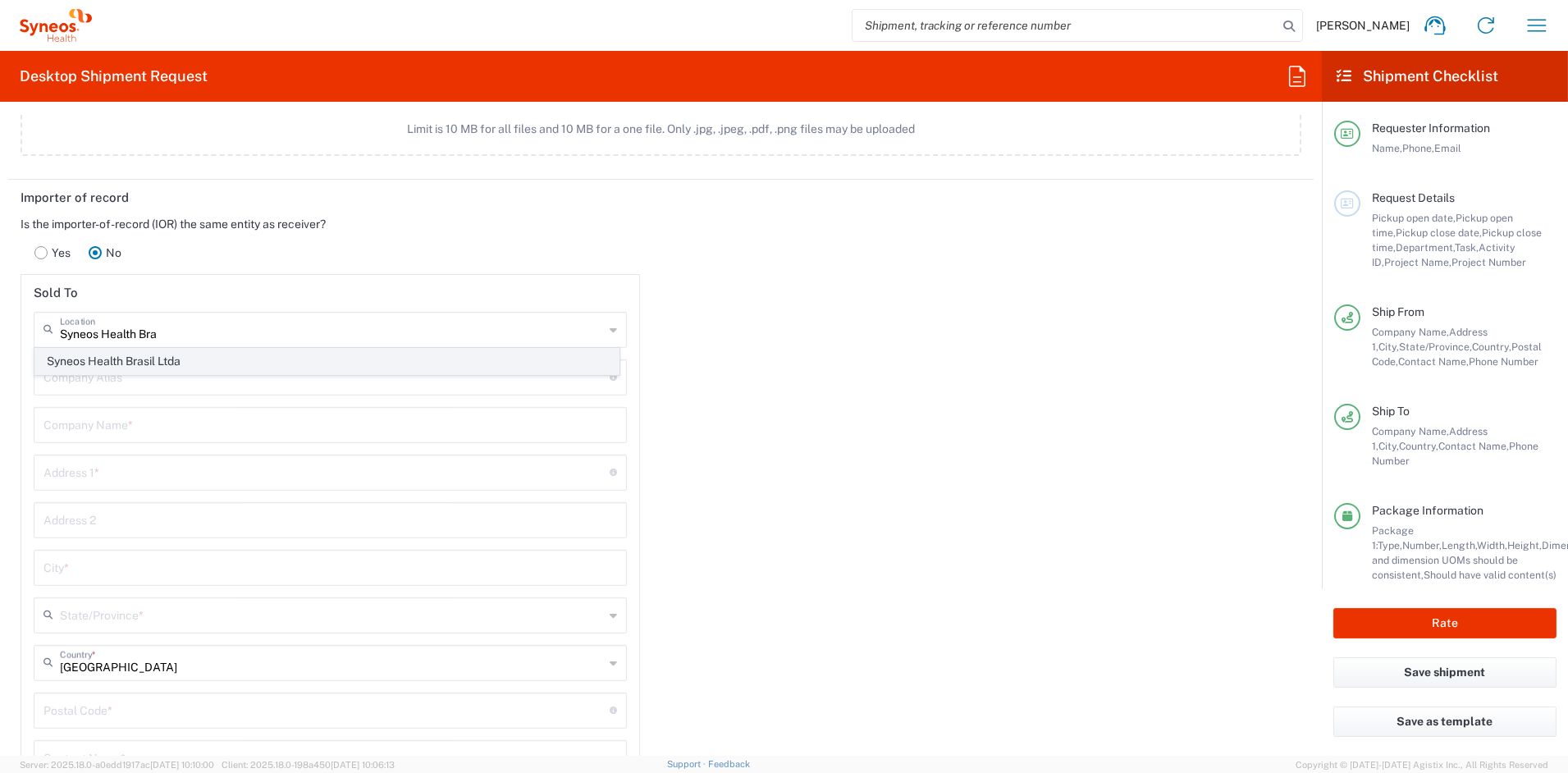
type input "[GEOGRAPHIC_DATA]"
type input "01011-903"
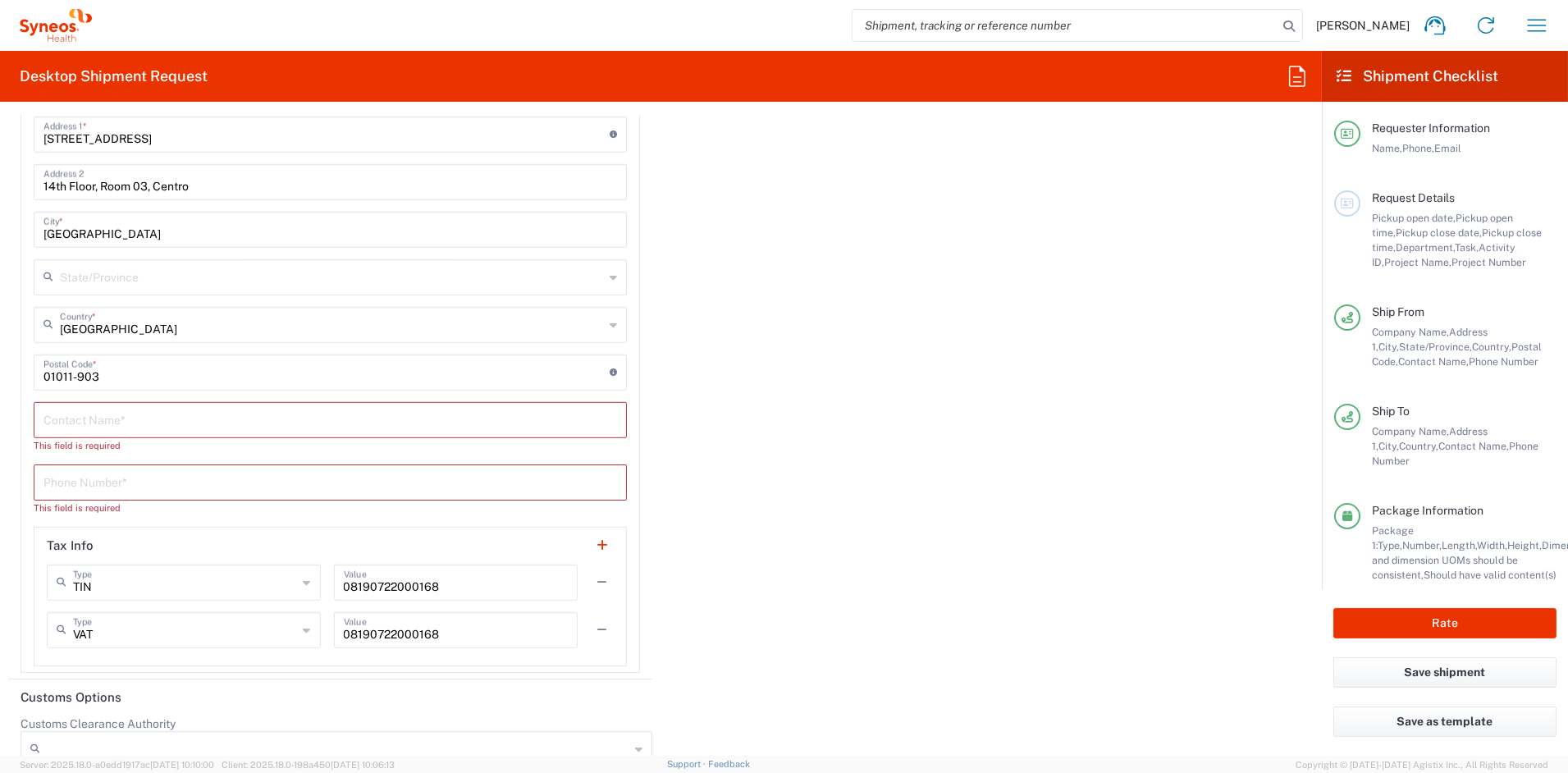
scroll to position [2465, 0]
click at [304, 576] on icon at bounding box center [307, 582] width 8 height 27
click at [210, 542] on header "Tax Info" at bounding box center [330, 545] width 592 height 37
type input "TIN"
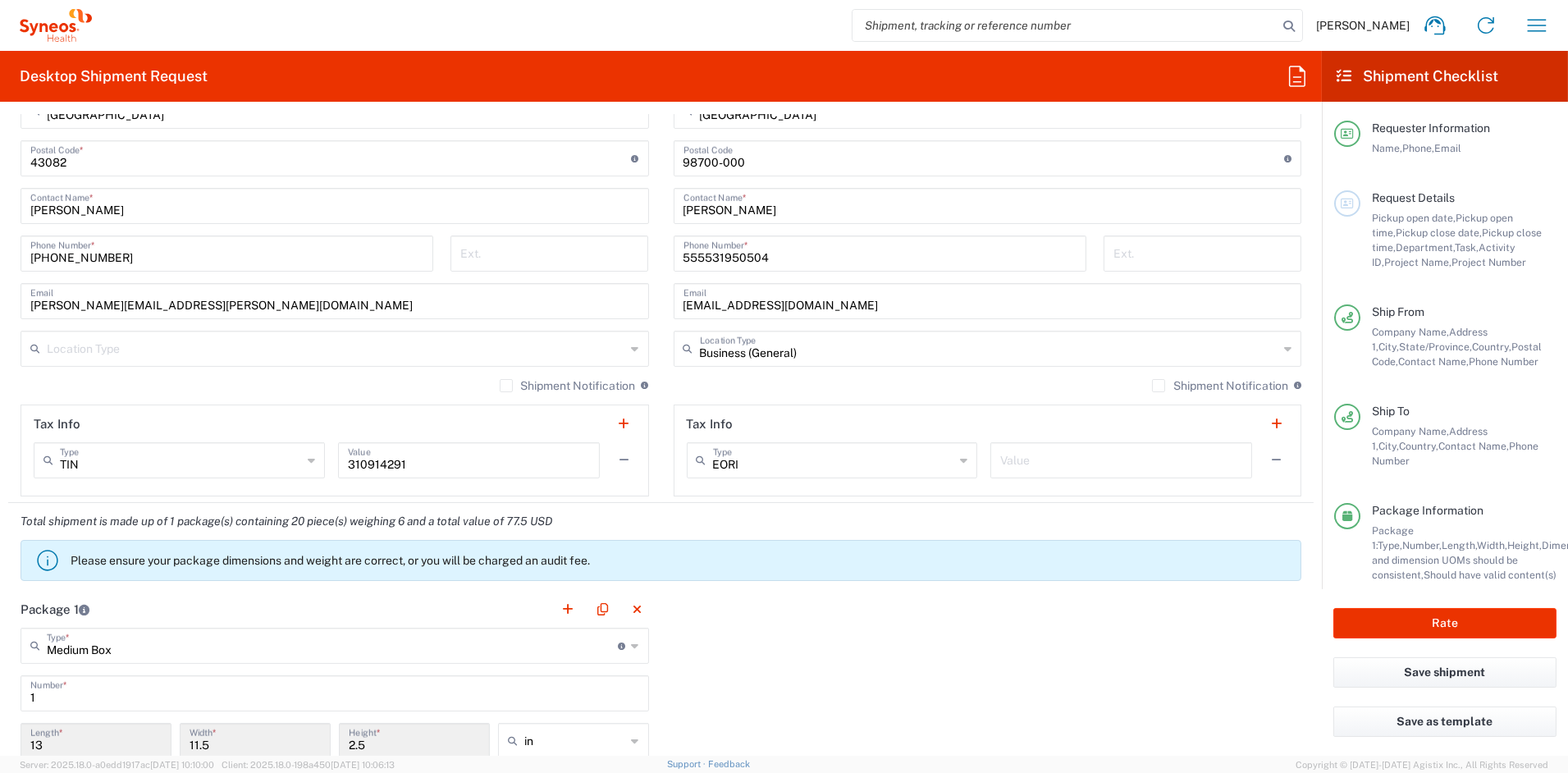
scroll to position [985, 0]
click at [1075, 466] on input "text" at bounding box center [1122, 460] width 243 height 28
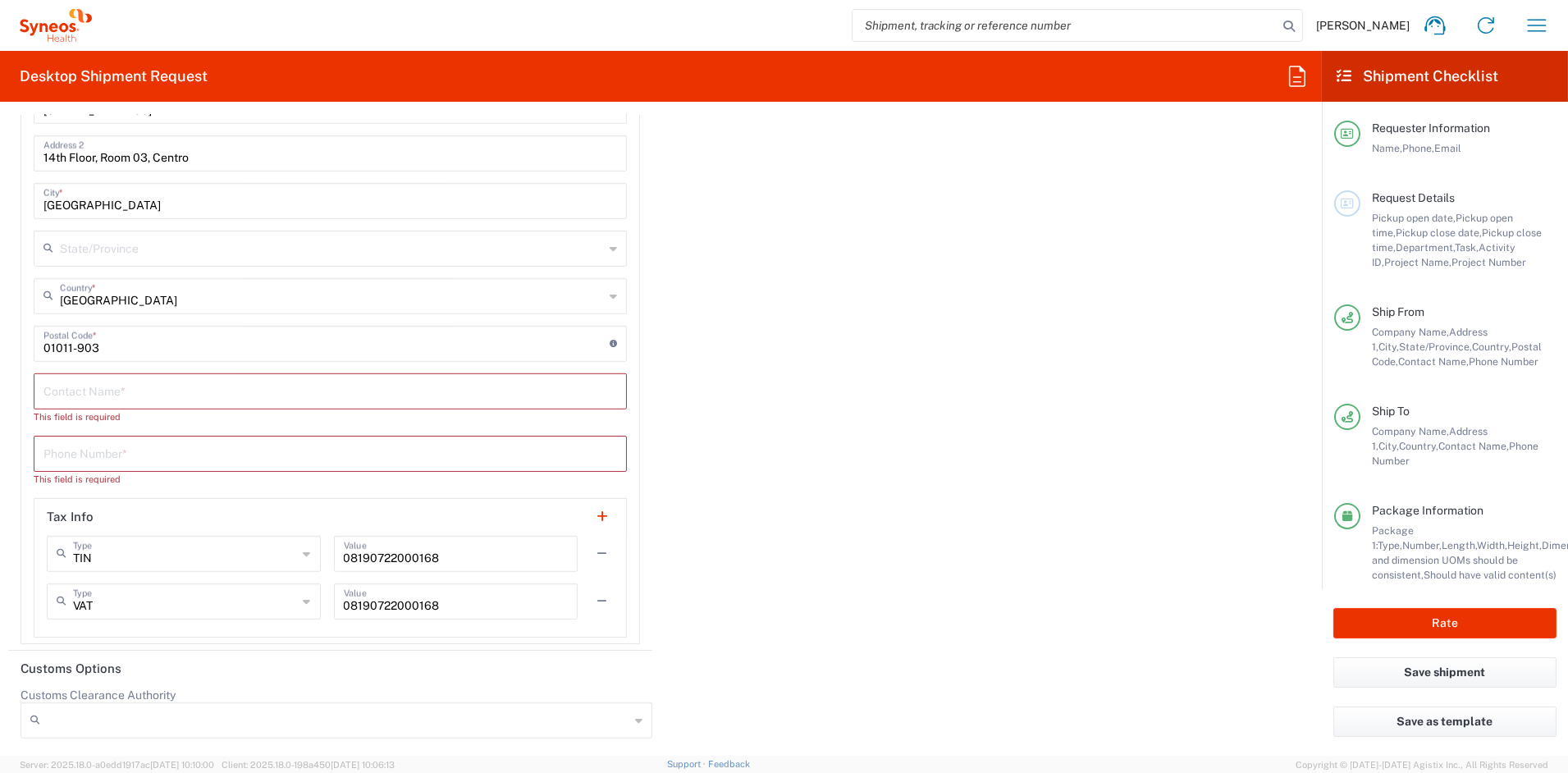
scroll to position [2510, 0]
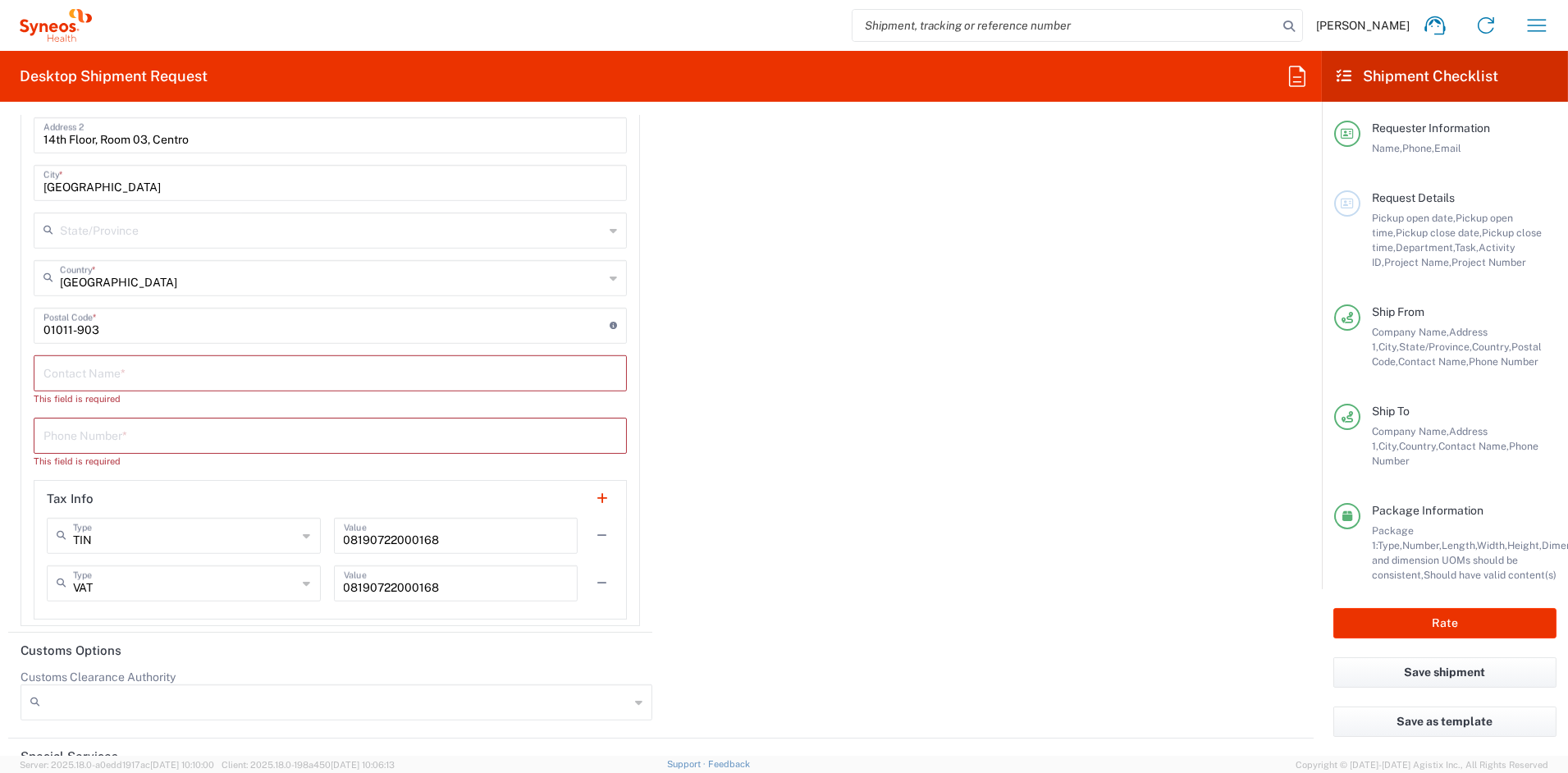
type input "-"
click at [132, 367] on input "text" at bounding box center [330, 372] width 573 height 28
paste input "[PERSON_NAME]"
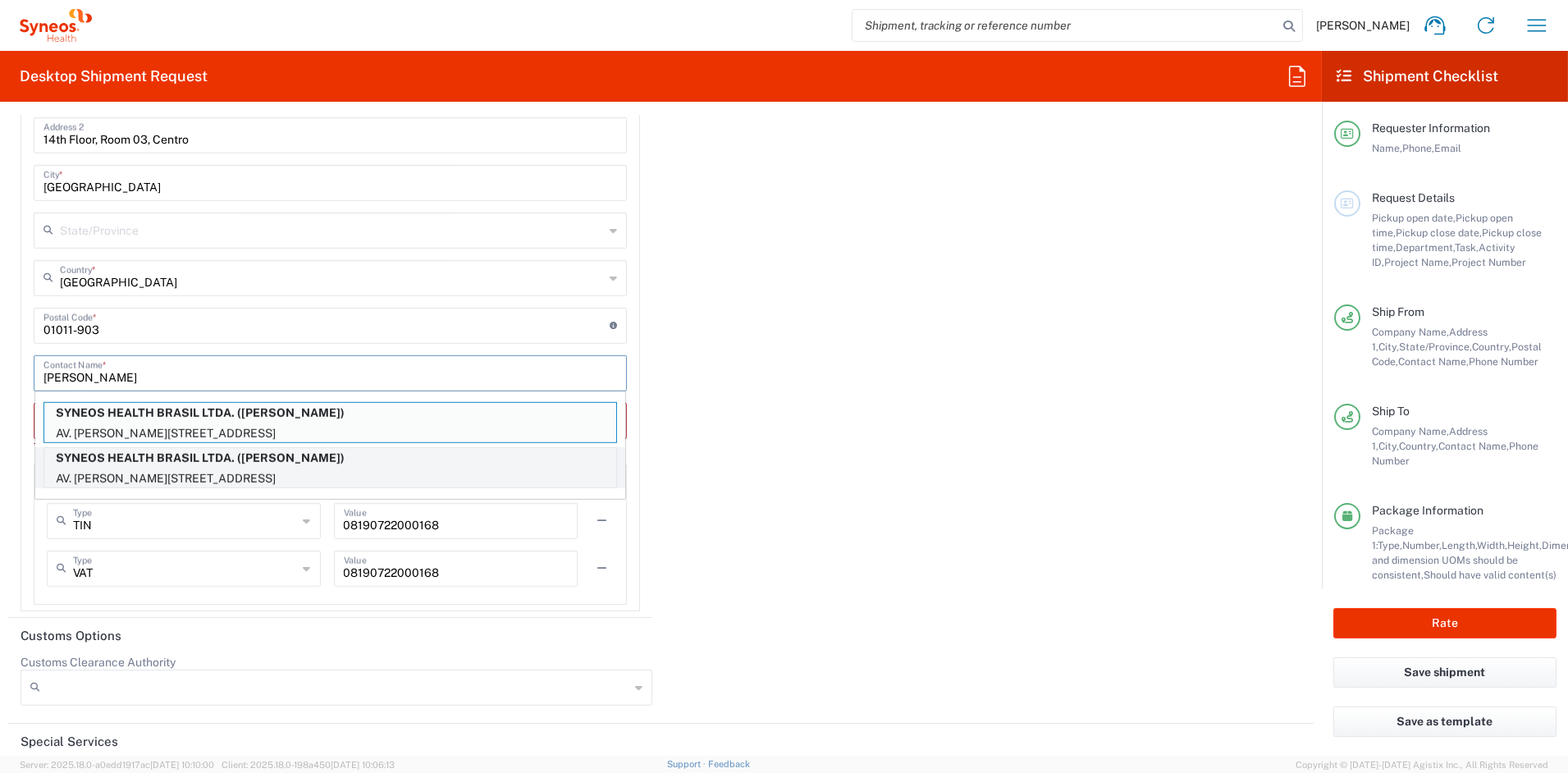
type input "[PERSON_NAME]"
click at [280, 371] on input "[PERSON_NAME]" at bounding box center [330, 372] width 573 height 28
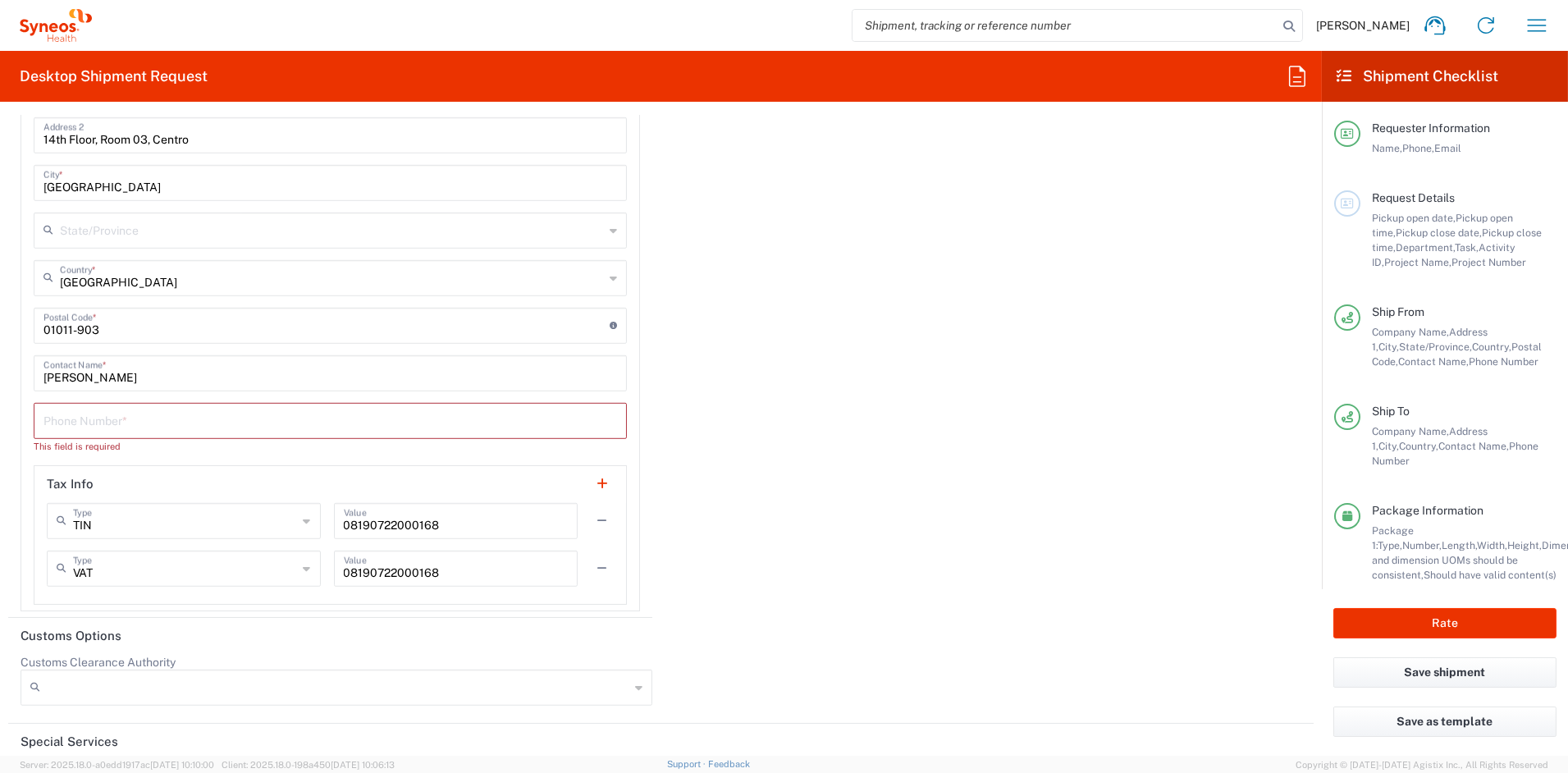
click at [165, 430] on div "Phone Number *" at bounding box center [331, 421] width 593 height 36
click at [155, 420] on input "tel" at bounding box center [330, 420] width 573 height 28
paste input "[PHONE_NUMBER]"
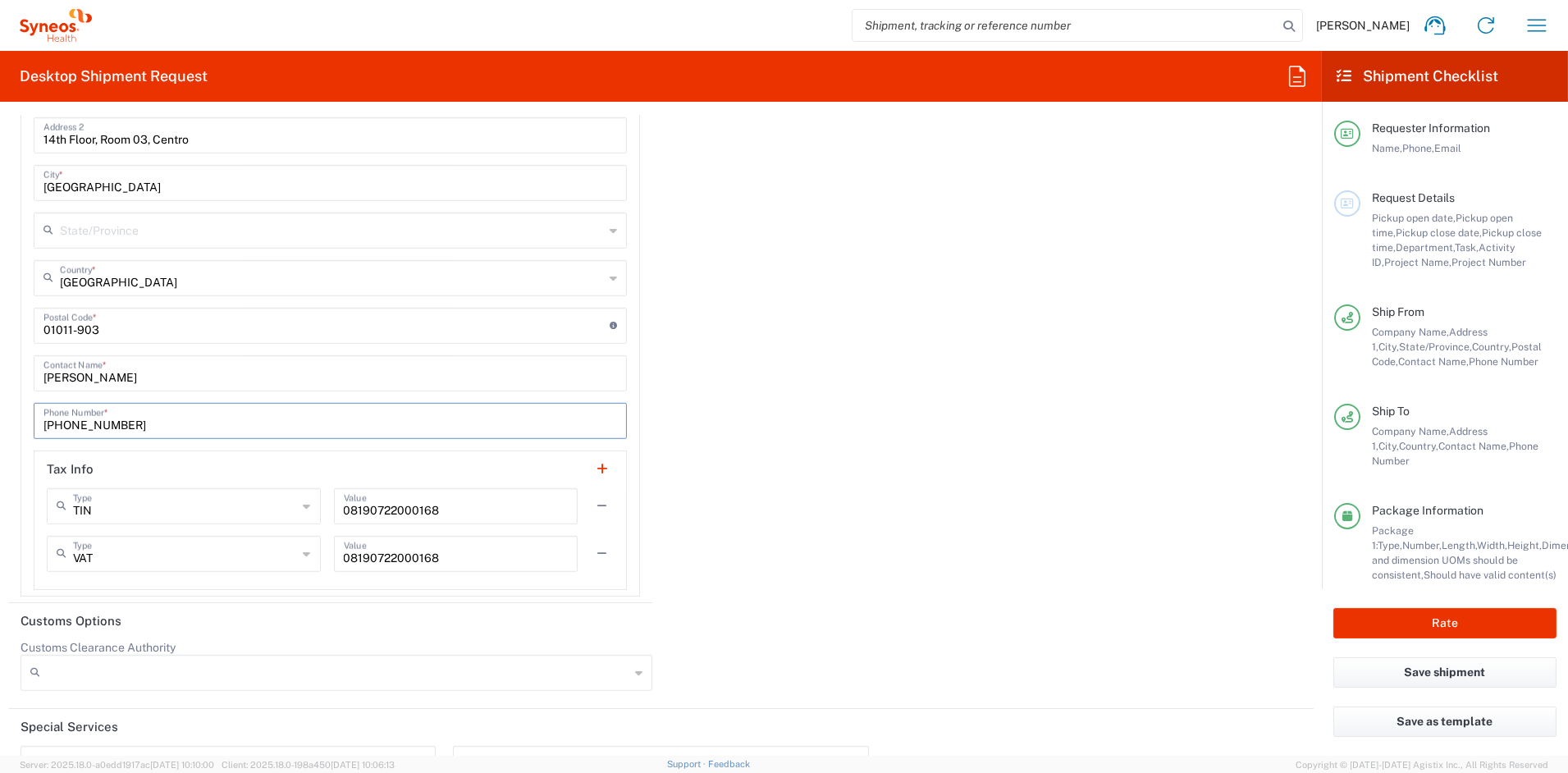
click at [81, 420] on input "[PHONE_NUMBER]" at bounding box center [330, 420] width 573 height 28
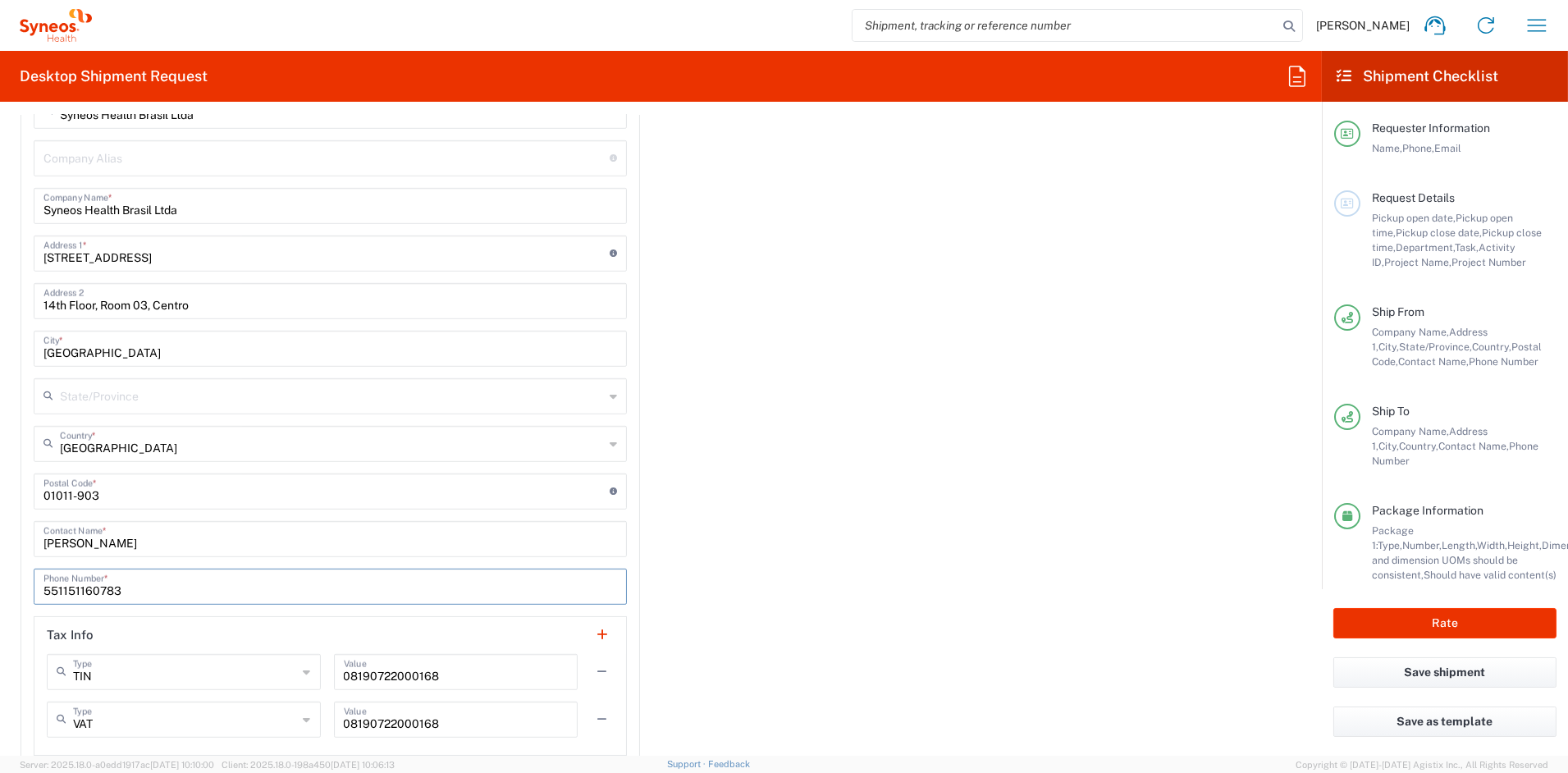
scroll to position [2349, 0]
type input "551151160783"
click at [273, 243] on input "[STREET_ADDRESS]" at bounding box center [327, 248] width 567 height 28
drag, startPoint x: 255, startPoint y: 247, endPoint x: -5, endPoint y: 253, distance: 260.1
click at [0, 253] on html "[PERSON_NAME] Home Shipment estimator Shipment tracking Desktop shipment reques…" at bounding box center [784, 386] width 1568 height 773
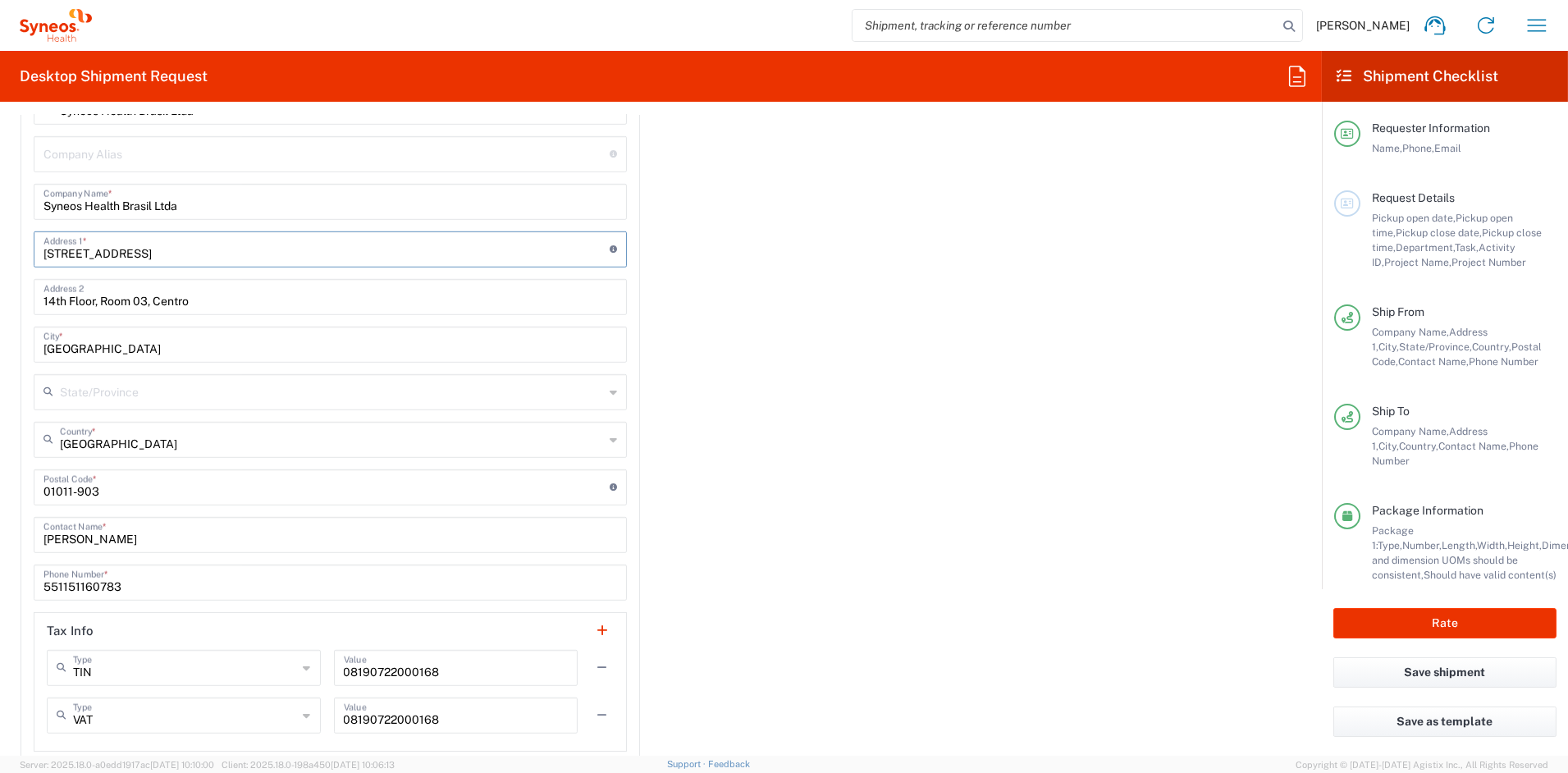
paste input "1560 Sala 109-SB, [GEOGRAPHIC_DATA][PERSON_NAME][GEOGRAPHIC_DATA]"
type input "1560 Sala 109-SB, [GEOGRAPHIC_DATA][PERSON_NAME][GEOGRAPHIC_DATA]"
drag, startPoint x: 166, startPoint y: 299, endPoint x: -13, endPoint y: 297, distance: 179.0
click at [0, 297] on html "[PERSON_NAME] Home Shipment estimator Shipment tracking Desktop shipment reques…" at bounding box center [784, 386] width 1568 height 773
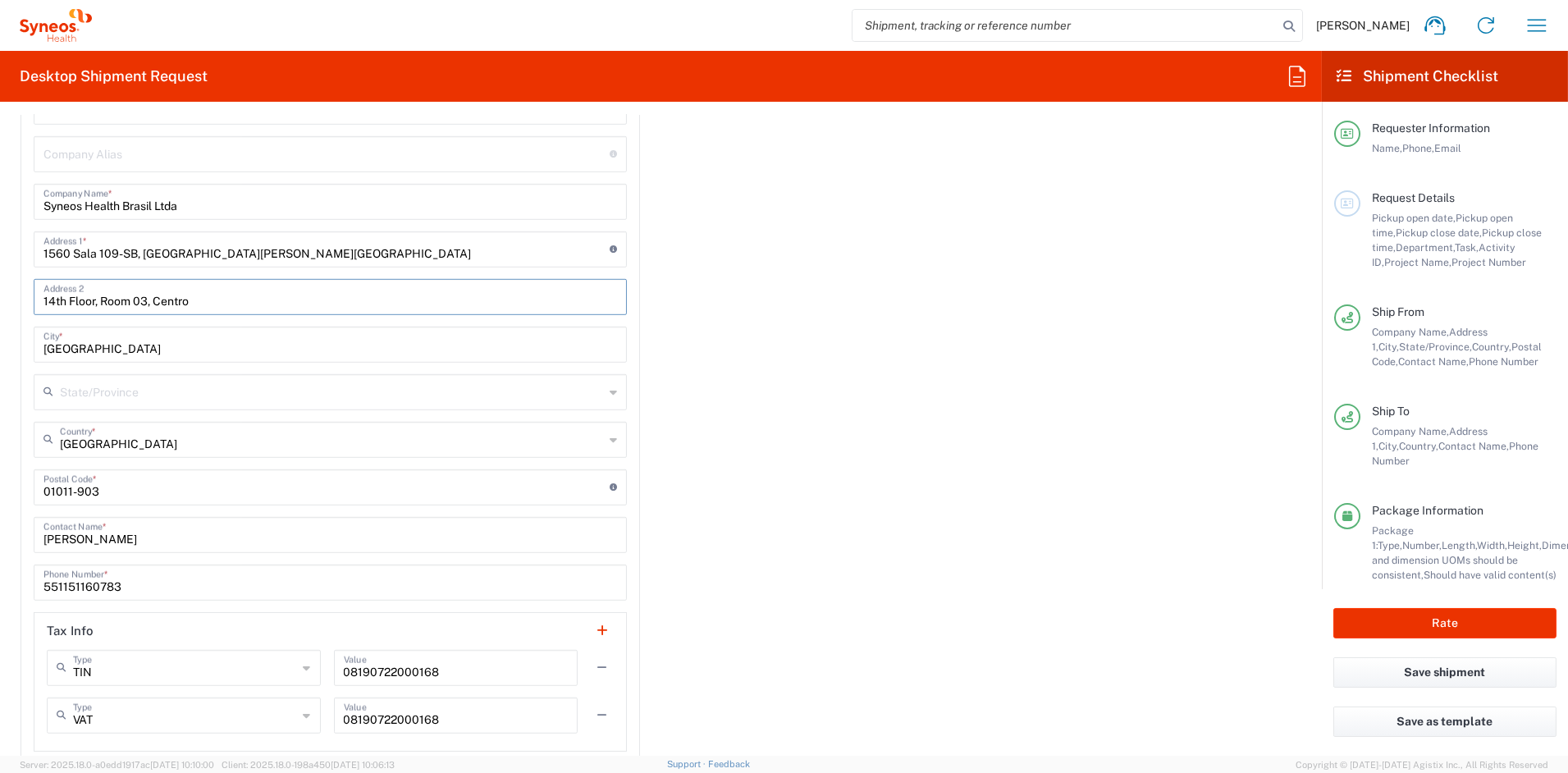
paste input "C.N.P.J.: 08.190.722/0001-68 [GEOGRAPHIC_DATA]"
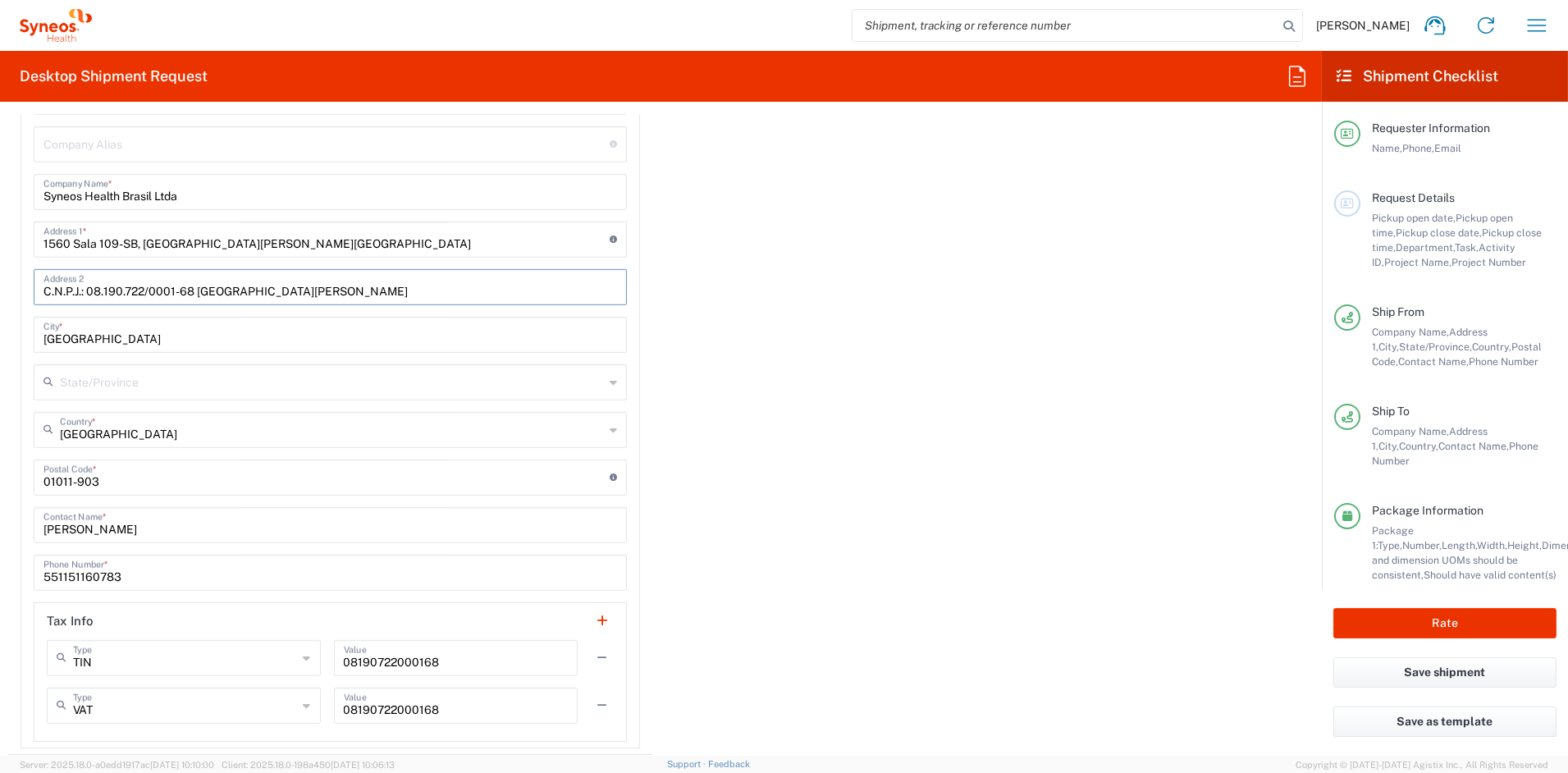
type input "C.N.P.J.: 08.190.722/0001-68 [GEOGRAPHIC_DATA][PERSON_NAME]"
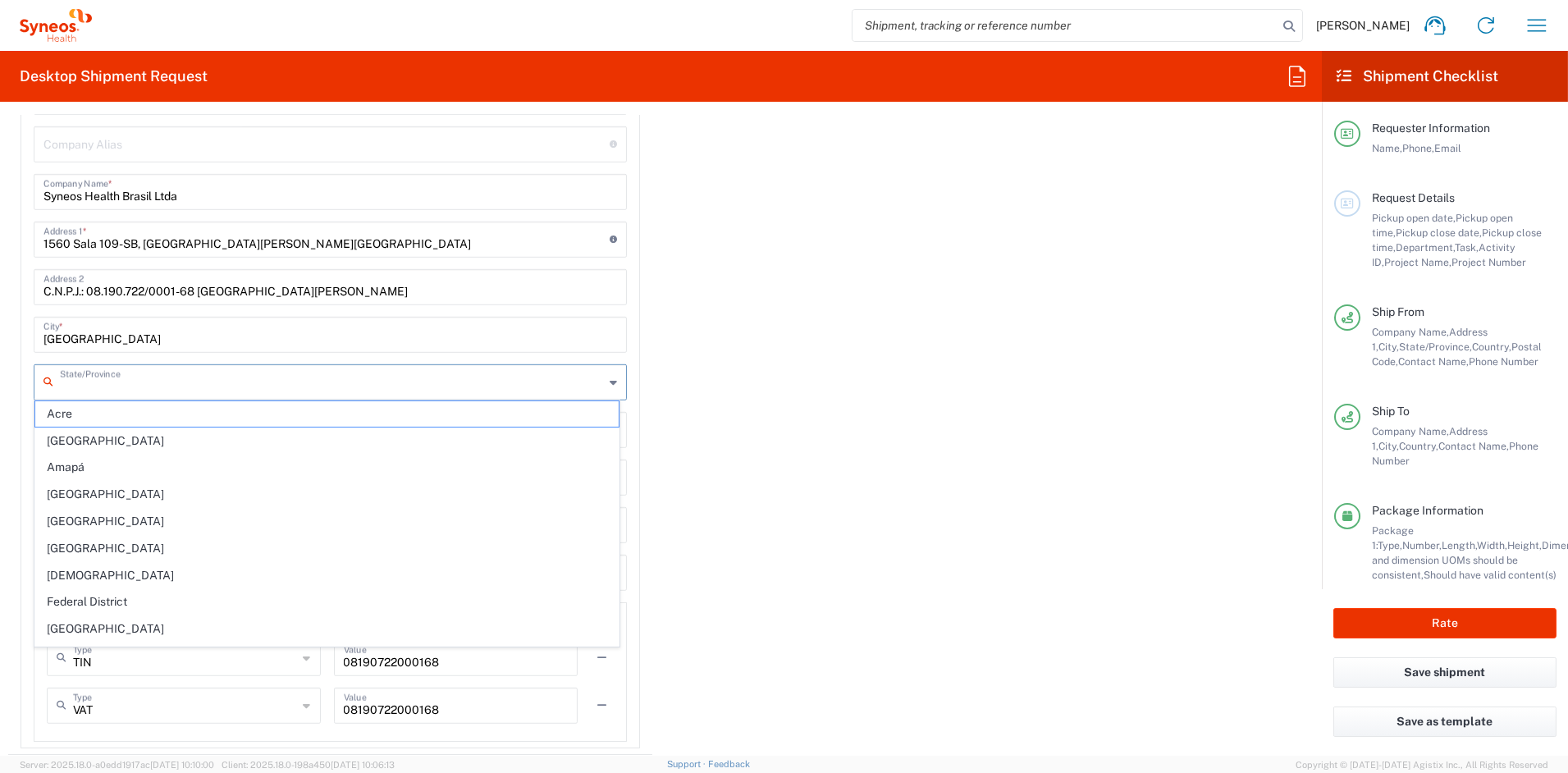
click at [127, 382] on input "text" at bounding box center [332, 381] width 544 height 28
click at [95, 579] on span "[GEOGRAPHIC_DATA]" at bounding box center [327, 579] width 584 height 26
type input "[GEOGRAPHIC_DATA]"
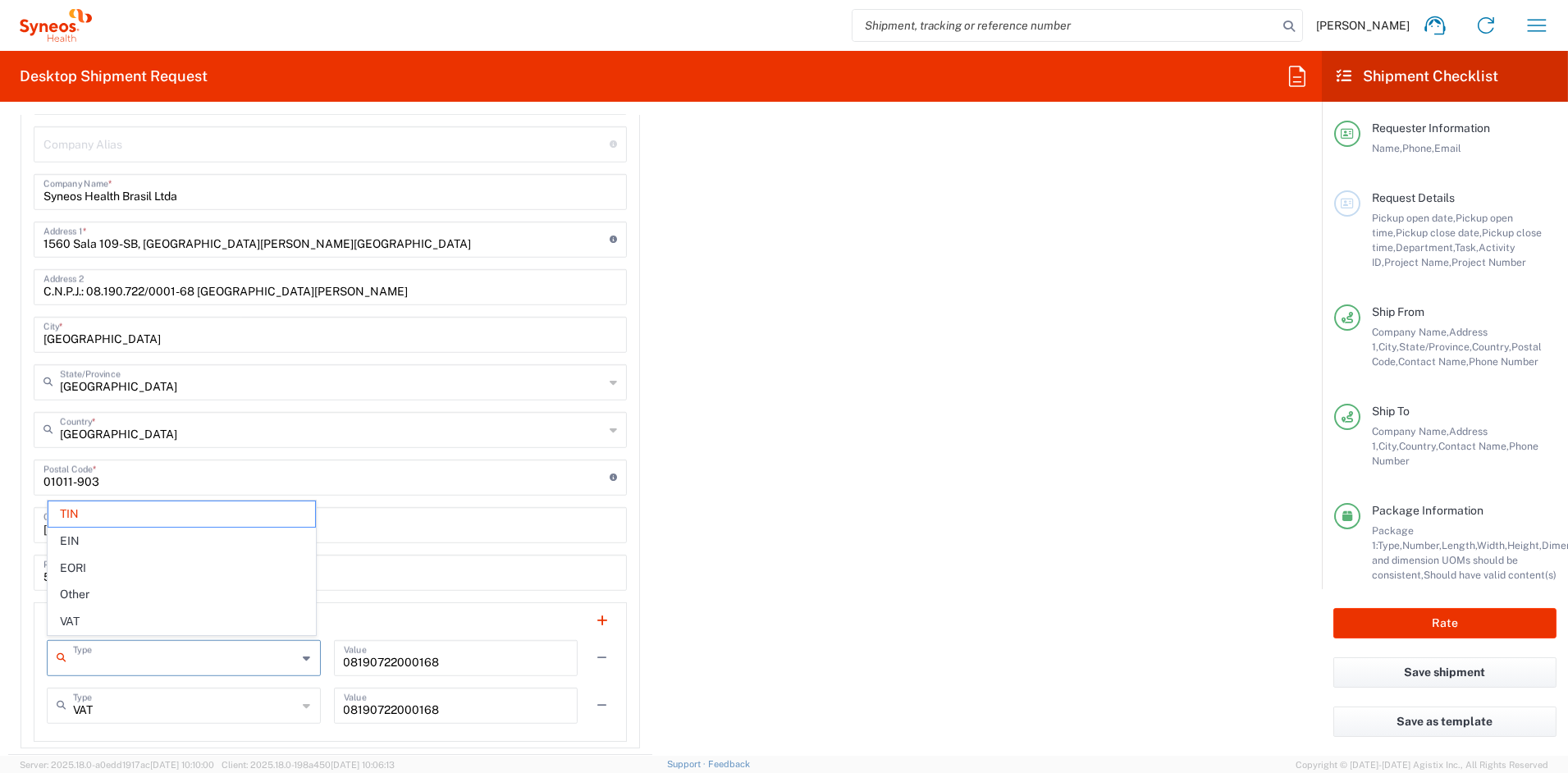
drag, startPoint x: 166, startPoint y: 659, endPoint x: 175, endPoint y: 658, distance: 9.1
click at [167, 659] on input "text" at bounding box center [185, 656] width 225 height 28
click at [312, 651] on div "Type" at bounding box center [183, 658] width 274 height 36
click at [82, 594] on span "Other" at bounding box center [182, 594] width 267 height 26
type input "Other"
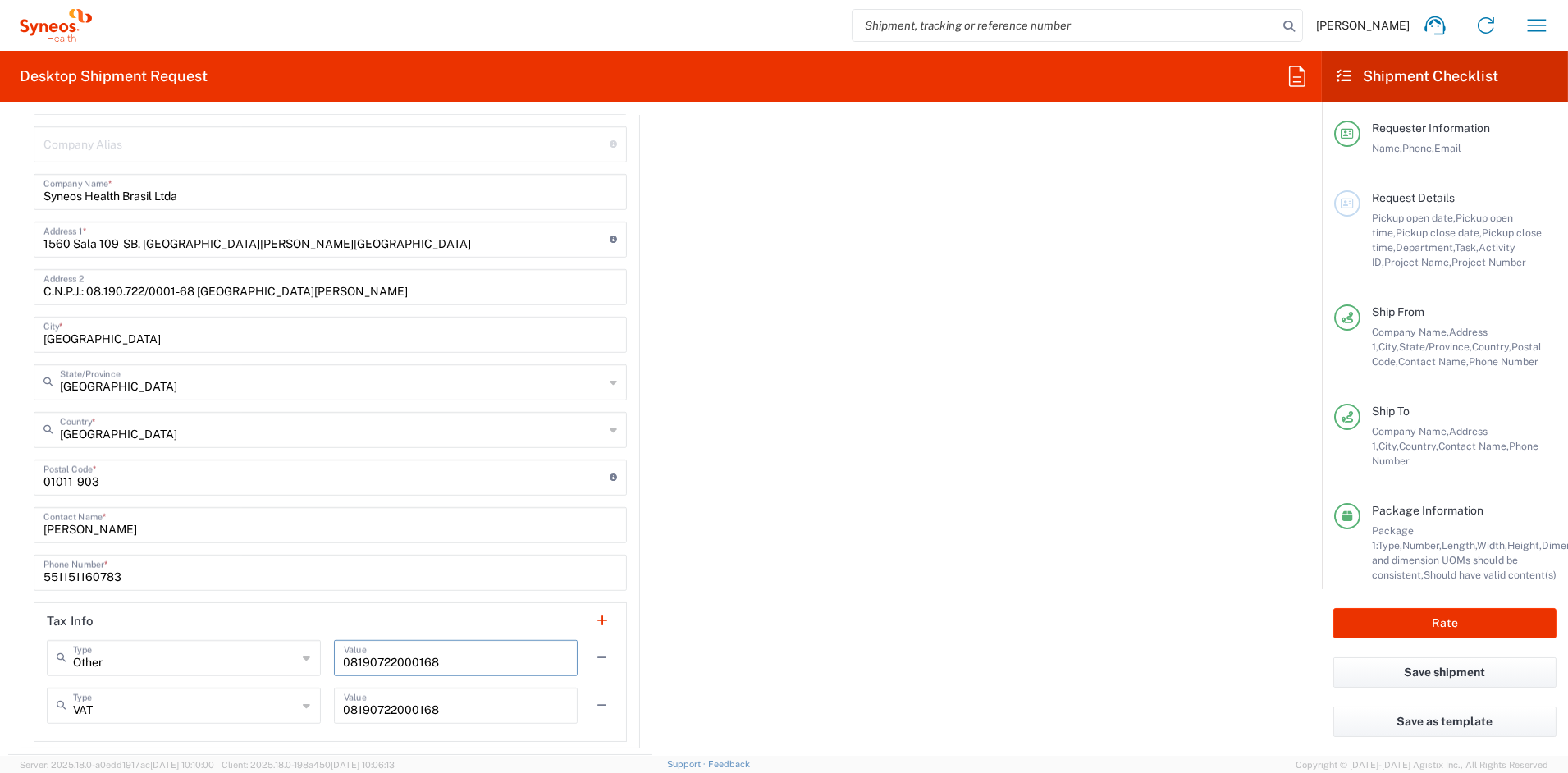
drag, startPoint x: 370, startPoint y: 656, endPoint x: 266, endPoint y: 656, distance: 104.0
click at [266, 656] on div "Other Type TIN EIN EORI Other VAT 08190722000168 Value" at bounding box center [330, 664] width 568 height 47
paste input "CEP 05319-000"
drag, startPoint x: 365, startPoint y: 658, endPoint x: 403, endPoint y: 657, distance: 38.0
click at [367, 657] on input "CEP 05319-000" at bounding box center [456, 656] width 225 height 28
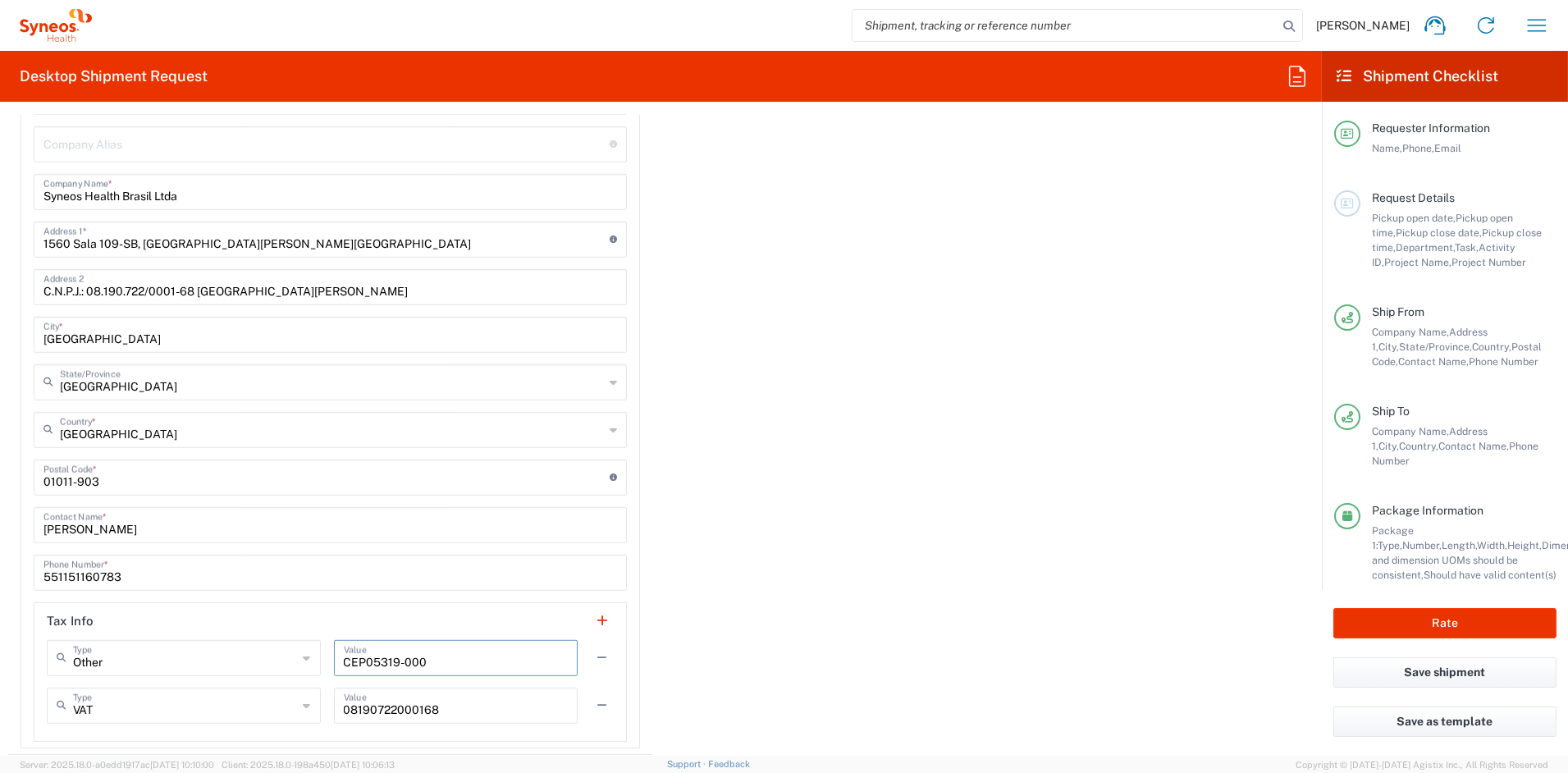
click at [400, 659] on input "CEP05319-000" at bounding box center [456, 656] width 225 height 28
type input "CEP05319000"
click at [593, 700] on button "button" at bounding box center [603, 706] width 23 height 23
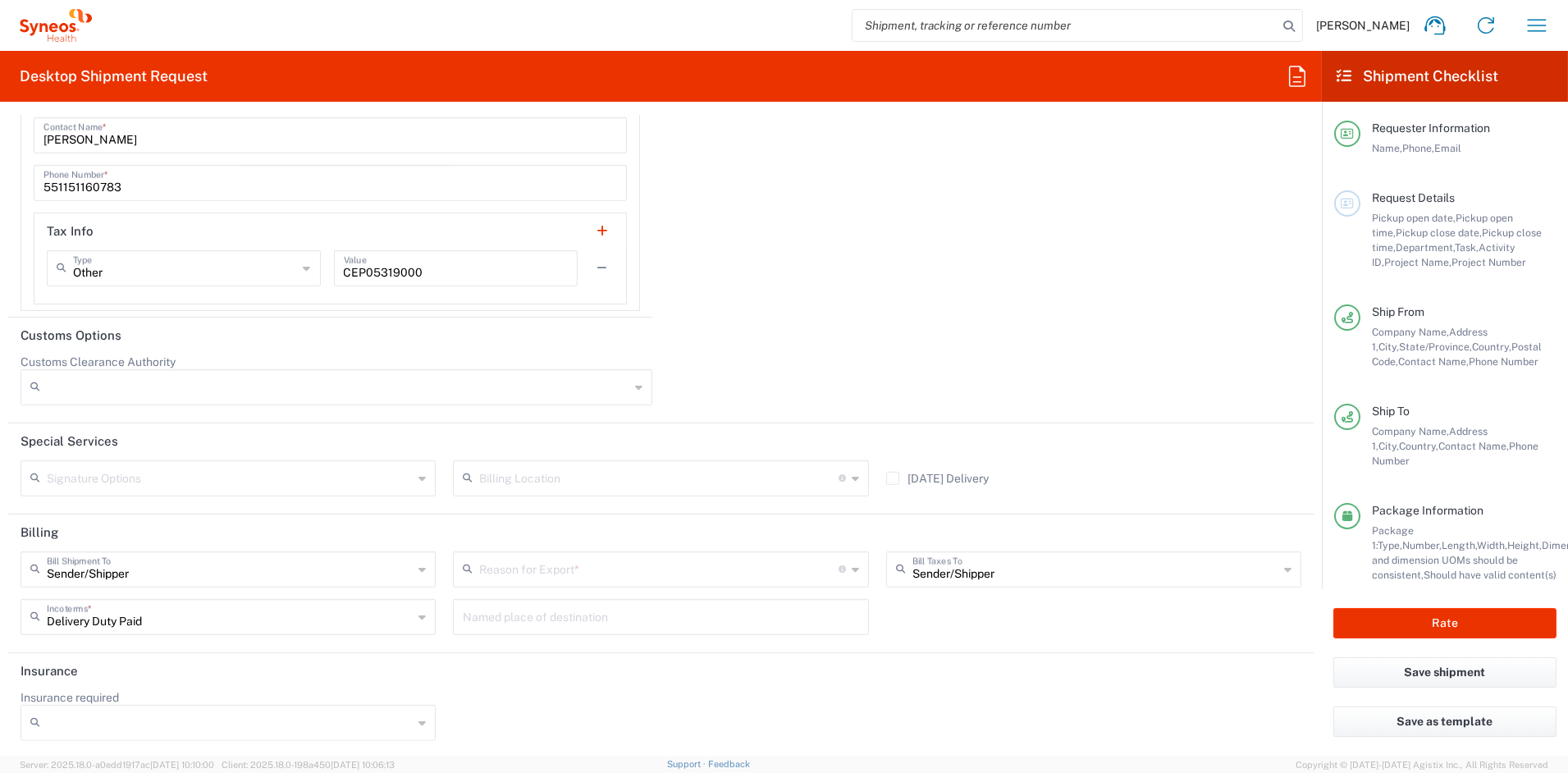
scroll to position [2747, 0]
click at [576, 573] on input "text" at bounding box center [658, 569] width 359 height 28
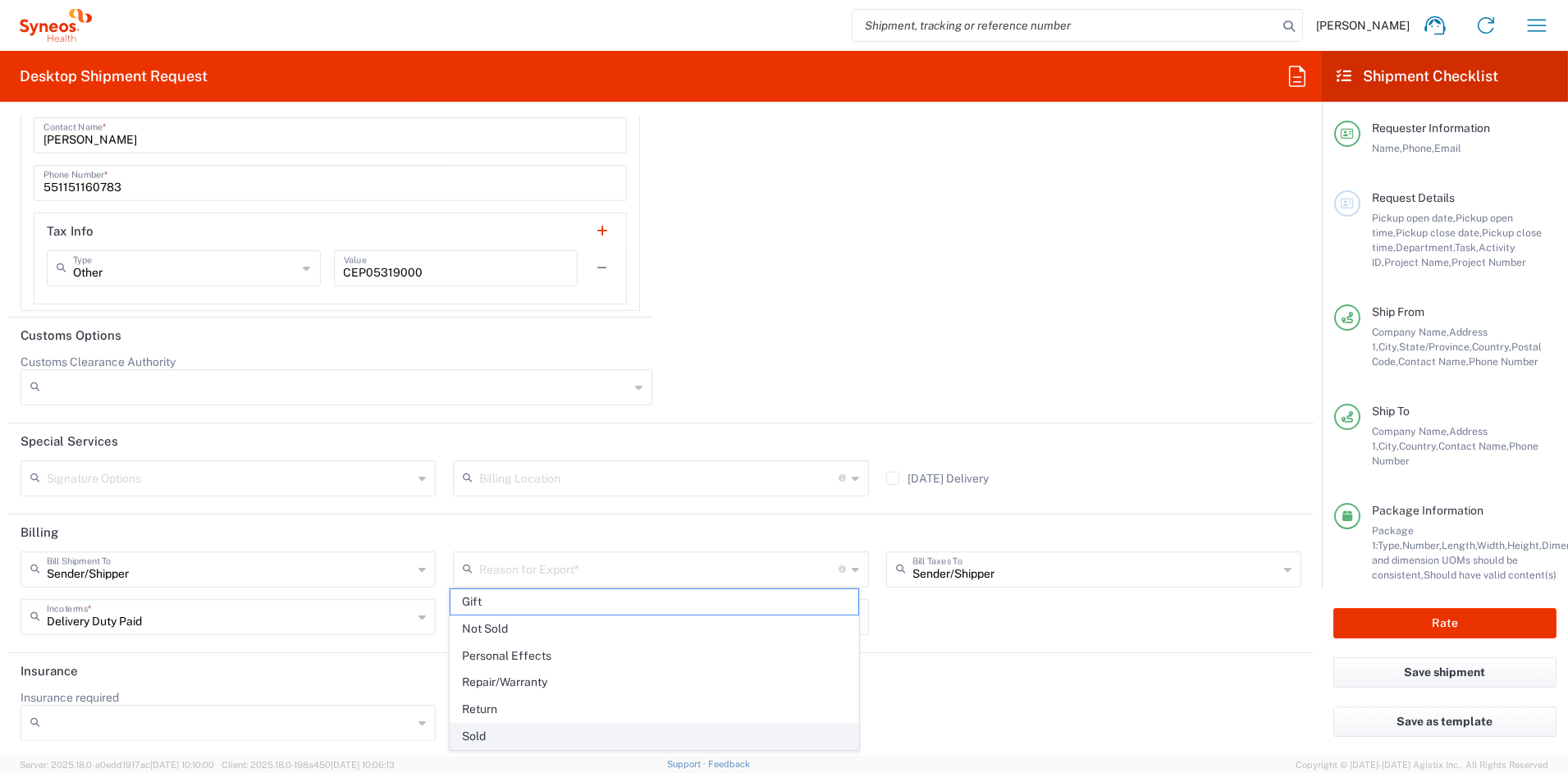
click at [496, 737] on span "Sold" at bounding box center [655, 736] width 407 height 26
type input "Sold"
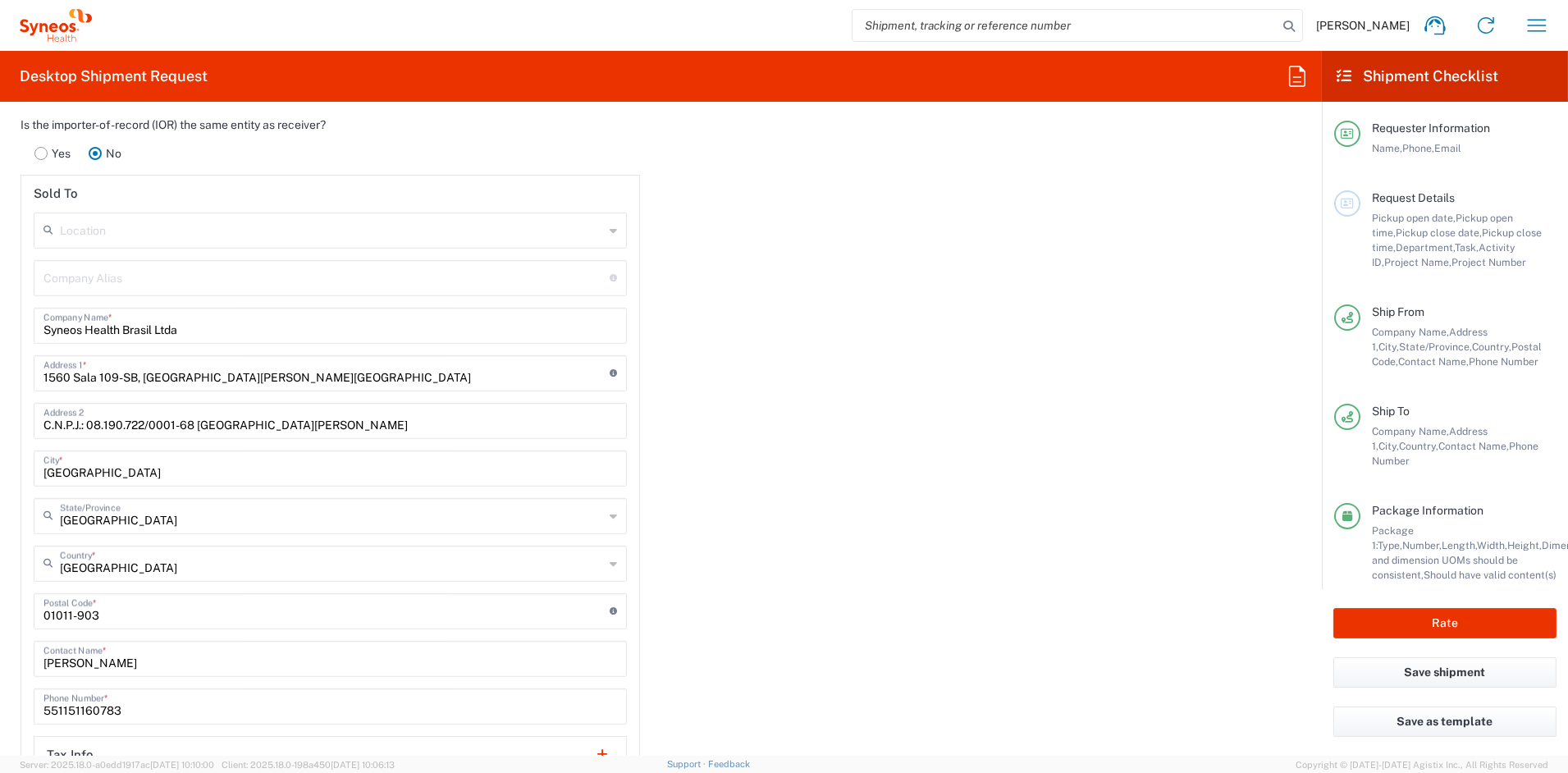
scroll to position [2217, 0]
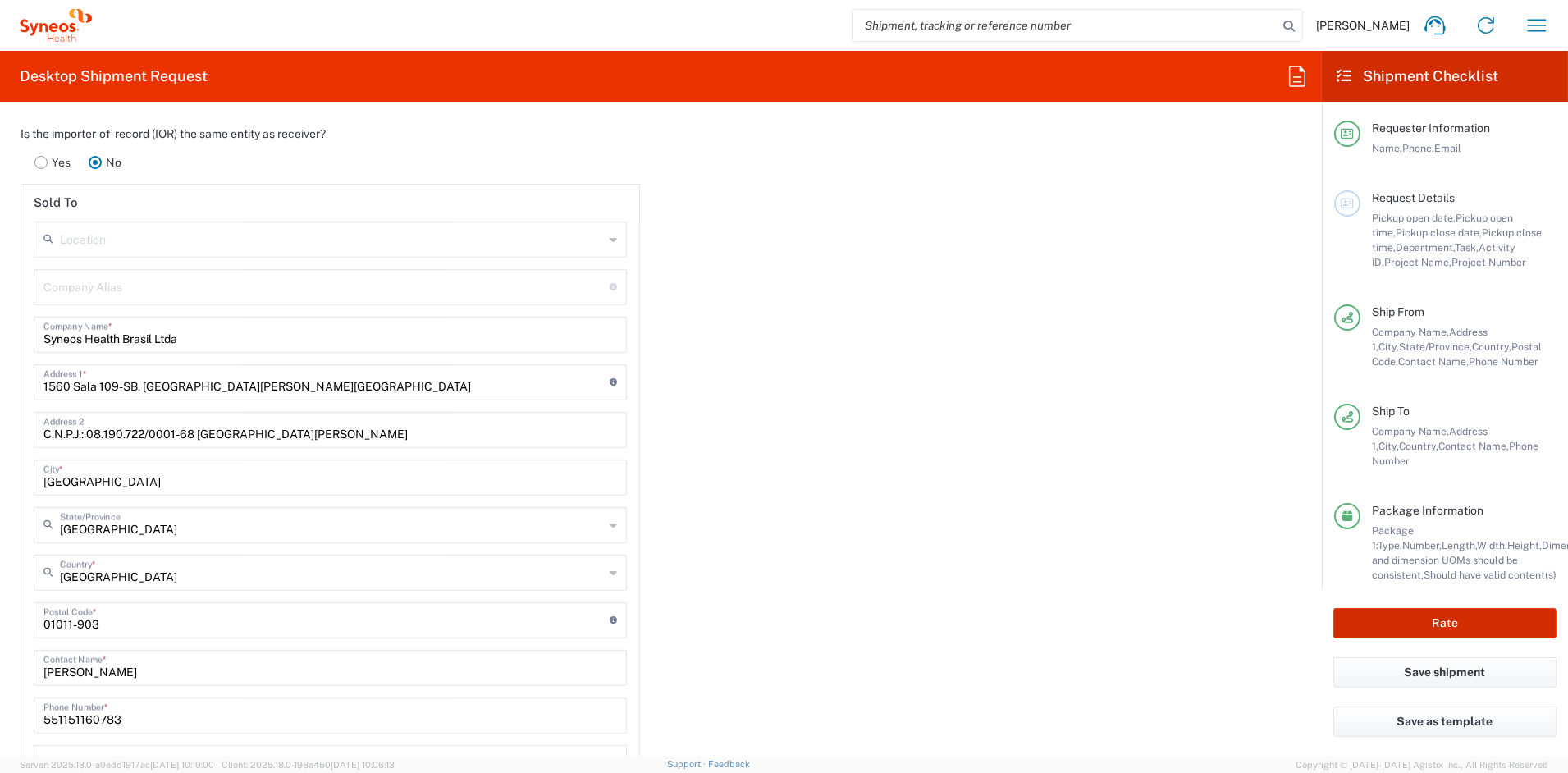
click at [1444, 624] on button "Rate" at bounding box center [1446, 623] width 224 height 30
type input "ADUS.STUDO.IC.105210"
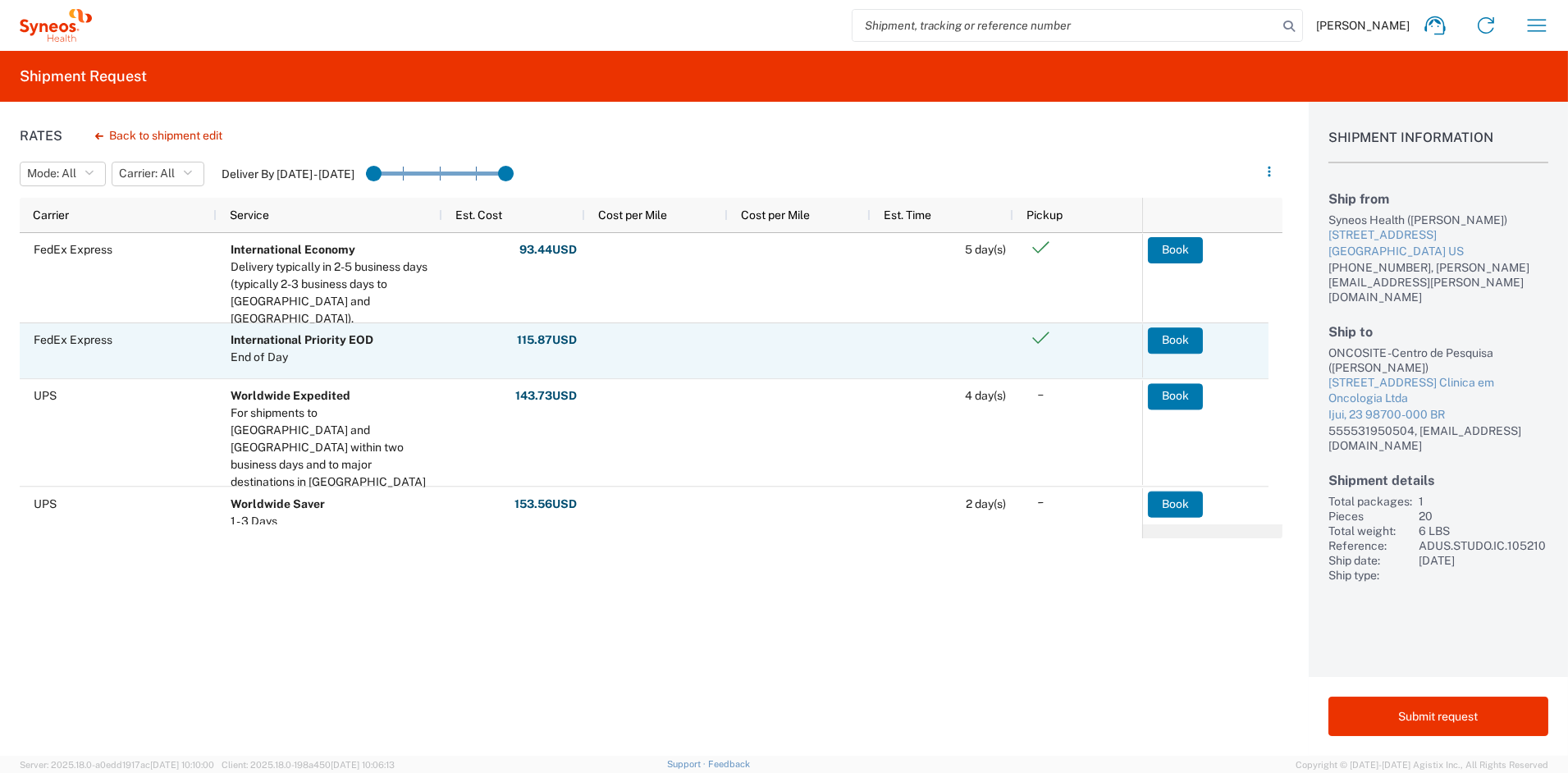
scroll to position [18, 0]
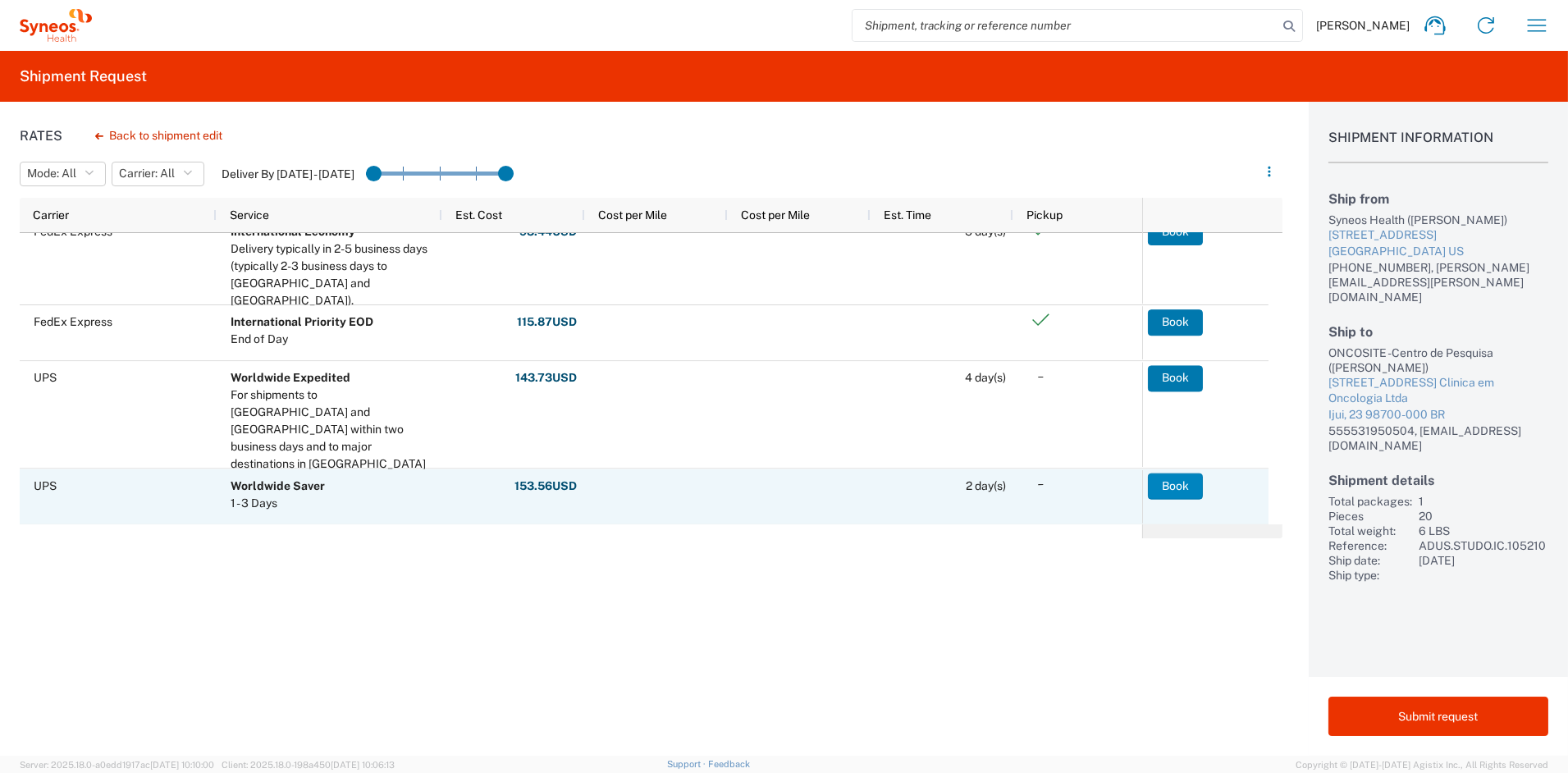
click at [1180, 487] on button "Book" at bounding box center [1176, 486] width 55 height 27
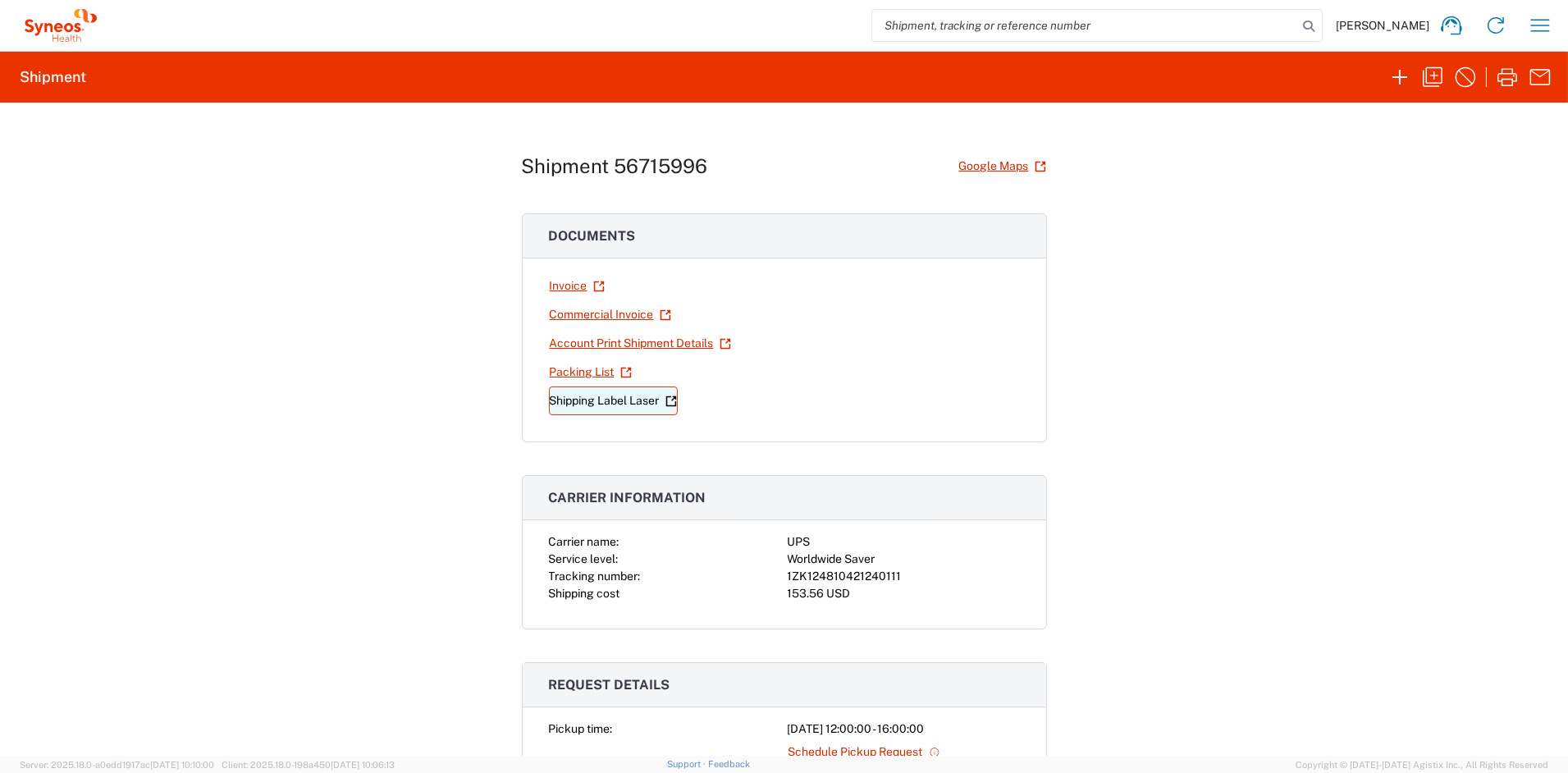
click at [591, 402] on link "Shipping Label Laser" at bounding box center [613, 401] width 129 height 28
click at [592, 315] on link "Commercial Invoice" at bounding box center [610, 315] width 123 height 28
